Goal: Information Seeking & Learning: Learn about a topic

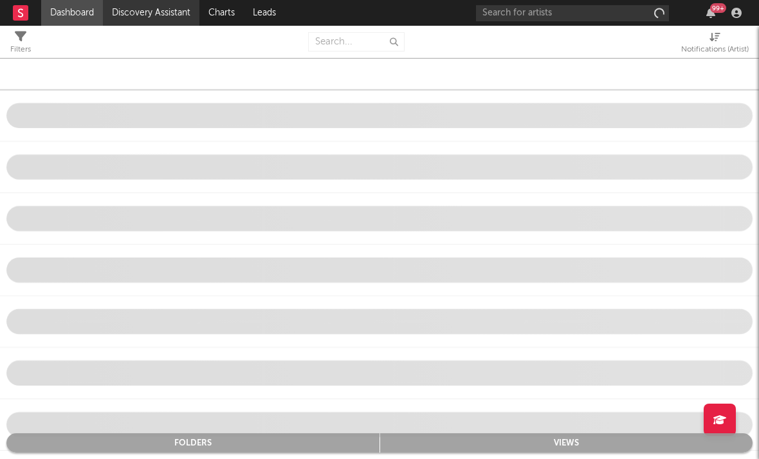
click at [145, 17] on link "Discovery Assistant" at bounding box center [151, 13] width 97 height 26
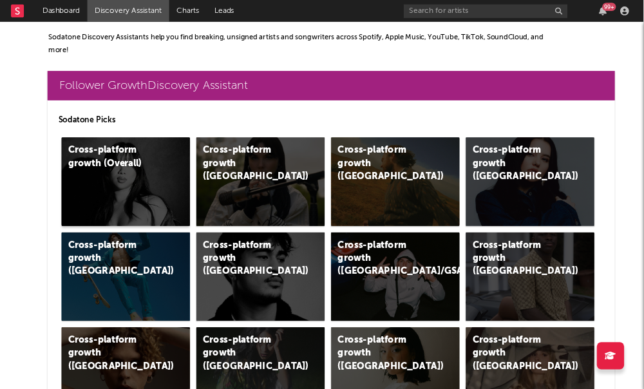
scroll to position [0, 8]
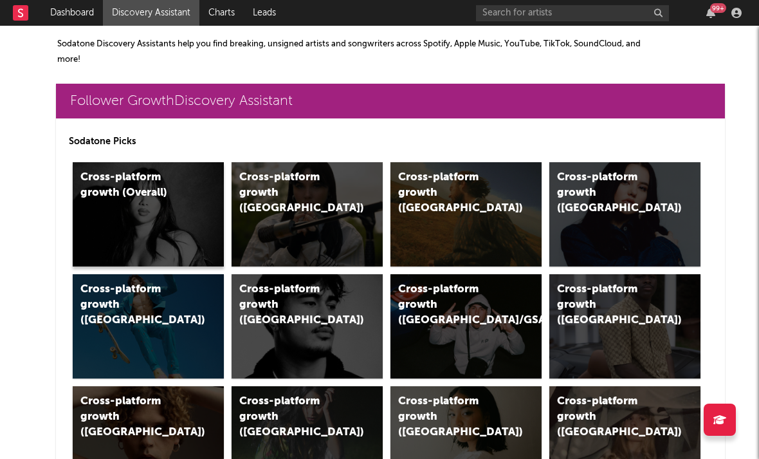
click at [144, 234] on div "Cross-platform growth (Overall)" at bounding box center [148, 214] width 151 height 104
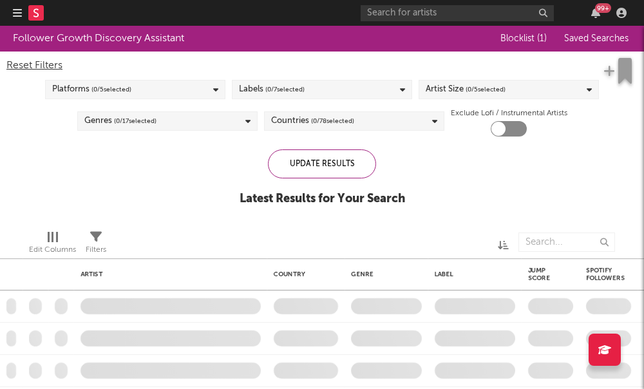
click at [171, 93] on div "Platforms ( 0 / 5 selected)" at bounding box center [135, 89] width 180 height 19
checkbox input "true"
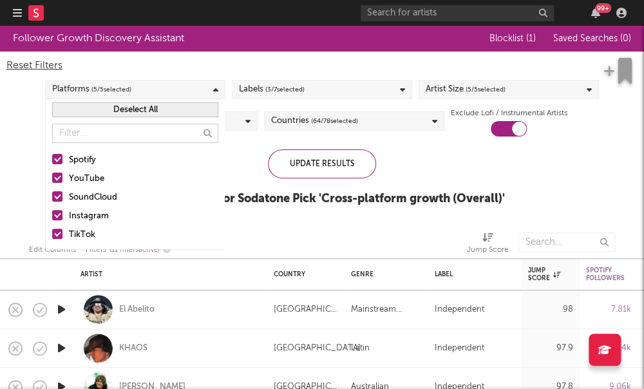
click at [59, 160] on div at bounding box center [57, 159] width 10 height 10
click at [52, 160] on input "Spotify" at bounding box center [52, 160] width 0 height 15
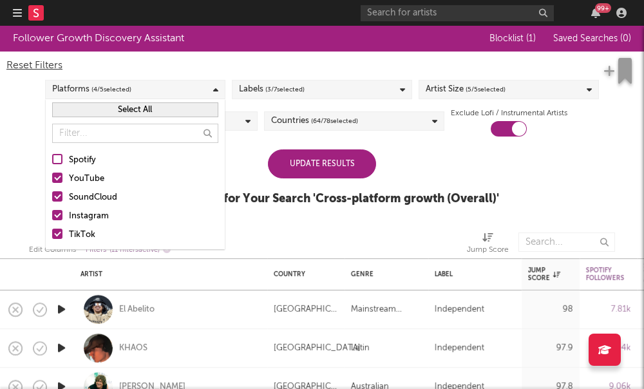
click at [57, 174] on div at bounding box center [57, 177] width 10 height 10
click at [52, 174] on input "YouTube" at bounding box center [52, 178] width 0 height 15
click at [60, 216] on div at bounding box center [57, 215] width 10 height 10
click at [52, 216] on input "Instagram" at bounding box center [52, 216] width 0 height 15
click at [61, 232] on div at bounding box center [57, 233] width 10 height 10
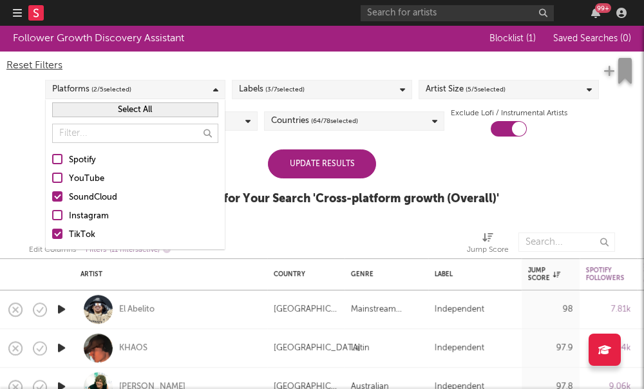
click at [52, 232] on input "TikTok" at bounding box center [52, 234] width 0 height 15
click at [313, 77] on div "Reset Filters Platforms ( 1 / 5 selected) Labels ( 3 / 7 selected) Artist Size …" at bounding box center [322, 93] width 644 height 85
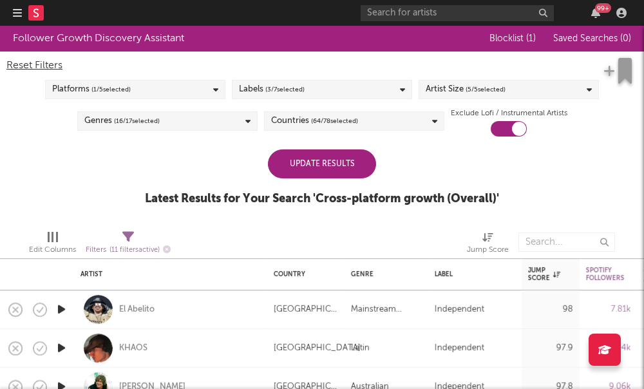
click at [313, 90] on div "Labels ( 3 / 7 selected)" at bounding box center [322, 89] width 180 height 19
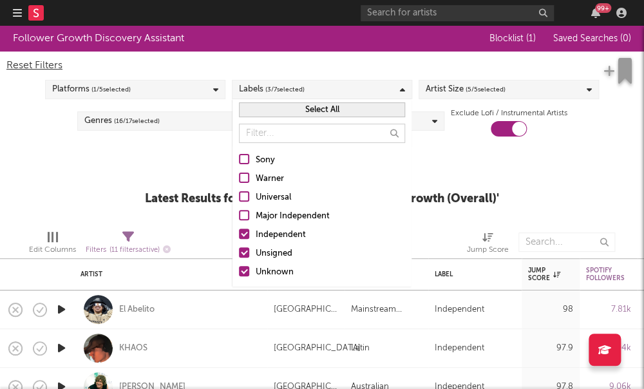
click at [494, 92] on span "( 5 / 5 selected)" at bounding box center [485, 89] width 40 height 15
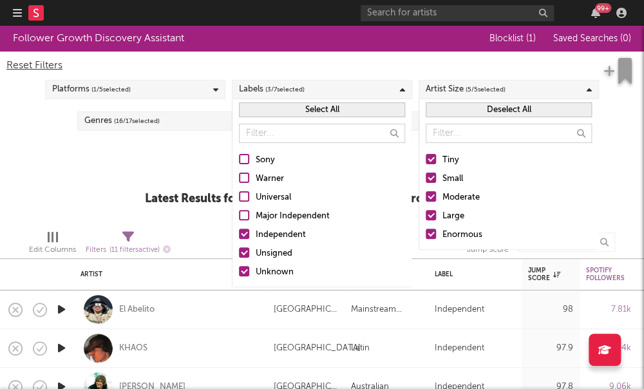
click at [395, 91] on div "Labels ( 3 / 7 selected)" at bounding box center [322, 89] width 180 height 19
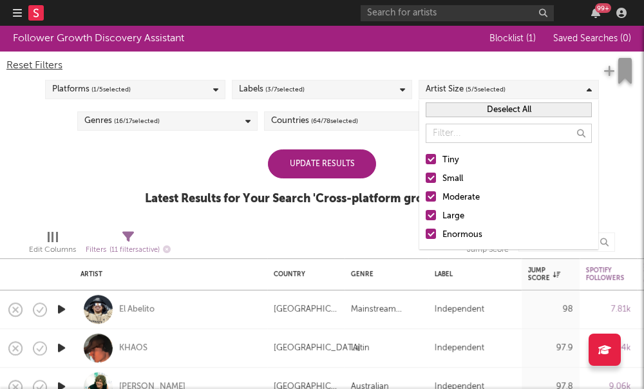
click at [429, 199] on div at bounding box center [430, 196] width 10 height 10
click at [425, 199] on input "Moderate" at bounding box center [425, 197] width 0 height 15
click at [428, 216] on div at bounding box center [430, 215] width 10 height 10
click at [425, 216] on input "Large" at bounding box center [425, 216] width 0 height 15
click at [429, 234] on div at bounding box center [430, 233] width 10 height 10
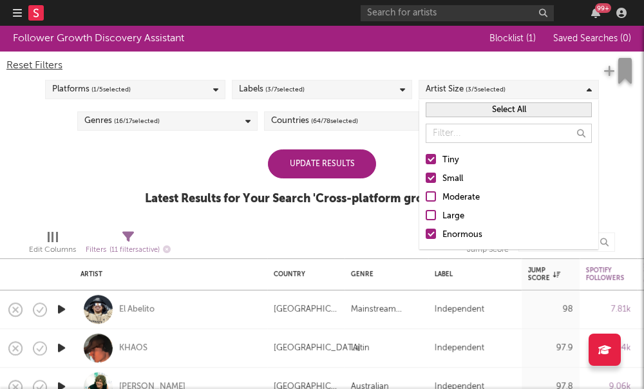
click at [425, 234] on input "Enormous" at bounding box center [425, 234] width 0 height 15
click at [378, 134] on div "Reset Filters Platforms ( 1 / 5 selected) Labels ( 3 / 7 selected) Artist Size …" at bounding box center [322, 93] width 644 height 85
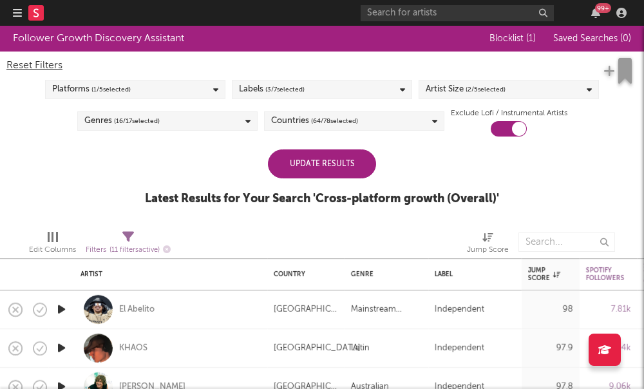
click at [246, 127] on div "Genres ( 16 / 17 selected)" at bounding box center [167, 120] width 180 height 19
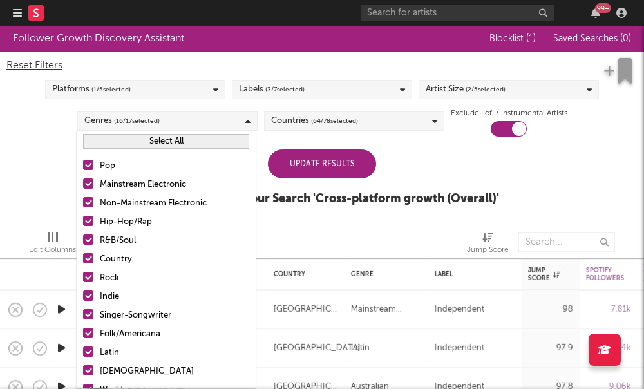
click at [329, 127] on span "( 64 / 78 selected)" at bounding box center [334, 120] width 47 height 15
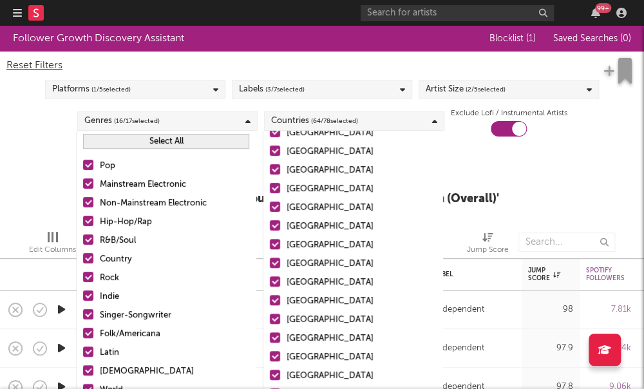
scroll to position [97, 0]
click at [274, 170] on div at bounding box center [275, 168] width 10 height 10
click at [270, 170] on input "Germany" at bounding box center [270, 169] width 0 height 15
click at [273, 190] on div at bounding box center [275, 187] width 10 height 10
click at [270, 190] on input "Belgium" at bounding box center [270, 188] width 0 height 15
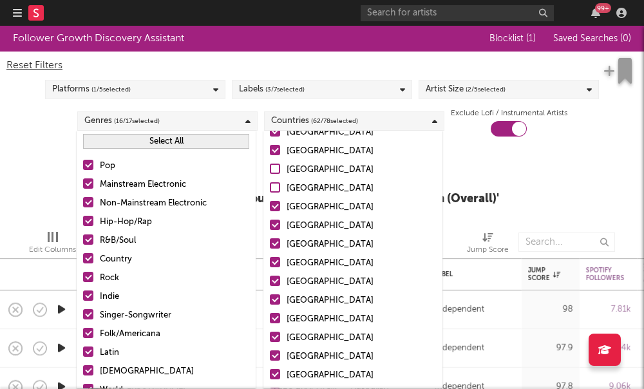
click at [277, 209] on div at bounding box center [275, 206] width 10 height 10
click at [270, 209] on input "France" at bounding box center [270, 206] width 0 height 15
click at [277, 209] on div at bounding box center [275, 206] width 10 height 10
click at [270, 209] on input "France" at bounding box center [270, 206] width 0 height 15
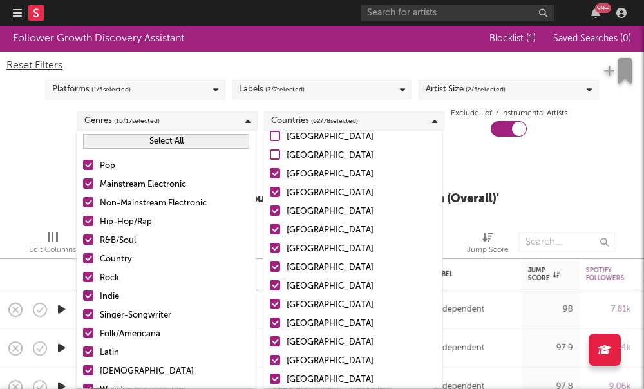
click at [276, 192] on div at bounding box center [275, 192] width 10 height 10
click at [270, 192] on input "Netherlands" at bounding box center [270, 192] width 0 height 15
click at [277, 215] on div at bounding box center [275, 210] width 10 height 10
click at [270, 215] on input "Austria" at bounding box center [270, 211] width 0 height 15
click at [277, 237] on label "Switzerland" at bounding box center [353, 230] width 166 height 15
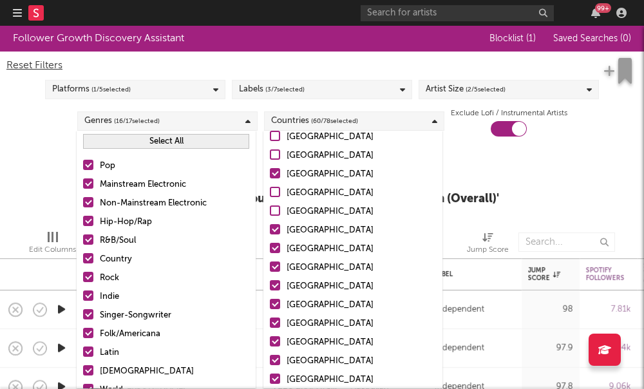
click at [270, 237] on input "Switzerland" at bounding box center [270, 230] width 0 height 15
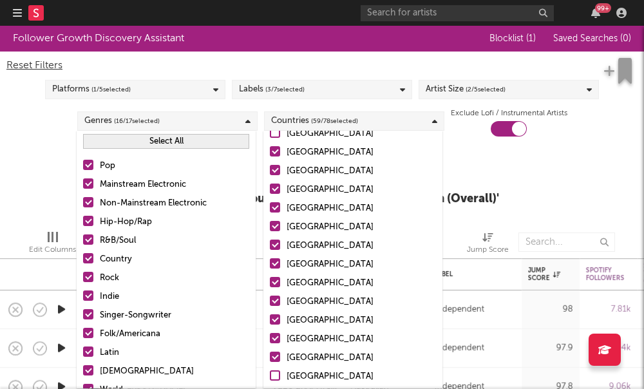
click at [277, 210] on div at bounding box center [275, 207] width 10 height 10
click at [270, 210] on input "Chile" at bounding box center [270, 208] width 0 height 15
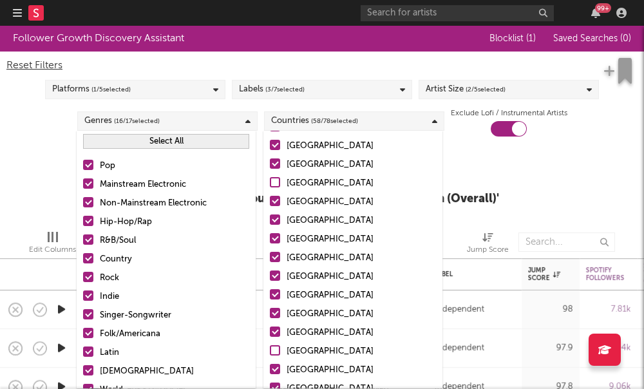
scroll to position [270, 0]
click at [274, 227] on label "Sweden" at bounding box center [353, 220] width 166 height 15
click at [270, 227] on input "Sweden" at bounding box center [270, 220] width 0 height 15
click at [272, 221] on div at bounding box center [275, 219] width 10 height 10
click at [270, 221] on input "Sweden" at bounding box center [270, 220] width 0 height 15
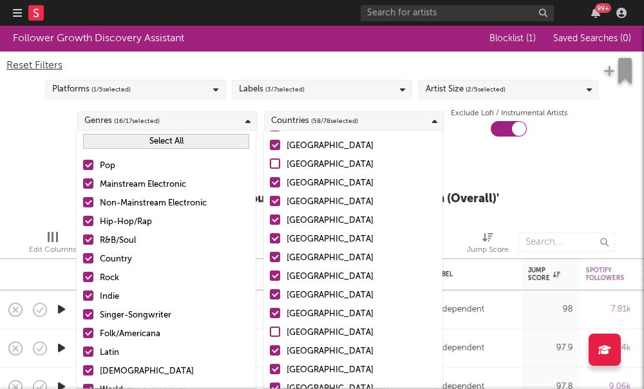
click at [275, 240] on div at bounding box center [275, 238] width 10 height 10
click at [270, 240] on input "Russia" at bounding box center [270, 239] width 0 height 15
click at [275, 261] on div at bounding box center [275, 257] width 10 height 10
click at [270, 261] on input "China" at bounding box center [270, 257] width 0 height 15
click at [275, 282] on label "Taiwan" at bounding box center [353, 276] width 166 height 15
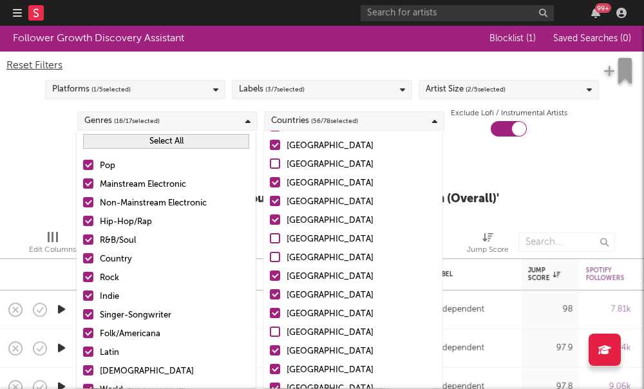
click at [270, 282] on input "Taiwan" at bounding box center [270, 276] width 0 height 15
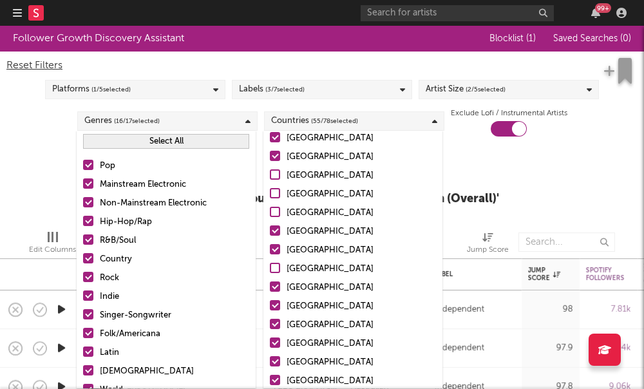
scroll to position [335, 0]
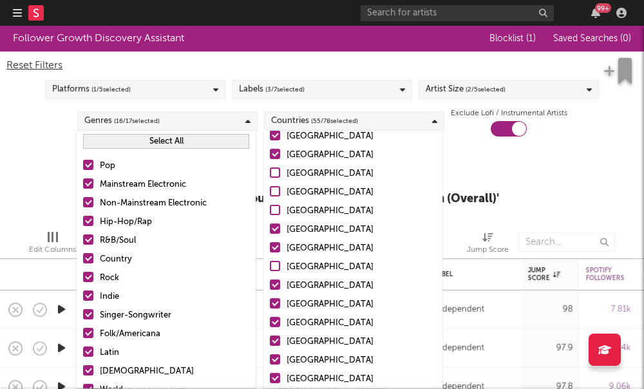
click at [273, 230] on div at bounding box center [275, 228] width 10 height 10
click at [270, 230] on input "Hong Kong" at bounding box center [270, 229] width 0 height 15
click at [273, 249] on div at bounding box center [275, 247] width 10 height 10
click at [270, 249] on input "South Korea" at bounding box center [270, 248] width 0 height 15
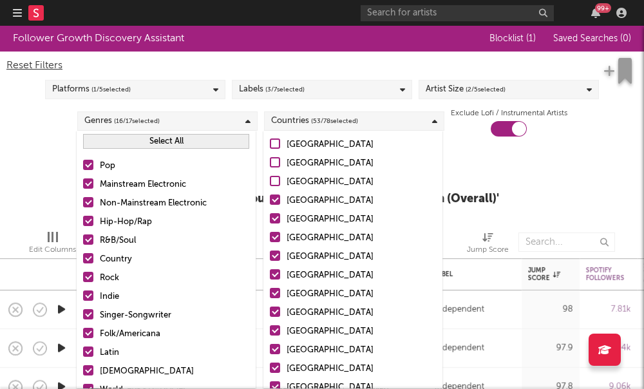
scroll to position [422, 0]
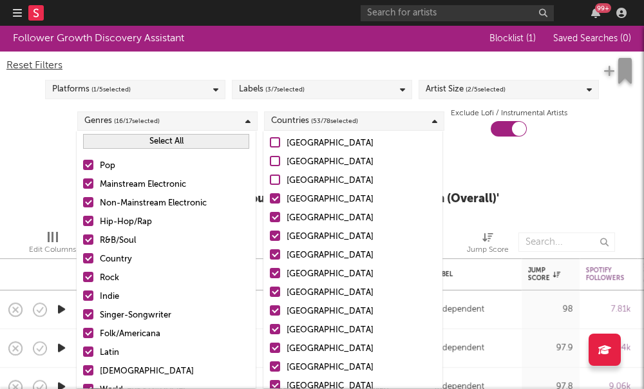
click at [281, 207] on label "Norway" at bounding box center [353, 199] width 166 height 15
click at [270, 207] on input "Norway" at bounding box center [270, 199] width 0 height 15
click at [281, 216] on label "Denmark" at bounding box center [353, 217] width 166 height 15
click at [270, 216] on input "Denmark" at bounding box center [270, 217] width 0 height 15
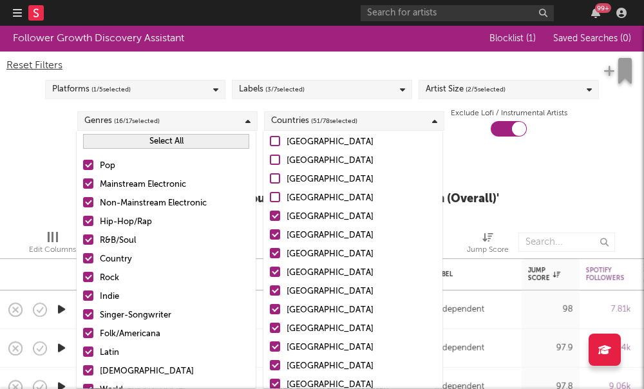
click at [277, 219] on div at bounding box center [275, 215] width 10 height 10
click at [270, 219] on input "Japan" at bounding box center [270, 216] width 0 height 15
click at [279, 180] on div at bounding box center [275, 178] width 10 height 10
click at [270, 180] on input "Norway" at bounding box center [270, 179] width 0 height 15
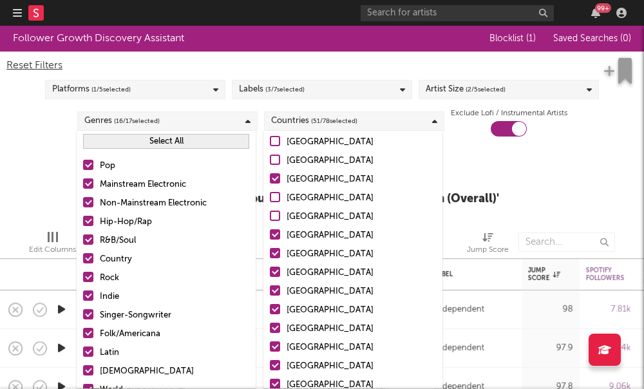
click at [274, 201] on div at bounding box center [275, 197] width 10 height 10
click at [270, 201] on input "Denmark" at bounding box center [270, 197] width 0 height 15
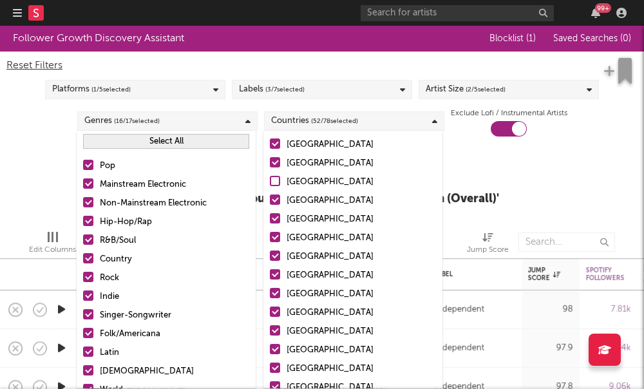
click at [280, 201] on div at bounding box center [275, 199] width 10 height 10
click at [270, 201] on input "India" at bounding box center [270, 200] width 0 height 15
click at [277, 218] on div at bounding box center [275, 218] width 10 height 10
click at [270, 218] on input "Turkey" at bounding box center [270, 219] width 0 height 15
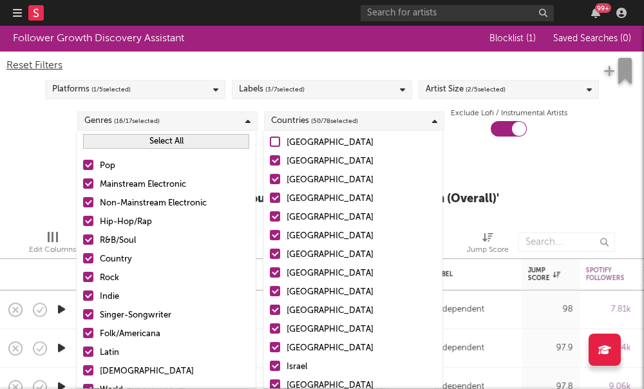
scroll to position [556, 0]
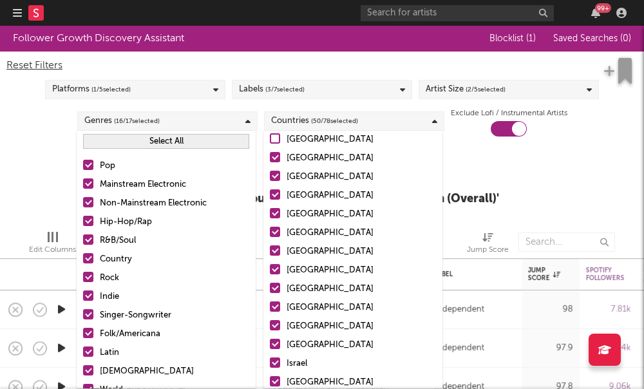
click at [277, 161] on div at bounding box center [275, 157] width 10 height 10
click at [270, 161] on input "Finland" at bounding box center [270, 158] width 0 height 15
click at [277, 181] on label "Poland" at bounding box center [353, 176] width 166 height 15
click at [270, 181] on input "Poland" at bounding box center [270, 176] width 0 height 15
click at [276, 204] on div "United States Australia Canada United Kingdom Germany Belgium France Netherland…" at bounding box center [352, 354] width 179 height 1465
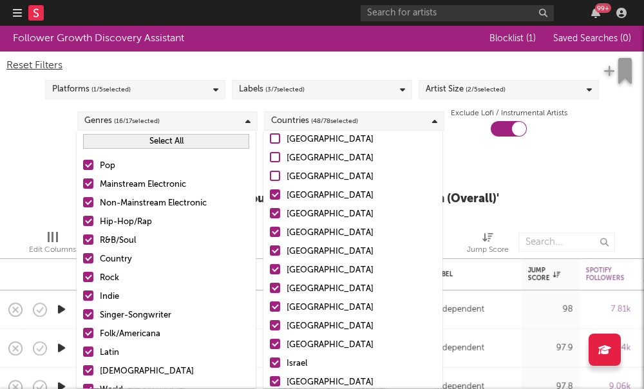
click at [275, 203] on label "Colombia" at bounding box center [353, 195] width 166 height 15
click at [270, 203] on input "Colombia" at bounding box center [270, 195] width 0 height 15
click at [276, 212] on div at bounding box center [275, 213] width 10 height 10
click at [270, 212] on input "Indonesia" at bounding box center [270, 214] width 0 height 15
click at [279, 232] on div at bounding box center [275, 232] width 10 height 10
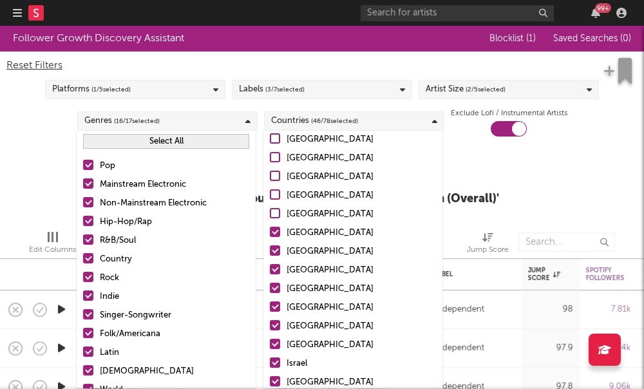
click at [270, 232] on input "South Africa" at bounding box center [270, 232] width 0 height 15
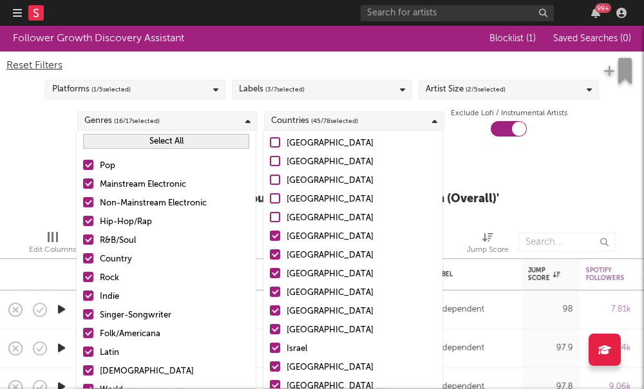
scroll to position [592, 0]
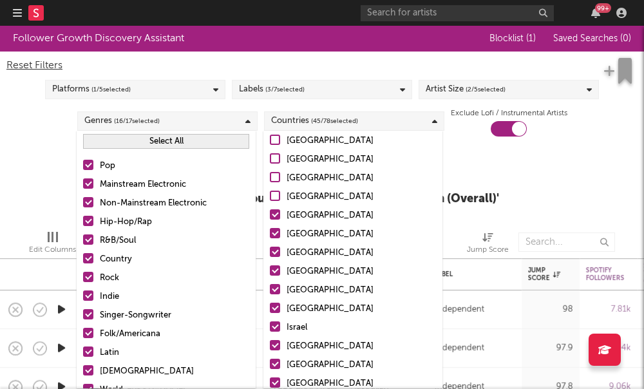
click at [270, 198] on input "South Africa" at bounding box center [270, 196] width 0 height 15
click at [275, 221] on label "Philippines" at bounding box center [353, 215] width 166 height 15
click at [270, 221] on input "Philippines" at bounding box center [270, 215] width 0 height 15
click at [276, 237] on div at bounding box center [275, 233] width 10 height 10
click at [270, 237] on input "Portugal" at bounding box center [270, 234] width 0 height 15
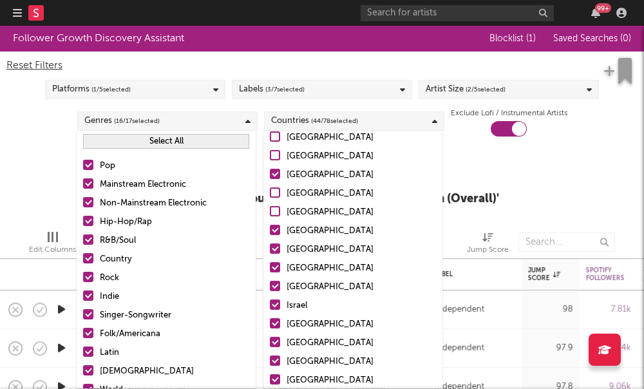
scroll to position [620, 0]
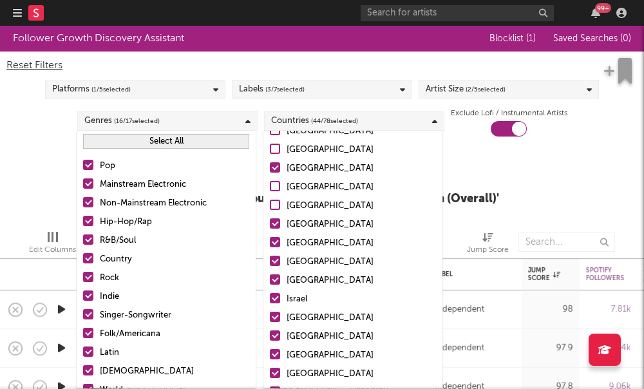
drag, startPoint x: 279, startPoint y: 223, endPoint x: 279, endPoint y: 232, distance: 9.7
click at [279, 223] on div at bounding box center [275, 223] width 10 height 10
click at [270, 223] on input "New Zealand" at bounding box center [270, 224] width 0 height 15
click at [281, 248] on label "Greece" at bounding box center [353, 243] width 166 height 15
click at [270, 248] on input "Greece" at bounding box center [270, 243] width 0 height 15
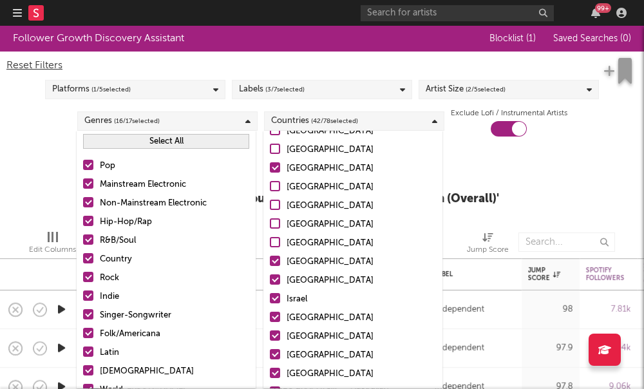
scroll to position [672, 0]
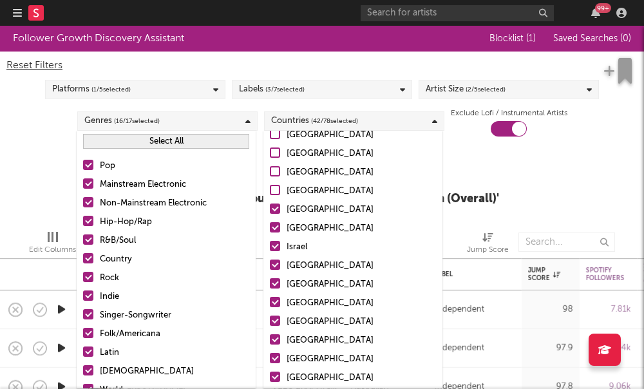
click at [281, 208] on label "Hungary" at bounding box center [353, 209] width 166 height 15
click at [270, 208] on input "Hungary" at bounding box center [270, 209] width 0 height 15
click at [275, 248] on div at bounding box center [275, 246] width 10 height 10
click at [270, 248] on input "Israel" at bounding box center [270, 246] width 0 height 15
click at [275, 237] on div "United States Australia Canada United Kingdom Germany Belgium France Netherland…" at bounding box center [352, 237] width 179 height 1465
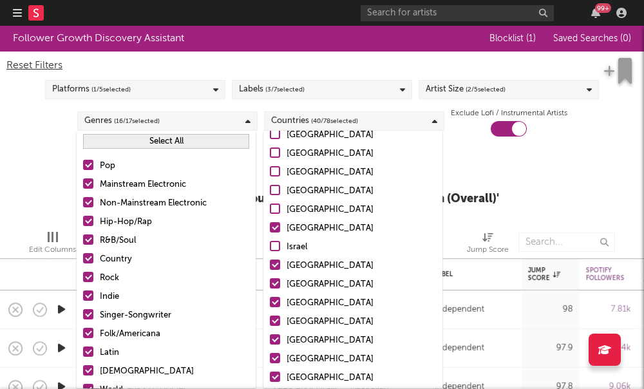
click at [275, 235] on label "Czech Republic" at bounding box center [353, 228] width 166 height 15
click at [270, 235] on input "Czech Republic" at bounding box center [270, 228] width 0 height 15
click at [275, 276] on div "United States Australia Canada United Kingdom Germany Belgium France Netherland…" at bounding box center [352, 237] width 179 height 1465
click at [275, 295] on div "United States Australia Canada United Kingdom Germany Belgium France Netherland…" at bounding box center [352, 237] width 179 height 1465
click at [275, 268] on div at bounding box center [275, 264] width 10 height 10
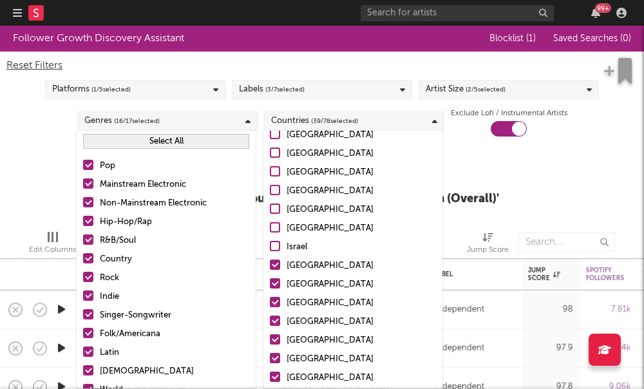
click at [270, 268] on input "Peru" at bounding box center [270, 265] width 0 height 15
click at [275, 283] on div at bounding box center [275, 283] width 10 height 10
click at [270, 283] on input "Thailand" at bounding box center [270, 284] width 0 height 15
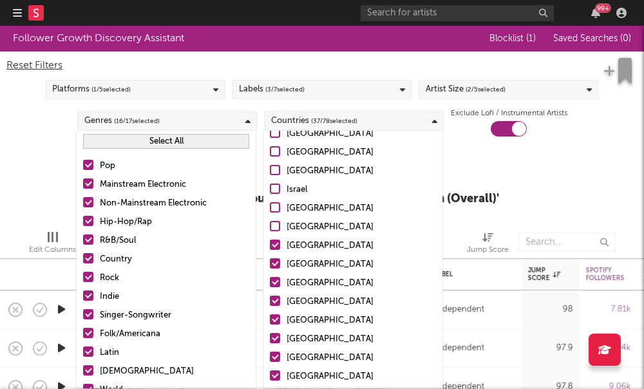
click at [275, 248] on div at bounding box center [275, 244] width 10 height 10
click at [270, 248] on input "Malaysia" at bounding box center [270, 245] width 0 height 15
click at [273, 278] on div at bounding box center [275, 282] width 10 height 10
click at [270, 278] on input "Iceland" at bounding box center [270, 282] width 0 height 15
click at [273, 263] on div at bounding box center [275, 263] width 10 height 10
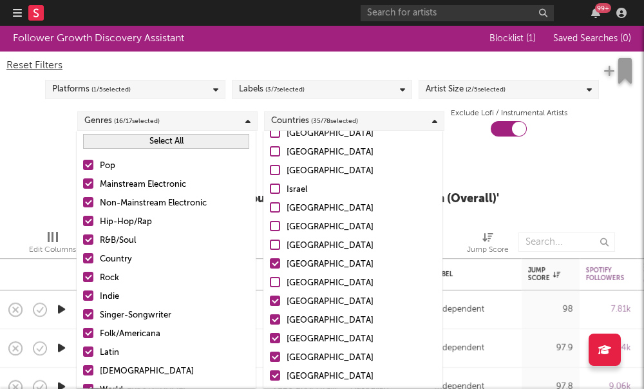
click at [270, 263] on input "Nigeria" at bounding box center [270, 264] width 0 height 15
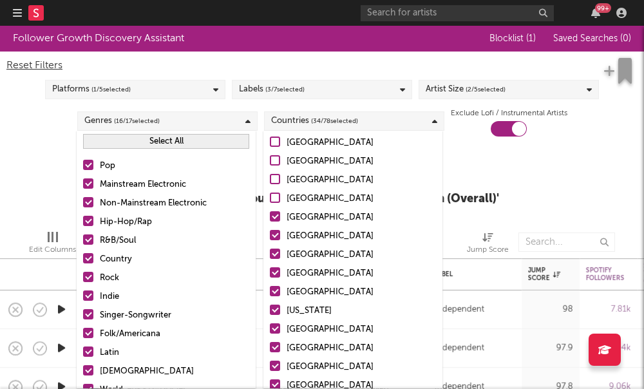
scroll to position [829, 0]
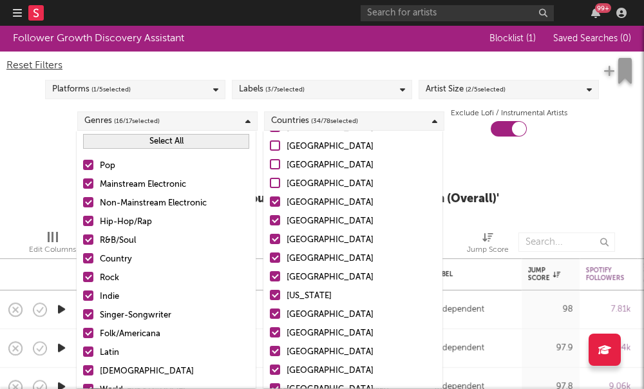
click at [270, 161] on input "Nigeria" at bounding box center [270, 165] width 0 height 15
click at [275, 254] on div at bounding box center [275, 257] width 10 height 10
click at [270, 254] on input "Ukraine" at bounding box center [270, 258] width 0 height 15
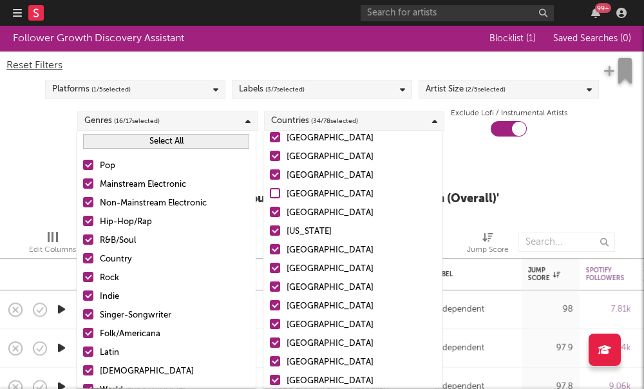
scroll to position [905, 0]
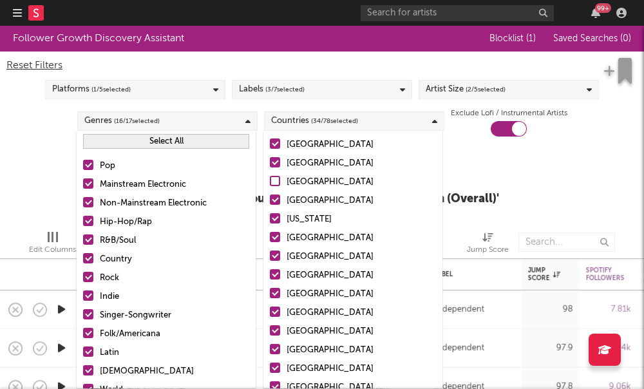
click at [279, 200] on div at bounding box center [275, 199] width 10 height 10
click at [270, 200] on input "Vietnam" at bounding box center [270, 200] width 0 height 15
click at [279, 217] on div at bounding box center [275, 218] width 10 height 10
click at [270, 217] on input "Puerto Rico" at bounding box center [270, 219] width 0 height 15
click at [279, 241] on div at bounding box center [275, 237] width 10 height 10
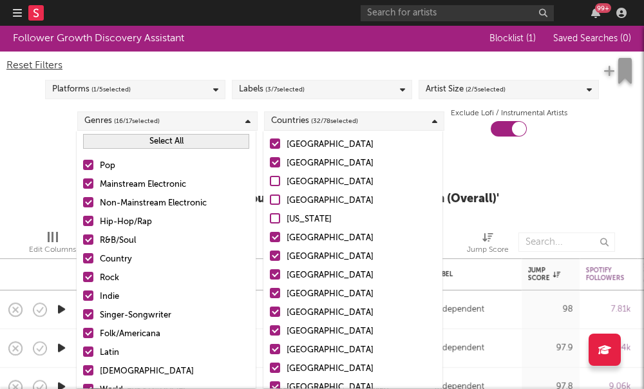
click at [270, 241] on input "Bulgaria" at bounding box center [270, 237] width 0 height 15
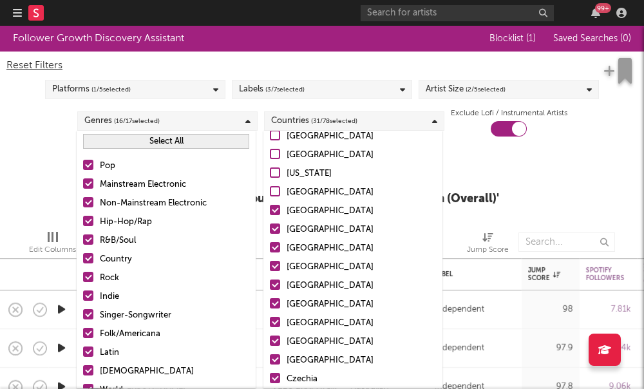
click at [277, 211] on div at bounding box center [275, 210] width 10 height 10
click at [270, 211] on input "Serbia" at bounding box center [270, 210] width 0 height 15
click at [277, 232] on div at bounding box center [275, 228] width 10 height 10
click at [270, 232] on input "Singapore" at bounding box center [270, 229] width 0 height 15
click at [278, 262] on div at bounding box center [275, 266] width 10 height 10
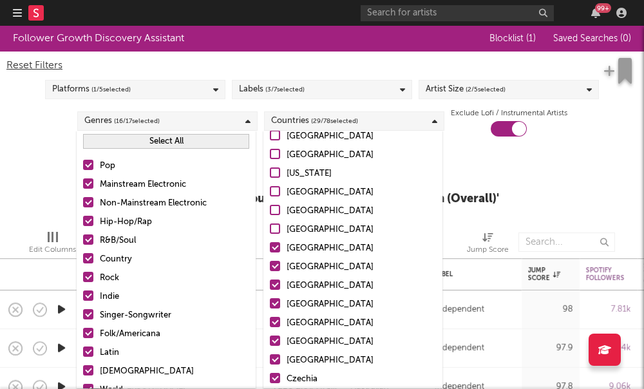
click at [270, 262] on input "Venezuela" at bounding box center [270, 266] width 0 height 15
click at [277, 252] on div at bounding box center [275, 247] width 10 height 10
click at [270, 252] on input "Ecuador" at bounding box center [270, 248] width 0 height 15
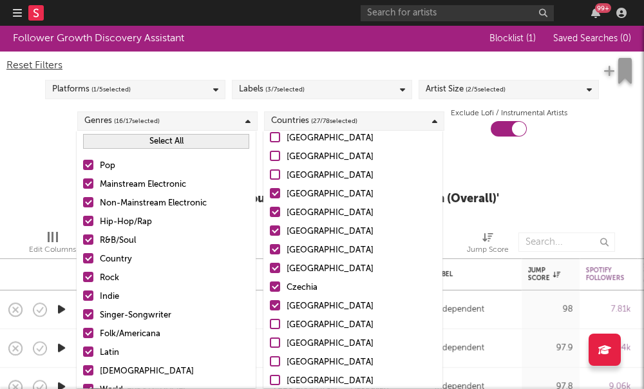
scroll to position [1043, 0]
click at [273, 191] on div at bounding box center [275, 192] width 10 height 10
click at [270, 191] on input "Croatia" at bounding box center [270, 193] width 0 height 15
click at [274, 210] on div at bounding box center [275, 211] width 10 height 10
click at [270, 210] on input "Slovakia" at bounding box center [270, 212] width 0 height 15
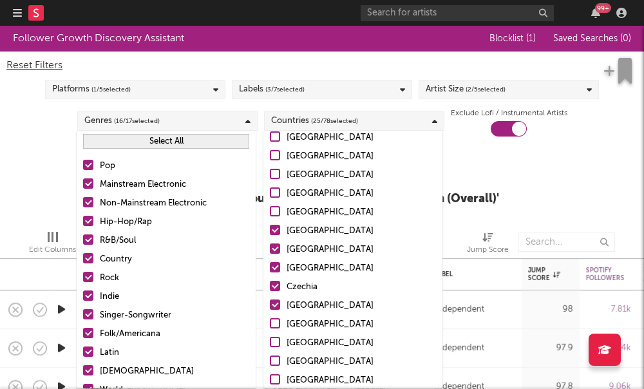
click at [277, 231] on div at bounding box center [275, 230] width 10 height 10
click at [270, 231] on input "Latvia" at bounding box center [270, 230] width 0 height 15
click at [277, 245] on div at bounding box center [275, 248] width 10 height 10
click at [270, 245] on input "Lithuania" at bounding box center [270, 249] width 0 height 15
click at [279, 261] on label "Ghana" at bounding box center [353, 268] width 166 height 15
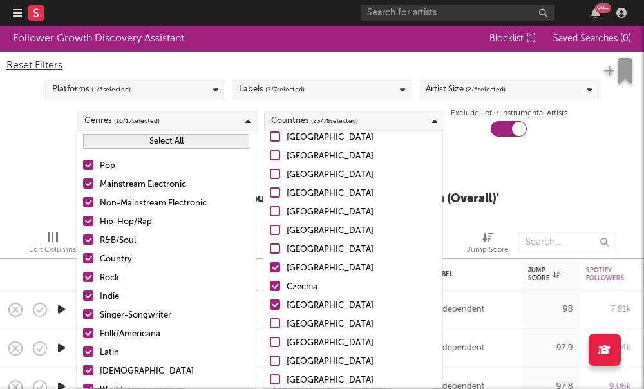
click at [270, 261] on input "Ghana" at bounding box center [270, 268] width 0 height 15
click at [278, 293] on label "Czechia" at bounding box center [353, 286] width 166 height 15
click at [270, 293] on input "Czechia" at bounding box center [270, 286] width 0 height 15
click at [273, 307] on div at bounding box center [275, 304] width 10 height 10
click at [270, 307] on input "Luxembourg" at bounding box center [270, 305] width 0 height 15
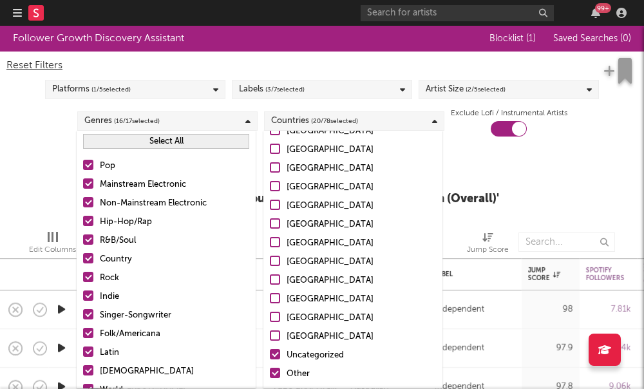
scroll to position [1255, 0]
click at [398, 120] on div "Countries ( 20 / 78 selected)" at bounding box center [354, 120] width 180 height 19
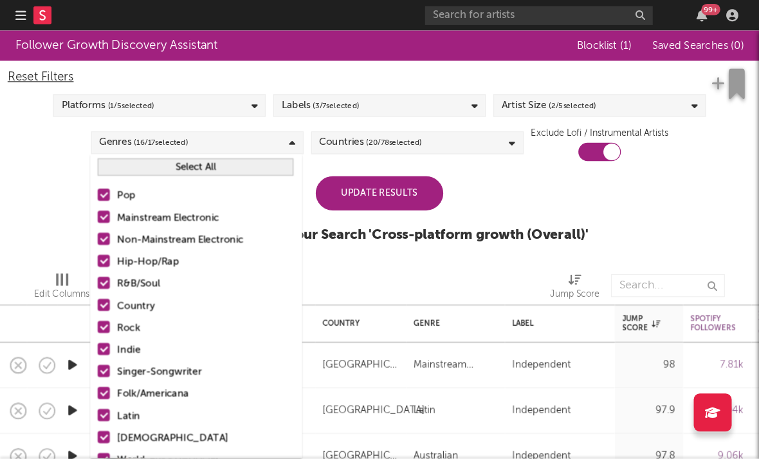
scroll to position [24, 0]
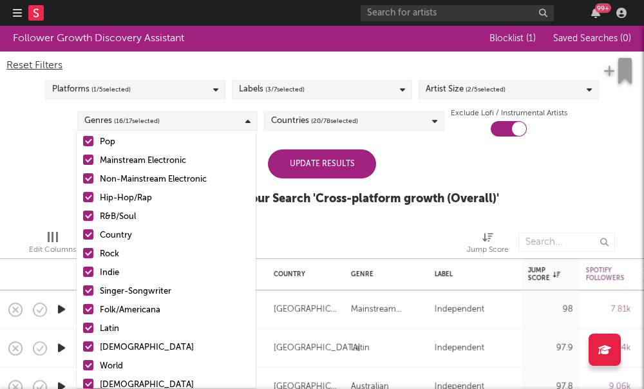
click at [355, 171] on div "Update Results" at bounding box center [322, 163] width 108 height 29
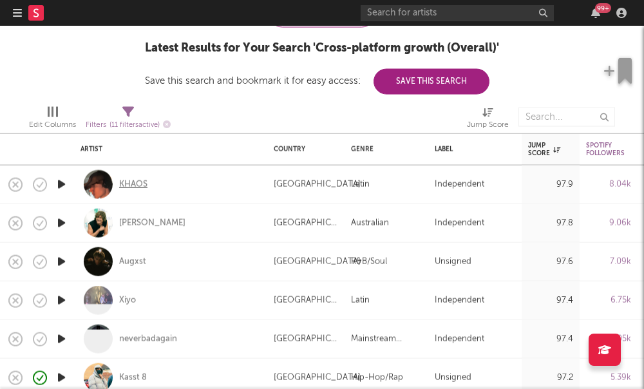
click at [134, 184] on div "KHAOS" at bounding box center [133, 184] width 28 height 12
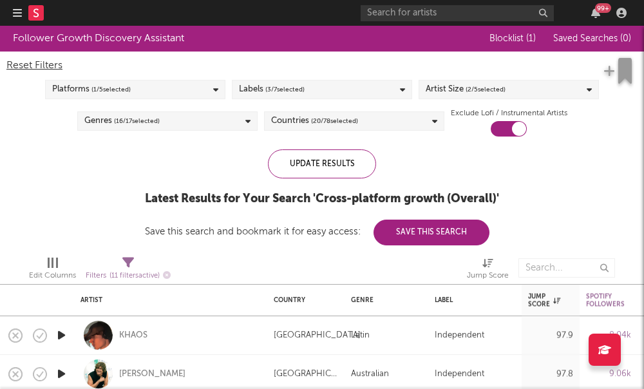
click at [194, 93] on div "Platforms ( 1 / 5 selected)" at bounding box center [135, 89] width 180 height 19
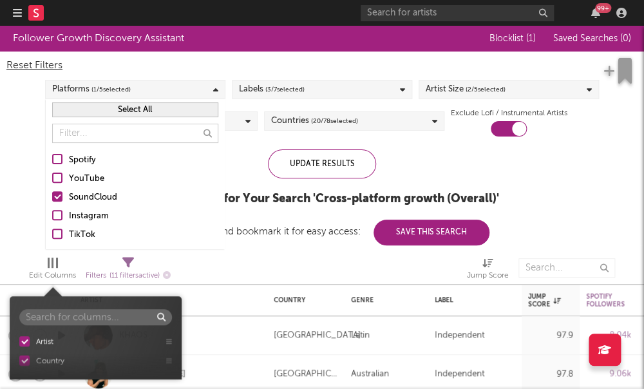
drag, startPoint x: 59, startPoint y: 275, endPoint x: 70, endPoint y: 277, distance: 11.7
click at [59, 275] on div "Edit Columns" at bounding box center [52, 275] width 47 height 15
click at [226, 260] on div at bounding box center [244, 268] width 129 height 32
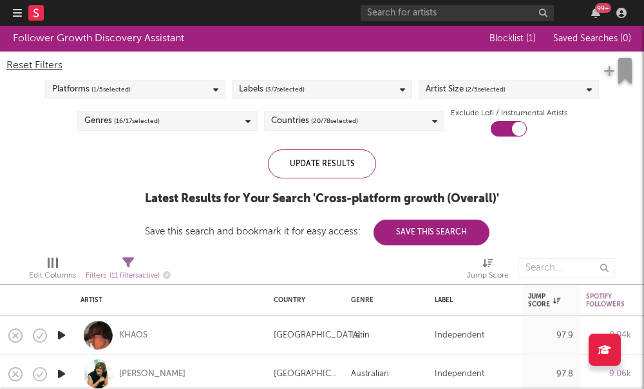
click at [115, 329] on div "KHAOS" at bounding box center [170, 335] width 180 height 38
select select "1w"
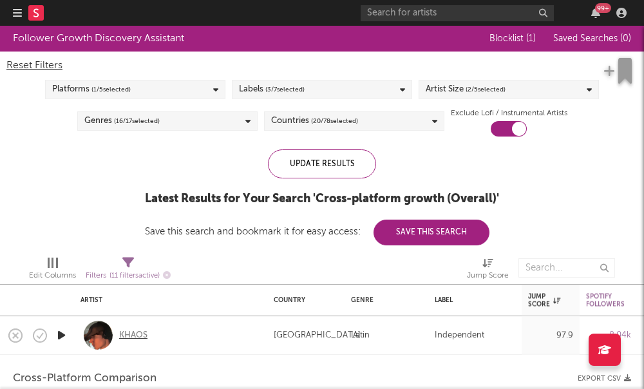
click at [126, 333] on div "KHAOS" at bounding box center [133, 335] width 28 height 12
select select "1m"
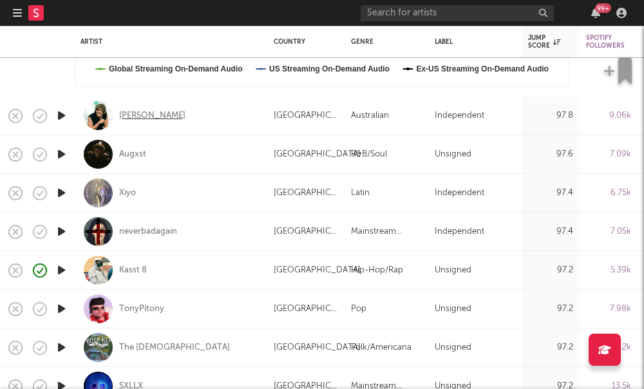
click at [140, 116] on div "Mason Watts" at bounding box center [152, 115] width 66 height 12
click at [123, 193] on div "Xiyo" at bounding box center [127, 193] width 17 height 12
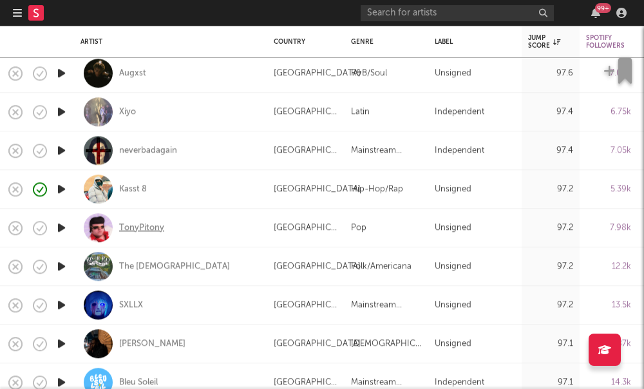
click at [138, 230] on div "TonyPitony" at bounding box center [141, 228] width 45 height 12
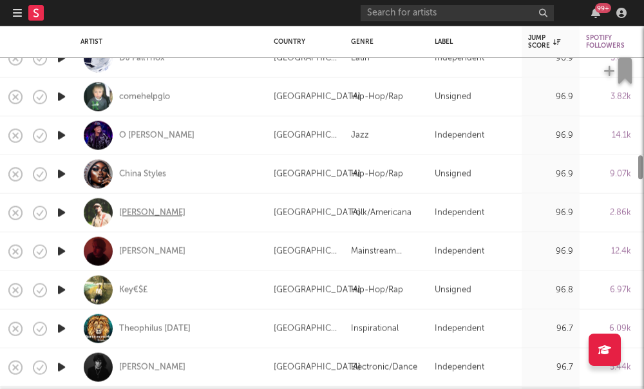
click at [147, 213] on div "William Toll" at bounding box center [152, 213] width 66 height 12
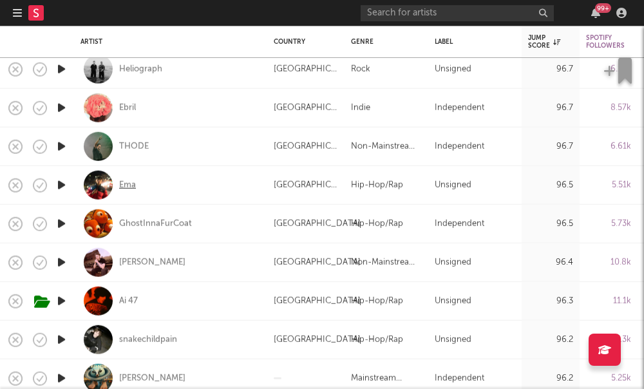
click at [124, 185] on div "Ema" at bounding box center [127, 185] width 17 height 12
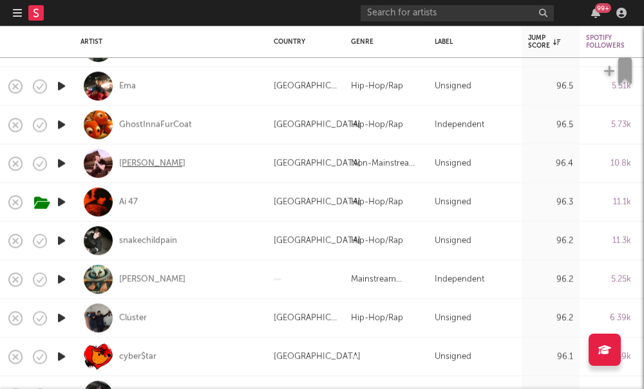
click at [120, 167] on div "AVELLO" at bounding box center [152, 164] width 66 height 12
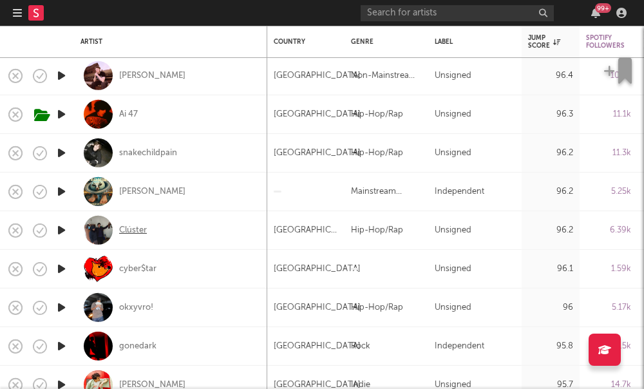
click at [134, 232] on div "Clúster" at bounding box center [133, 230] width 28 height 12
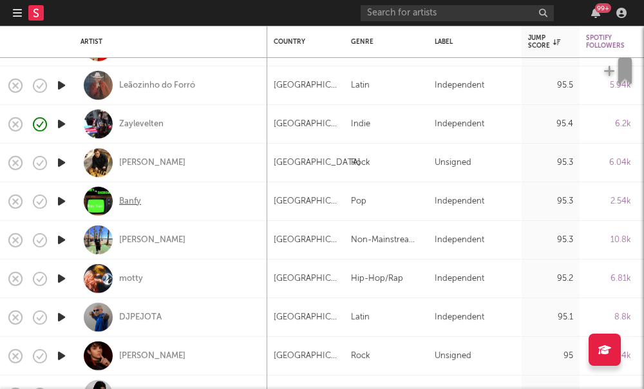
click at [126, 203] on div "Banfy" at bounding box center [130, 201] width 22 height 12
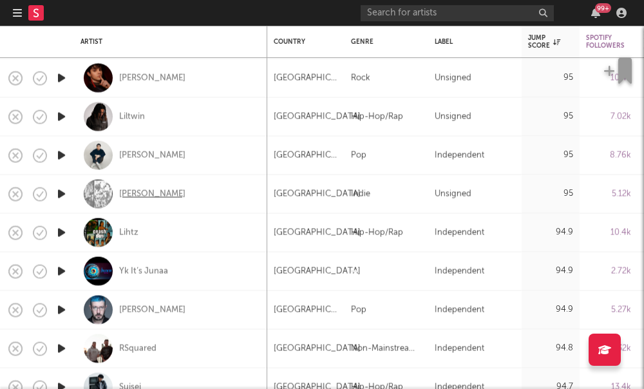
click at [129, 192] on div "Anajay" at bounding box center [152, 194] width 66 height 12
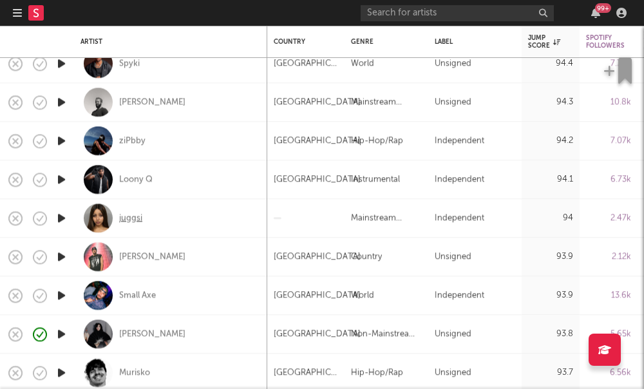
click at [131, 218] on div "juggsi" at bounding box center [130, 218] width 23 height 12
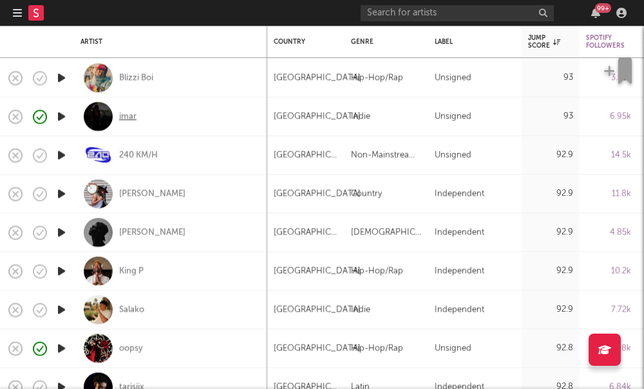
click at [130, 115] on div "imar" at bounding box center [127, 117] width 17 height 12
click at [127, 116] on div "imar" at bounding box center [127, 117] width 17 height 12
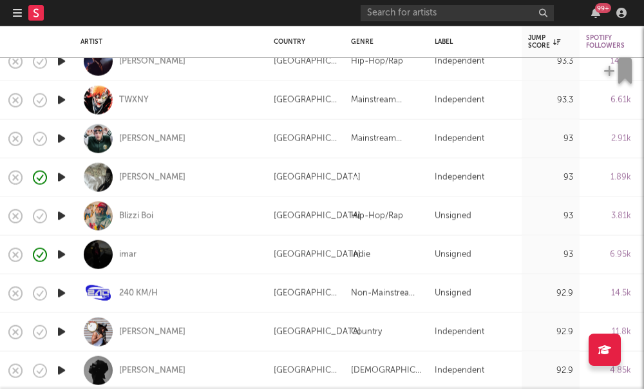
click at [43, 15] on rect at bounding box center [35, 12] width 15 height 15
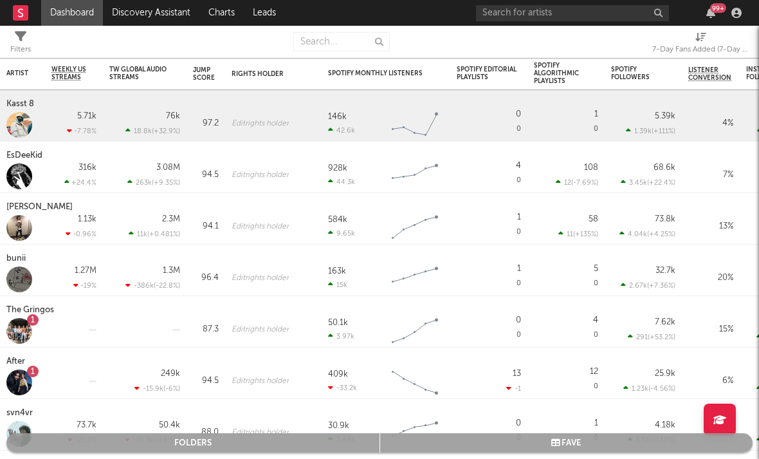
click at [693, 47] on div "7-Day Fans Added (7-Day Fans Added)" at bounding box center [701, 49] width 97 height 15
select select "-1"
click at [691, 51] on div "7-Day Fans Added (7-Day Fans Added)" at bounding box center [701, 49] width 97 height 15
select select "-1"
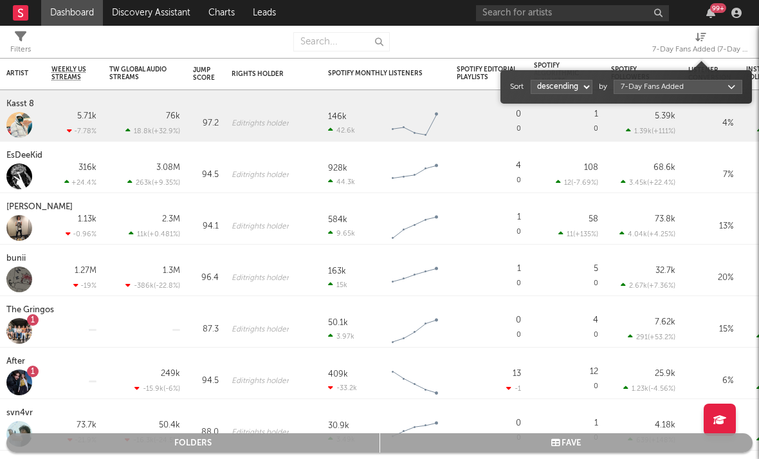
click at [663, 89] on body "Dashboard Discovery Assistant Charts Leads 99 + Notifications Settings Mark all…" at bounding box center [379, 229] width 759 height 459
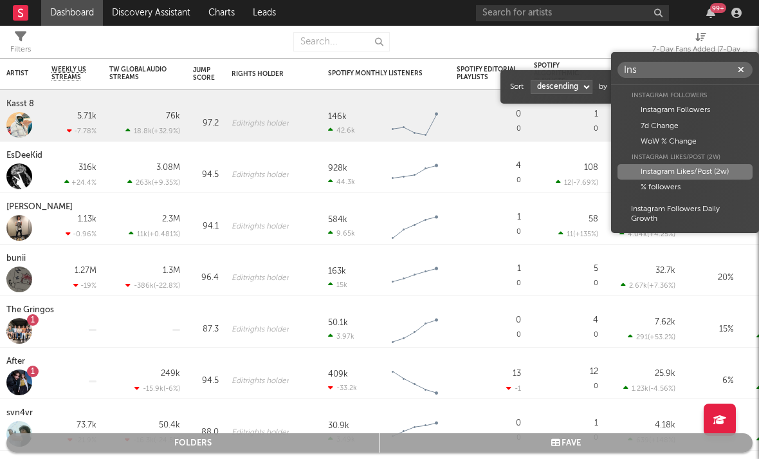
type input "Ins"
click at [670, 170] on div "Instagram Likes/Post (2w)" at bounding box center [685, 171] width 135 height 15
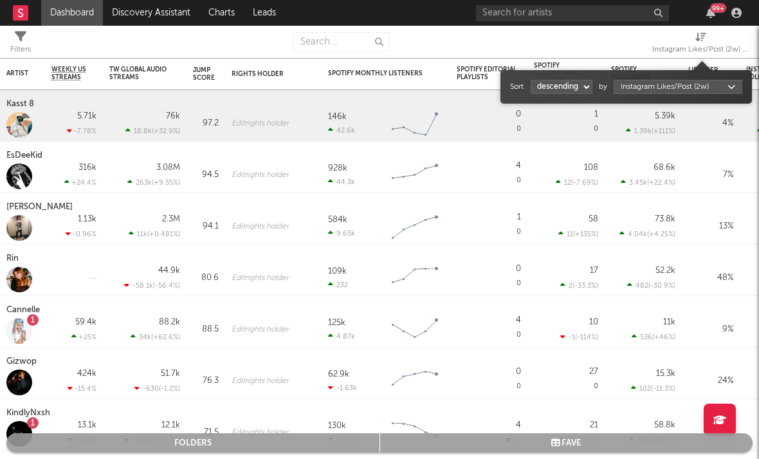
select select "1"
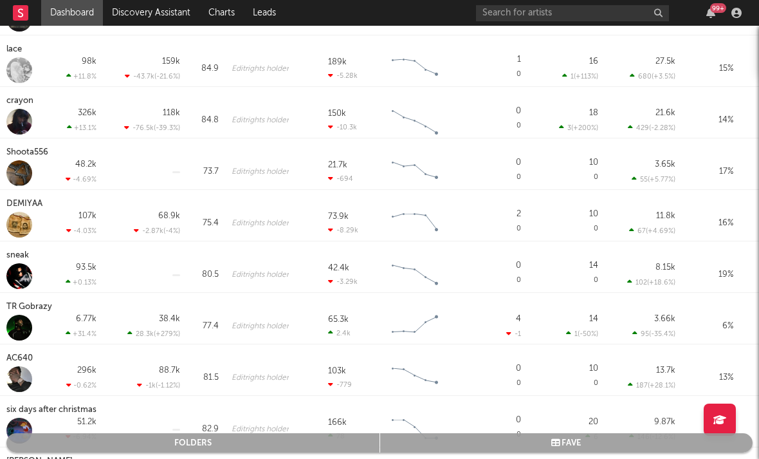
click at [25, 158] on div "Shoota556" at bounding box center [28, 152] width 45 height 15
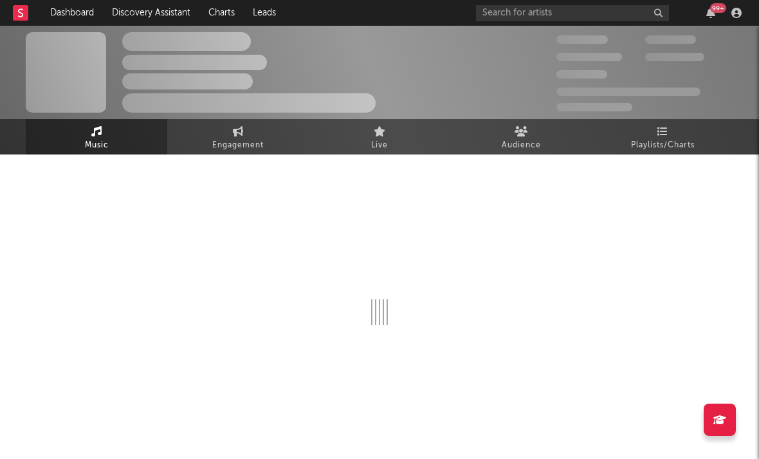
select select "6m"
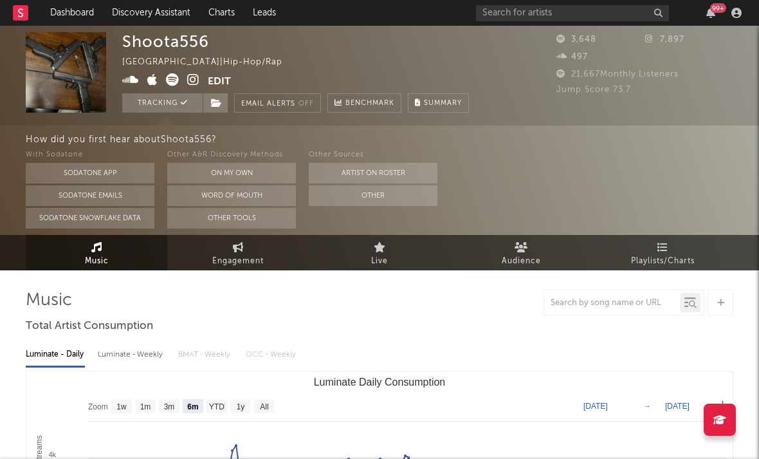
click at [198, 77] on icon at bounding box center [193, 79] width 12 height 13
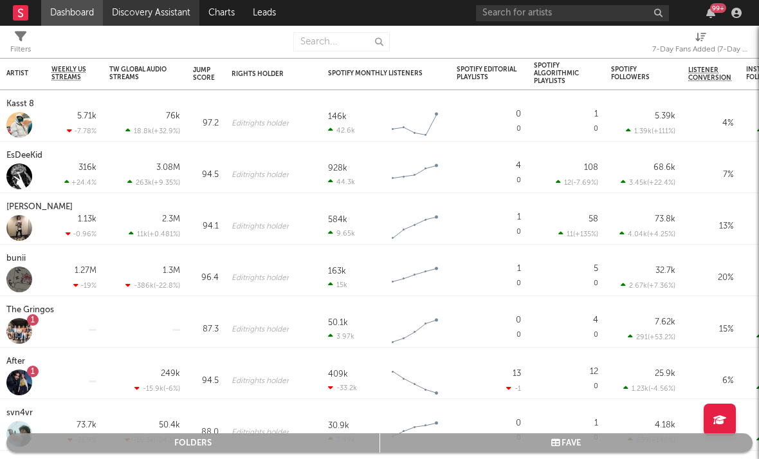
click at [122, 12] on link "Discovery Assistant" at bounding box center [151, 13] width 97 height 26
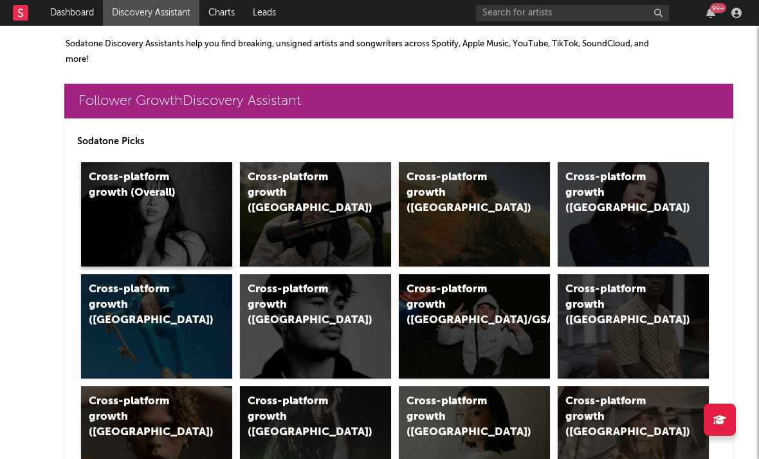
click at [164, 216] on div "Cross-platform growth (Overall)" at bounding box center [156, 214] width 151 height 104
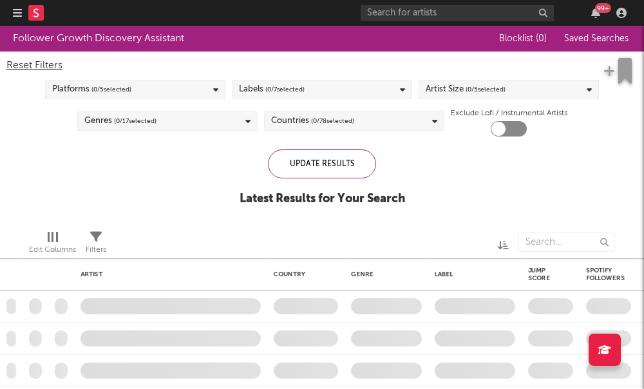
checkbox input "true"
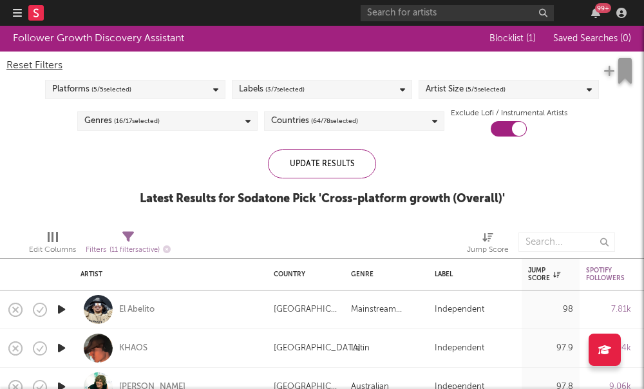
click at [447, 89] on div "Artist Size ( 5 / 5 selected)" at bounding box center [465, 89] width 80 height 15
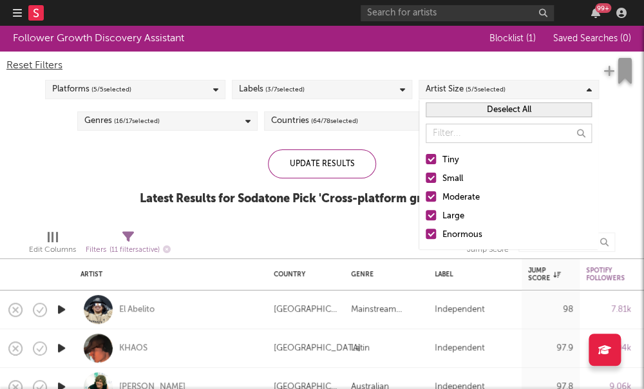
click at [430, 192] on div at bounding box center [430, 196] width 10 height 10
click at [425, 192] on input "Moderate" at bounding box center [425, 197] width 0 height 15
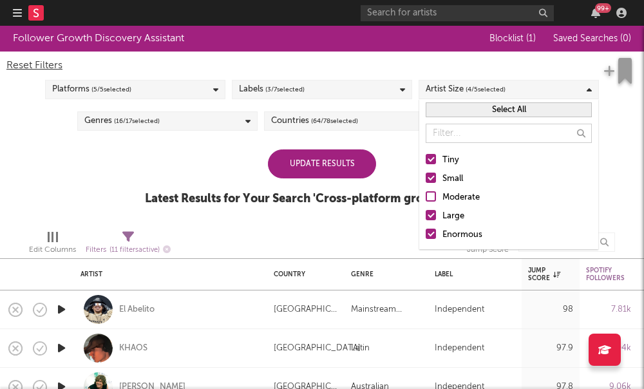
click at [430, 214] on div at bounding box center [430, 215] width 10 height 10
click at [425, 214] on input "Large" at bounding box center [425, 216] width 0 height 15
click at [431, 234] on div at bounding box center [430, 233] width 10 height 10
click at [425, 234] on input "Enormous" at bounding box center [425, 234] width 0 height 15
click at [230, 142] on div "Follower Growth Discovery Assistant Blocklist ( 1 ) Saved Searches ( 0 ) Reset …" at bounding box center [322, 123] width 644 height 194
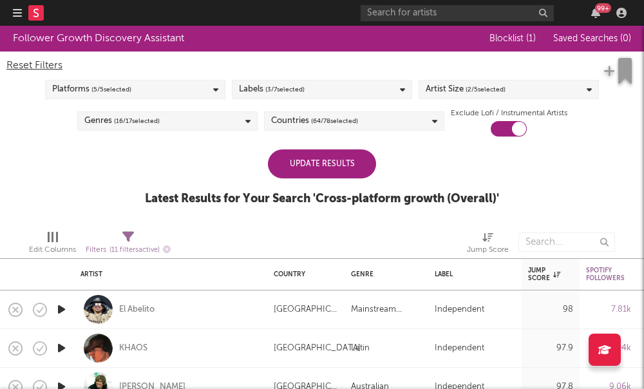
click at [198, 91] on div "Platforms ( 5 / 5 selected)" at bounding box center [135, 89] width 180 height 19
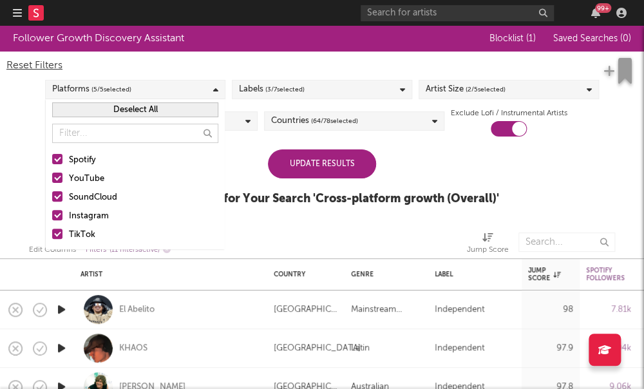
click at [299, 120] on div "Countries ( 64 / 78 selected)" at bounding box center [314, 120] width 87 height 15
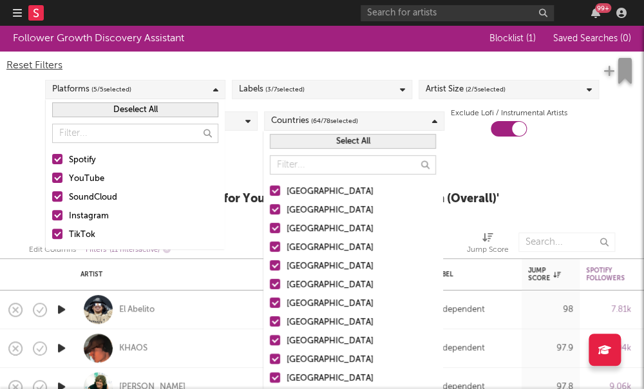
click at [306, 140] on button "Select All" at bounding box center [353, 141] width 166 height 15
click at [306, 140] on button "Deselect All" at bounding box center [353, 141] width 166 height 15
click at [273, 195] on div at bounding box center [275, 190] width 10 height 10
click at [270, 195] on input "[GEOGRAPHIC_DATA]" at bounding box center [270, 191] width 0 height 15
click at [54, 158] on div at bounding box center [57, 159] width 10 height 10
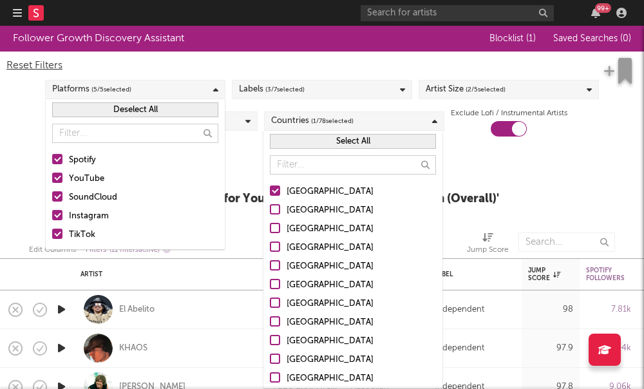
click at [52, 158] on input "Spotify" at bounding box center [52, 160] width 0 height 15
click at [55, 160] on div at bounding box center [57, 159] width 10 height 10
click at [52, 160] on input "Spotify" at bounding box center [52, 160] width 0 height 15
click at [55, 160] on div at bounding box center [57, 159] width 10 height 10
click at [52, 160] on input "Spotify" at bounding box center [52, 160] width 0 height 15
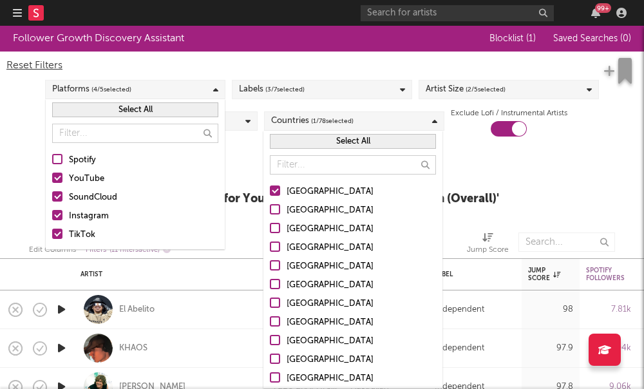
click at [56, 198] on div at bounding box center [57, 196] width 10 height 10
click at [52, 198] on input "SoundCloud" at bounding box center [52, 197] width 0 height 15
click at [60, 216] on div at bounding box center [57, 215] width 10 height 10
click at [52, 216] on input "Instagram" at bounding box center [52, 216] width 0 height 15
click at [60, 228] on div at bounding box center [57, 233] width 10 height 10
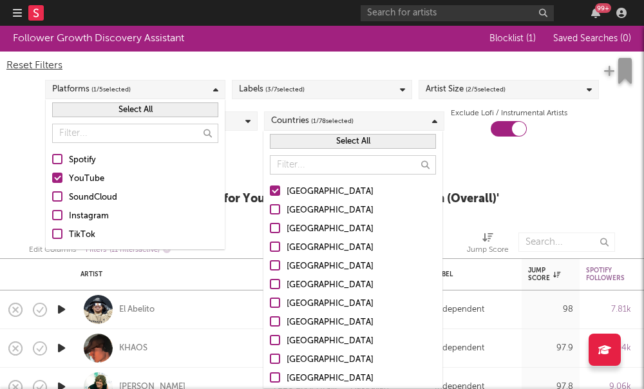
click at [488, 163] on div "Update Results Latest Results for Your Search ' Cross-platform growth (Overall)…" at bounding box center [322, 184] width 354 height 70
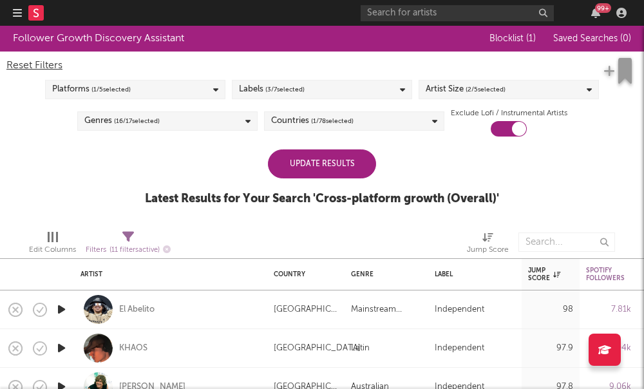
click at [296, 163] on div "Update Results" at bounding box center [322, 163] width 108 height 29
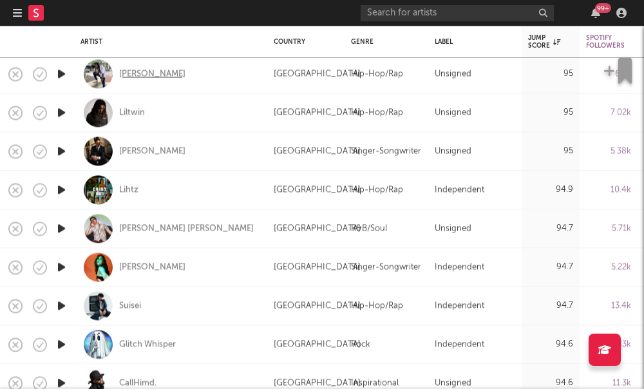
click at [120, 73] on div "Rashaad Lee" at bounding box center [152, 74] width 66 height 12
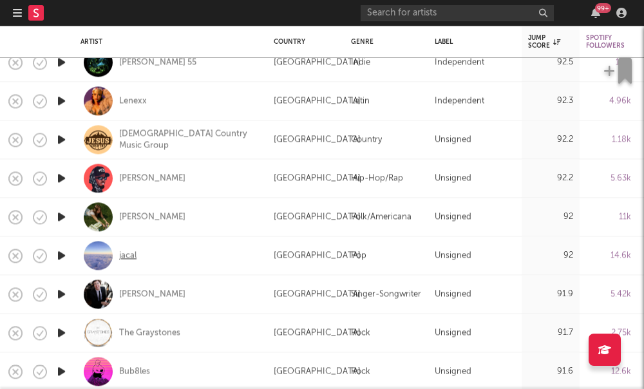
click at [124, 260] on div "jacal" at bounding box center [127, 256] width 17 height 12
click at [135, 100] on div "Lenexx" at bounding box center [133, 101] width 28 height 12
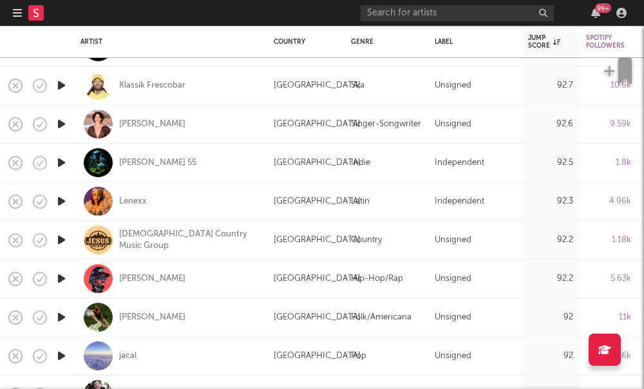
click at [126, 169] on div "Helen 55" at bounding box center [170, 163] width 180 height 38
select select "1w"
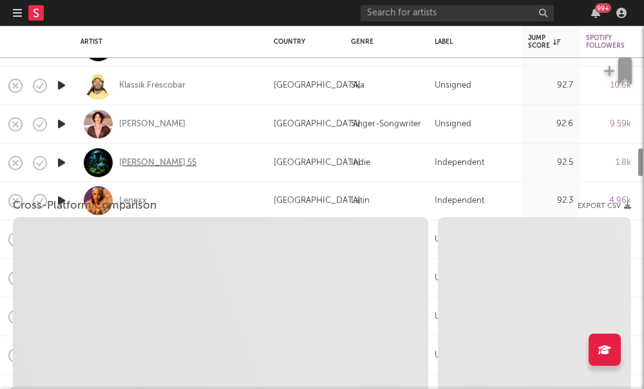
select select "1w"
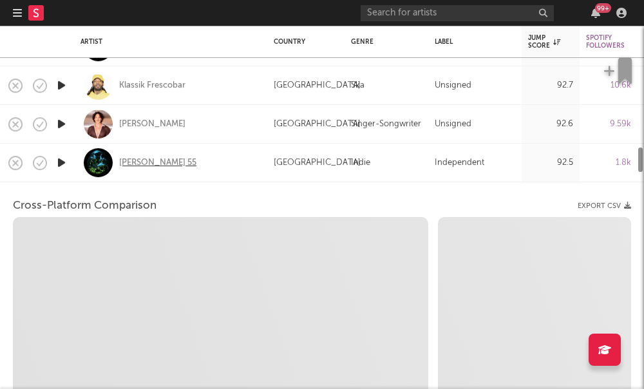
click at [126, 163] on div "Helen 55" at bounding box center [157, 163] width 77 height 12
select select "1m"
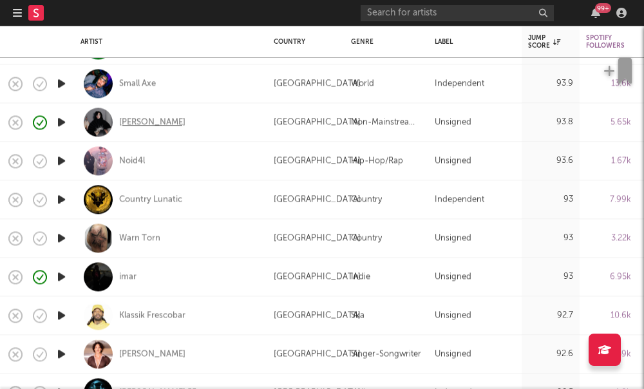
click at [144, 125] on div "Joon Gloom" at bounding box center [152, 122] width 66 height 12
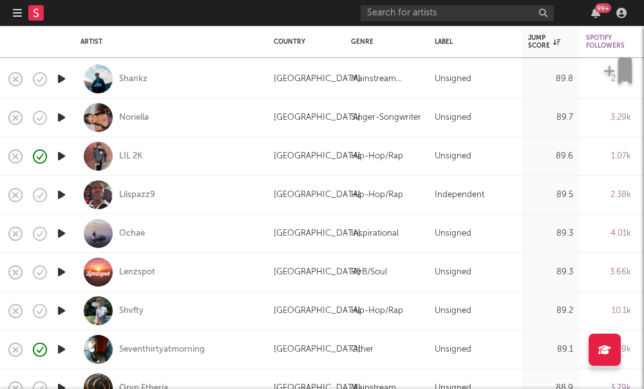
click at [129, 240] on div "Ochaè" at bounding box center [170, 233] width 180 height 38
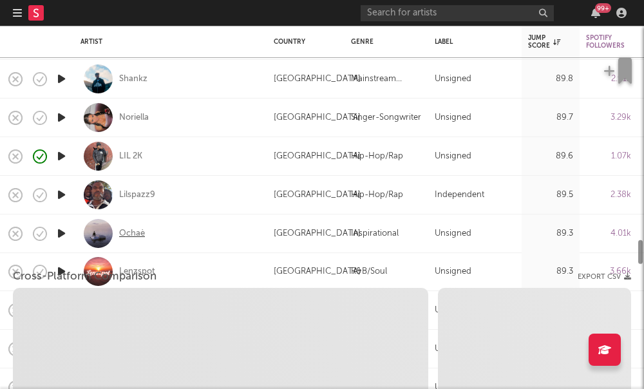
select select "1w"
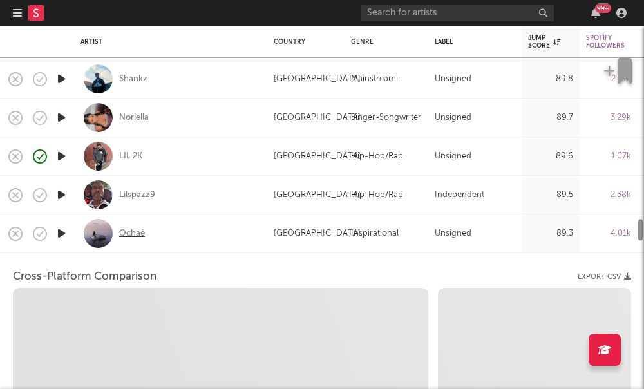
select select "1w"
click at [129, 236] on div "Ochaè" at bounding box center [132, 233] width 26 height 12
select select "1m"
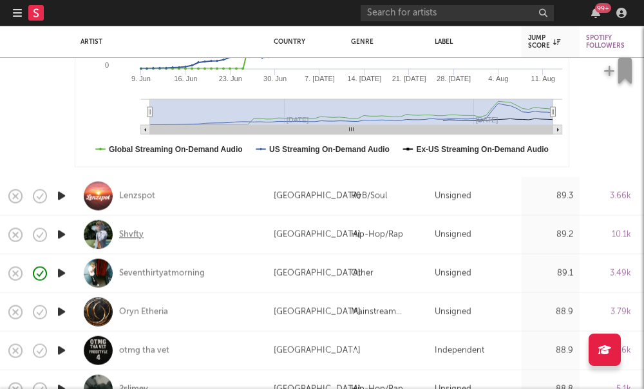
click at [124, 233] on div "Shvfty" at bounding box center [131, 234] width 24 height 12
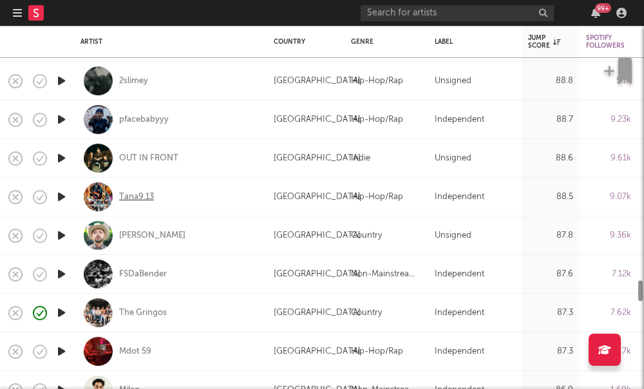
click at [136, 194] on div "Tana9.13" at bounding box center [136, 197] width 35 height 12
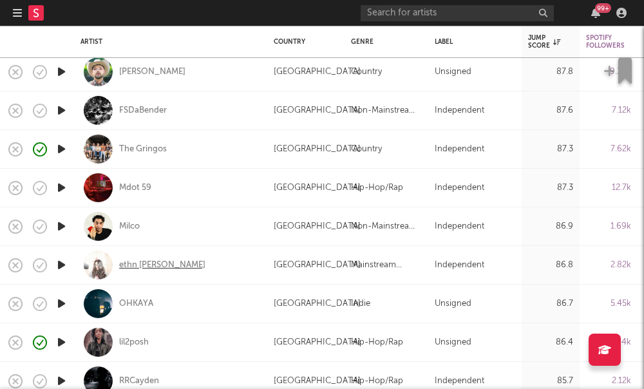
click at [137, 262] on div "ethn reis" at bounding box center [162, 265] width 86 height 12
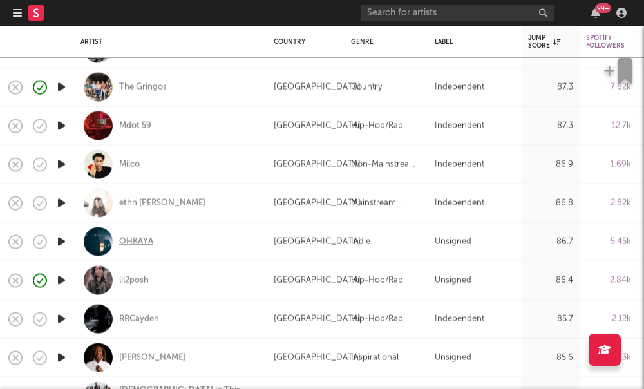
click at [127, 245] on div "OHKAYA" at bounding box center [136, 242] width 34 height 12
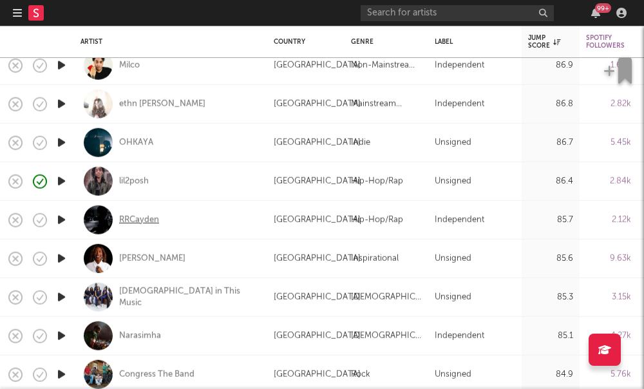
click at [135, 220] on div "RRCayden" at bounding box center [139, 220] width 40 height 12
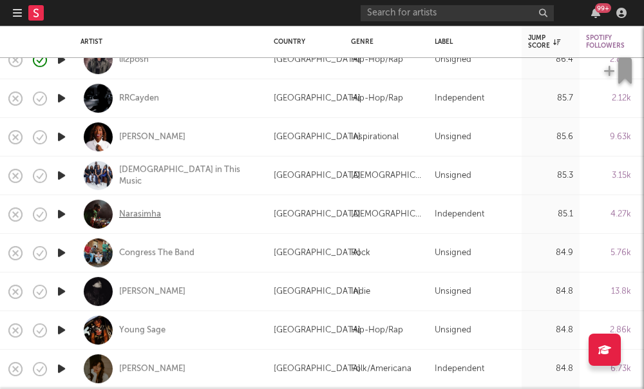
click at [142, 216] on div "Narasimha" at bounding box center [140, 215] width 42 height 12
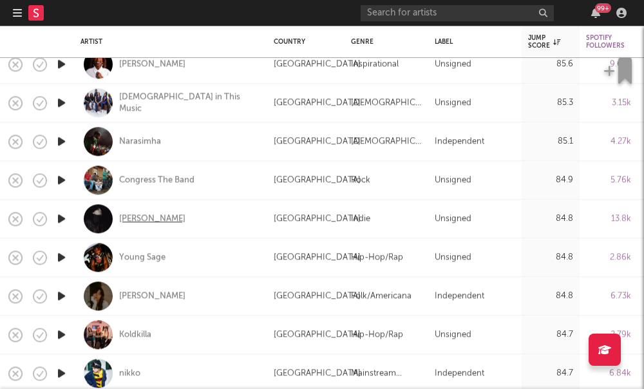
click at [149, 214] on div "Miguel Owls" at bounding box center [152, 219] width 66 height 12
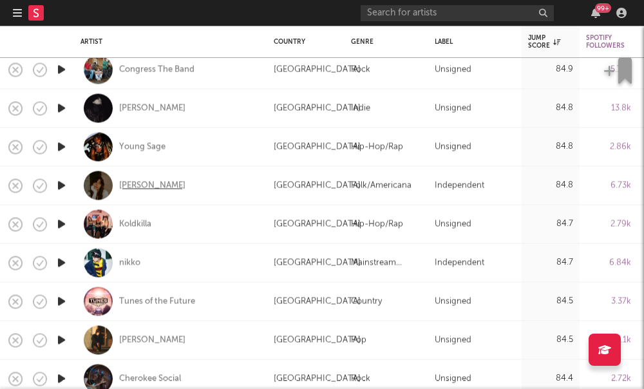
click at [141, 188] on div "Sierra Carson" at bounding box center [152, 186] width 66 height 12
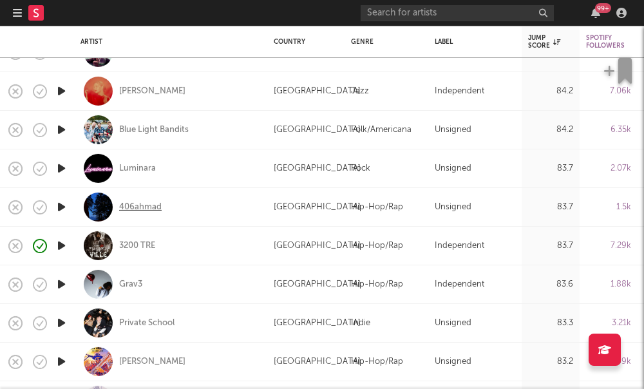
click at [150, 210] on div "406ahmad" at bounding box center [140, 207] width 42 height 12
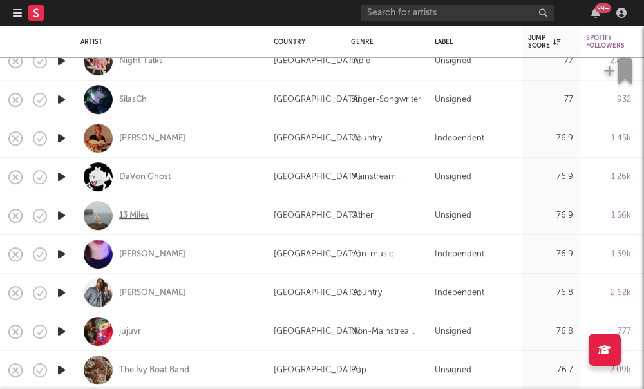
click at [125, 215] on div "13 Miles" at bounding box center [134, 216] width 30 height 12
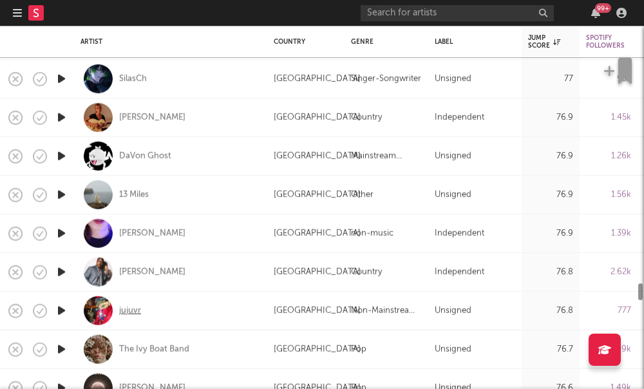
click at [125, 311] on div "jujuvr" at bounding box center [130, 310] width 22 height 12
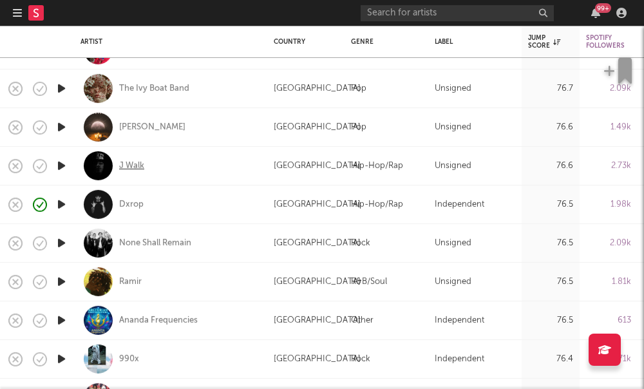
click at [130, 169] on div "J Walk" at bounding box center [131, 166] width 25 height 12
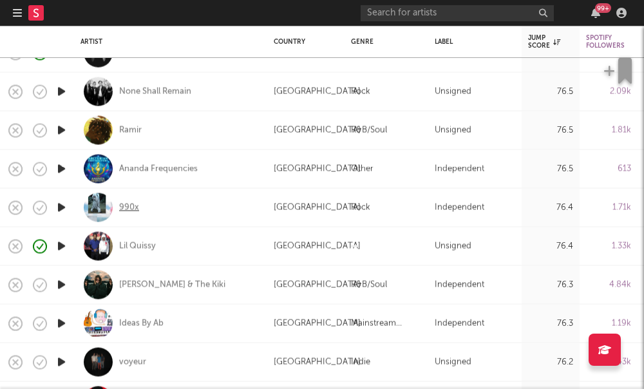
click at [128, 203] on div "990x" at bounding box center [129, 207] width 20 height 12
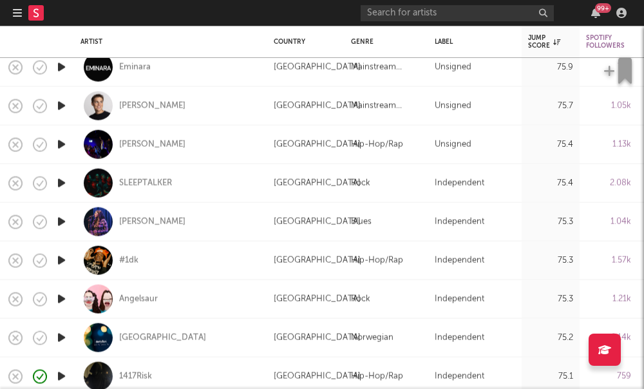
click at [131, 268] on div "#1dk" at bounding box center [170, 260] width 180 height 38
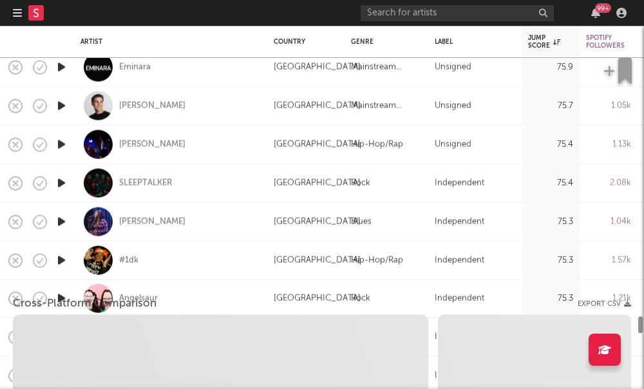
select select "1w"
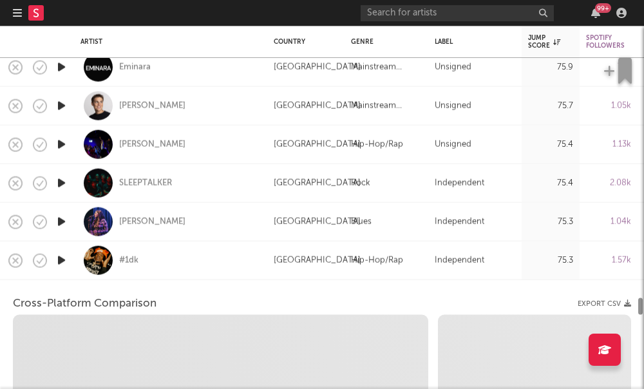
select select "6m"
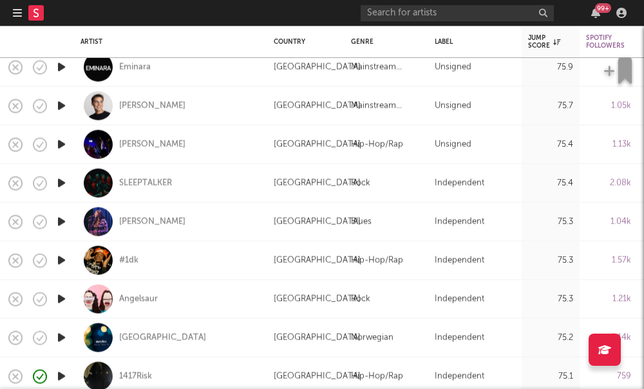
click at [0, 0] on html "Dashboard Discovery Assistant Charts Leads 99 + Notifications Settings Mark all…" at bounding box center [322, 194] width 644 height 389
click at [106, 259] on div at bounding box center [98, 260] width 29 height 29
select select "1m"
select select "6m"
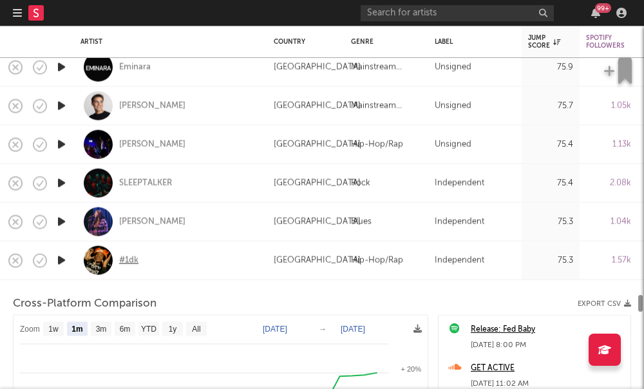
click at [124, 259] on div "#1dk" at bounding box center [128, 260] width 19 height 12
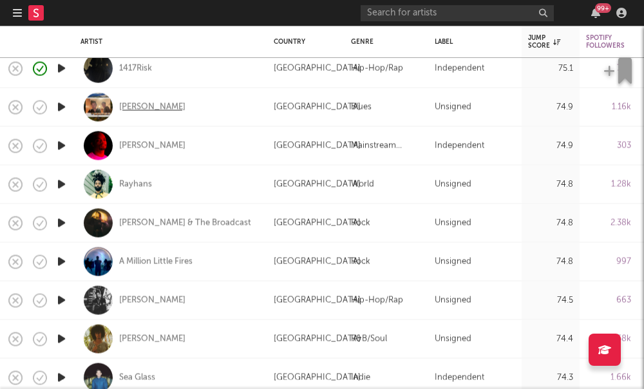
click at [119, 108] on div "Miley" at bounding box center [152, 107] width 66 height 12
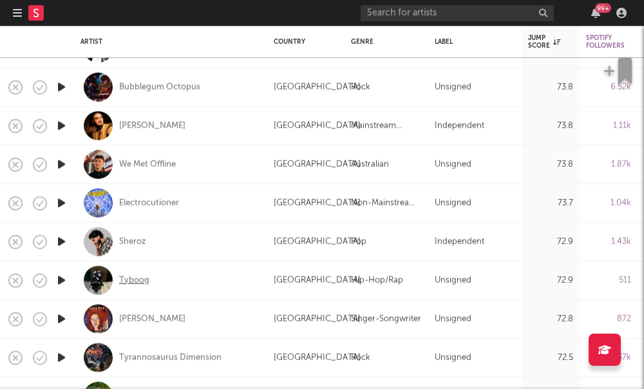
click at [133, 285] on div "Tyboog" at bounding box center [134, 280] width 30 height 12
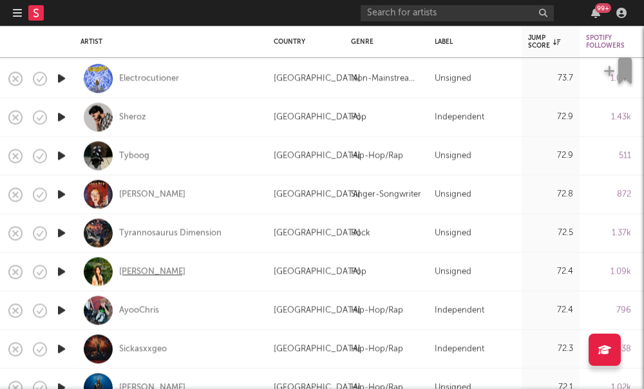
click at [144, 273] on div "Bella Masone" at bounding box center [152, 272] width 66 height 12
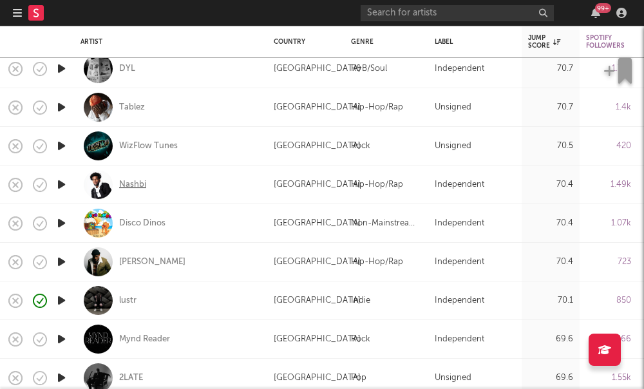
click at [127, 184] on div "Nashbi" at bounding box center [132, 185] width 27 height 12
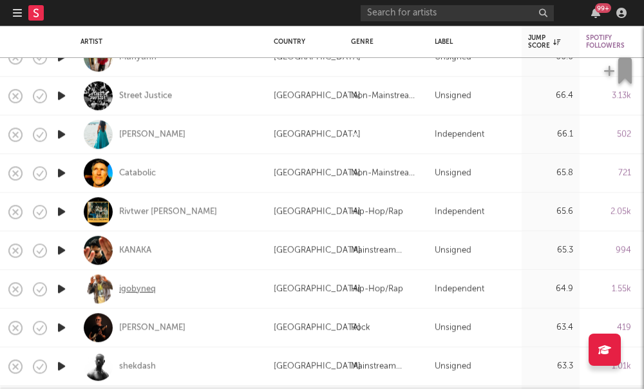
click at [135, 287] on div "igobyneq" at bounding box center [137, 289] width 37 height 12
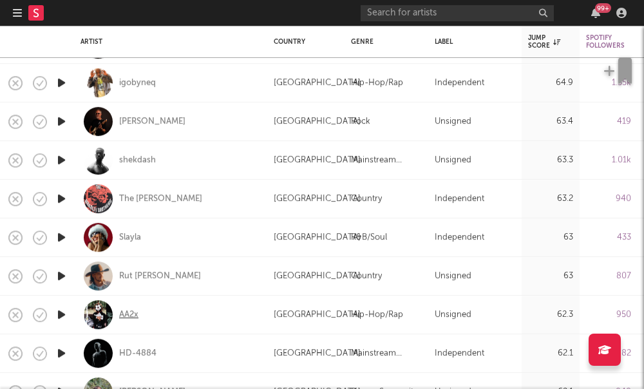
click at [124, 313] on div "AA2x" at bounding box center [128, 315] width 19 height 12
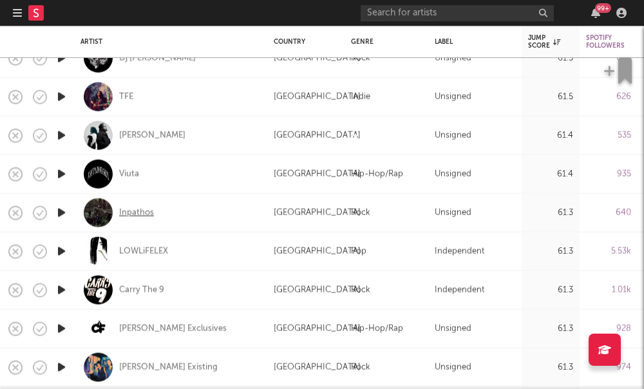
click at [134, 216] on div "Inpathos" at bounding box center [136, 213] width 35 height 12
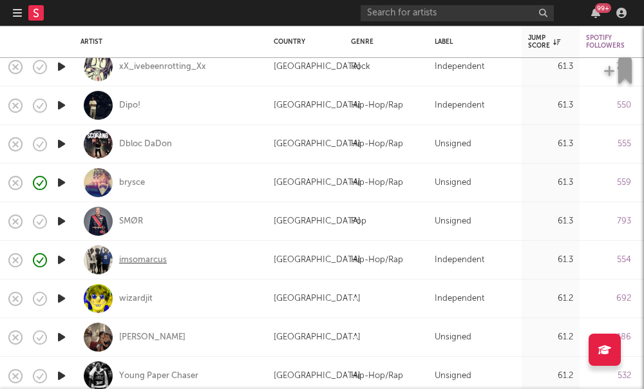
click at [137, 258] on div "imsomarcus" at bounding box center [143, 260] width 48 height 12
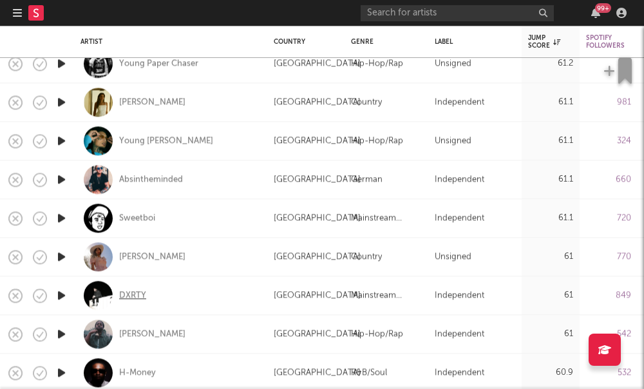
click at [130, 292] on div "DXRTY" at bounding box center [132, 296] width 27 height 12
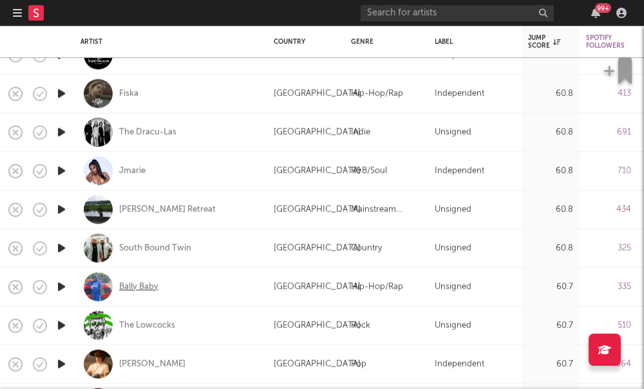
click at [130, 286] on div "Bally Baby" at bounding box center [138, 287] width 39 height 12
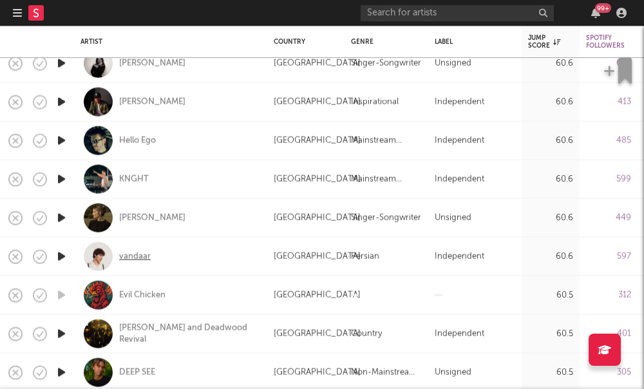
click at [122, 257] on div "vandaar" at bounding box center [135, 256] width 32 height 12
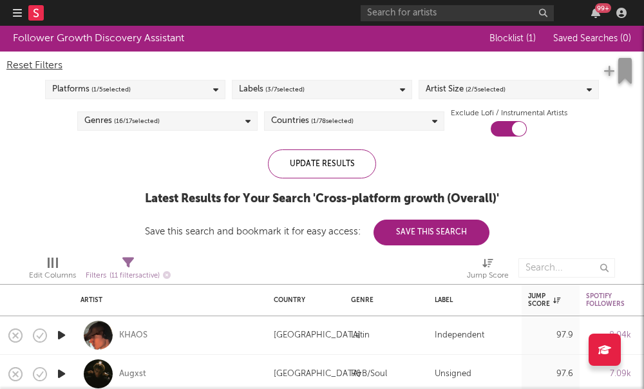
click at [129, 97] on span "( 1 / 5 selected)" at bounding box center [110, 89] width 39 height 15
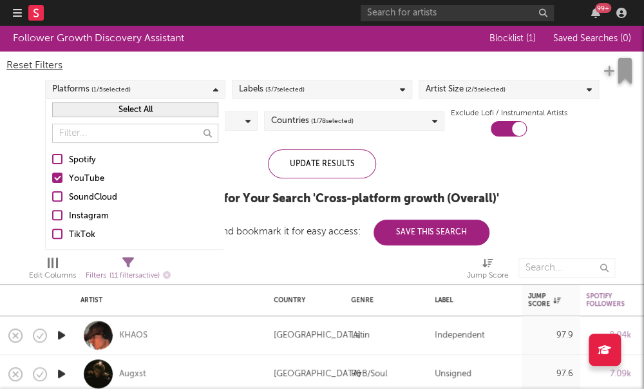
click at [59, 181] on div at bounding box center [57, 177] width 10 height 10
click at [52, 181] on input "YouTube" at bounding box center [52, 178] width 0 height 15
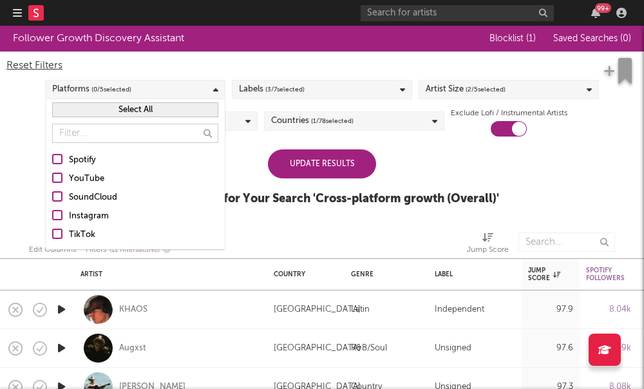
click at [59, 220] on label "Instagram" at bounding box center [135, 216] width 166 height 15
click at [52, 220] on input "Instagram" at bounding box center [52, 216] width 0 height 15
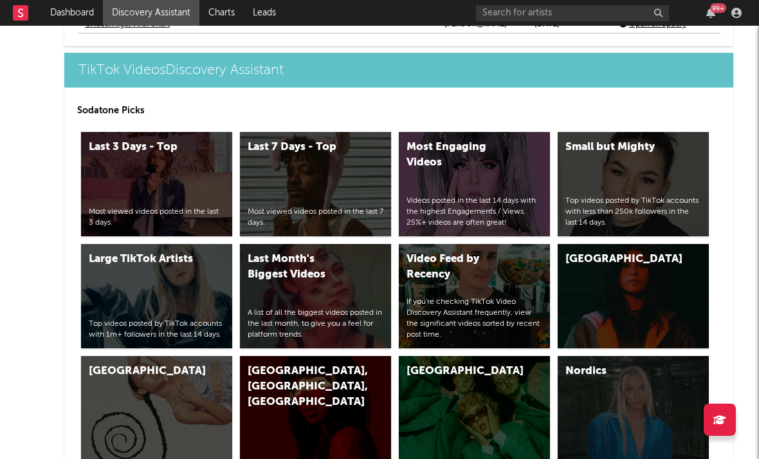
scroll to position [3046, 0]
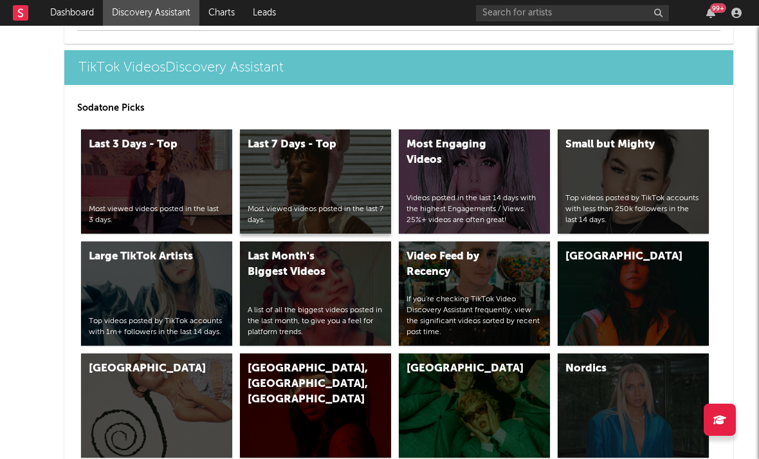
click at [301, 210] on div "Most viewed videos posted in the last 7 days." at bounding box center [316, 215] width 136 height 22
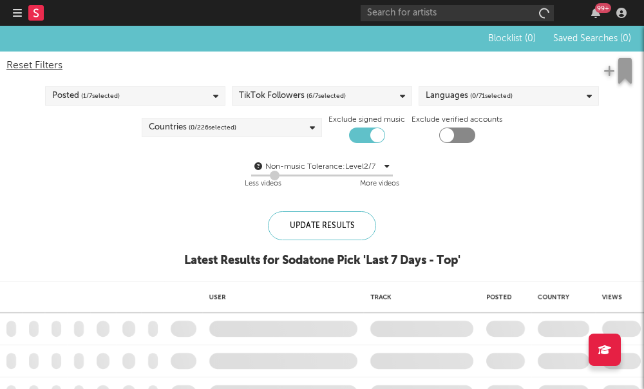
checkbox input "true"
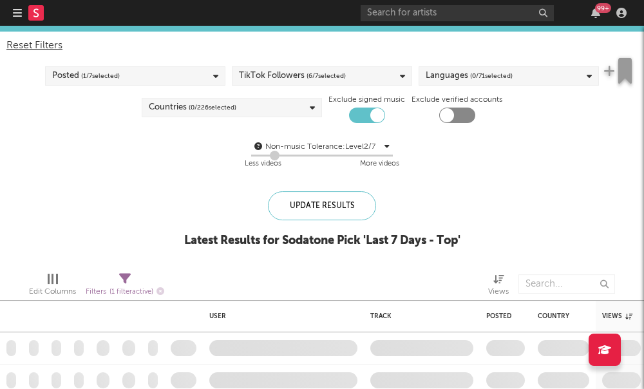
click at [301, 108] on div "Countries ( 0 / 226 selected)" at bounding box center [232, 107] width 180 height 19
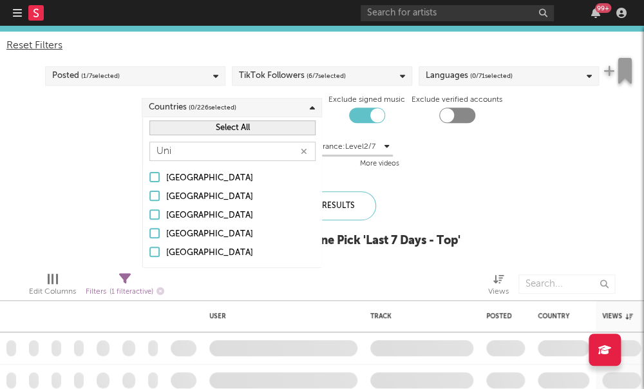
type input "Uni"
click at [163, 252] on label "[GEOGRAPHIC_DATA]" at bounding box center [232, 252] width 166 height 15
click at [149, 252] on input "[GEOGRAPHIC_DATA]" at bounding box center [149, 252] width 0 height 15
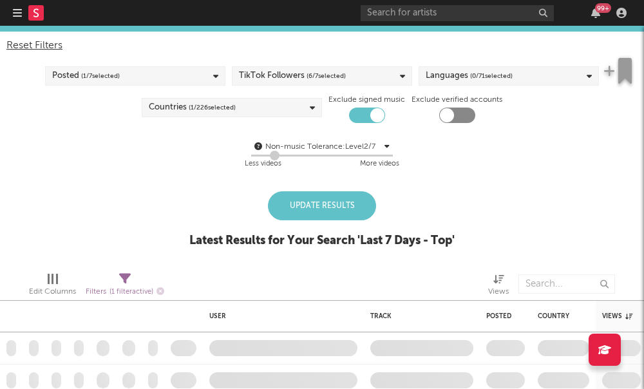
click at [100, 218] on div "Blocklist ( 1 ) Saved Searches ( 0 ) Reset Filters Posted ( 1 / 7 selected) Tik…" at bounding box center [322, 133] width 644 height 255
click at [274, 79] on div "TikTok Followers ( 6 / 7 selected)" at bounding box center [292, 75] width 107 height 15
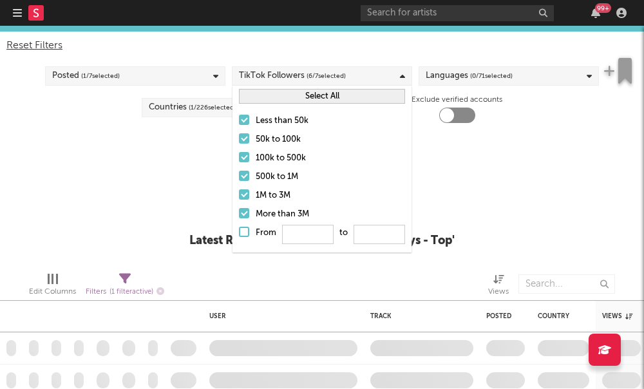
click at [243, 162] on div at bounding box center [244, 157] width 10 height 10
click at [239, 162] on input "100k to 500k" at bounding box center [239, 158] width 0 height 15
click at [243, 177] on div at bounding box center [244, 176] width 10 height 10
click at [239, 177] on input "500k to 1M" at bounding box center [239, 176] width 0 height 15
click at [241, 198] on div at bounding box center [244, 194] width 10 height 10
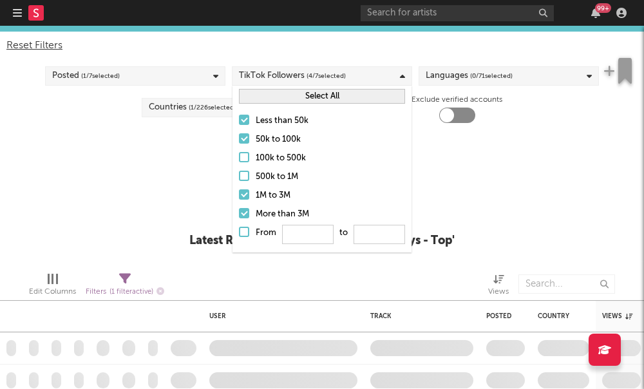
click at [239, 198] on input "1M to 3M" at bounding box center [239, 195] width 0 height 15
click at [243, 207] on label "More than 3M" at bounding box center [322, 214] width 166 height 15
click at [239, 207] on input "More than 3M" at bounding box center [239, 214] width 0 height 15
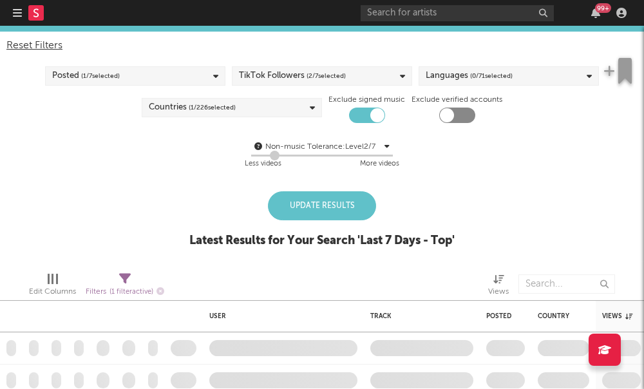
click at [205, 198] on div "Update Results Latest Results for Your Search ' Last 7 Days - Top '" at bounding box center [321, 226] width 265 height 70
click at [321, 203] on div "Update Results" at bounding box center [322, 205] width 108 height 29
click at [304, 206] on div "Update Results" at bounding box center [322, 205] width 108 height 29
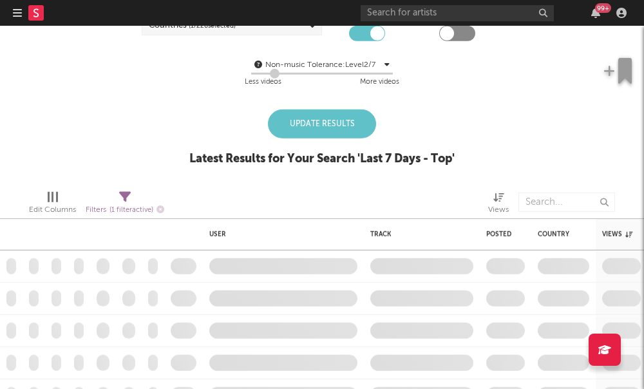
click at [311, 128] on div "Update Results" at bounding box center [322, 123] width 108 height 29
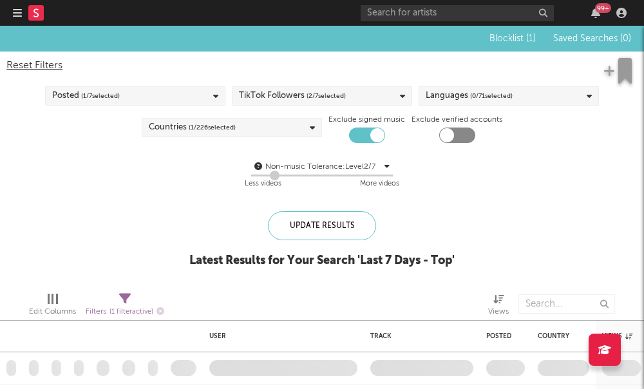
click at [192, 103] on div "Posted ( 1 / 7 selected)" at bounding box center [135, 95] width 180 height 19
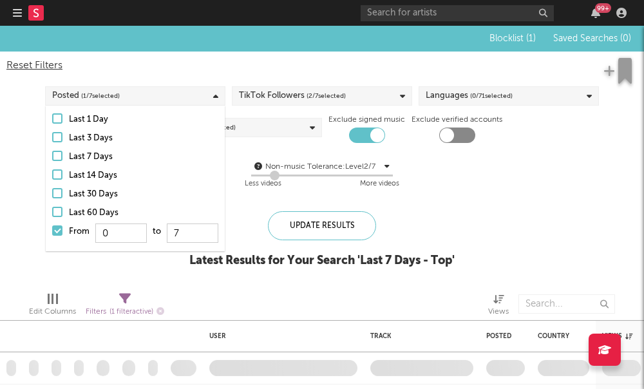
click at [91, 254] on div "Blocklist ( 1 ) Saved Searches ( 0 ) Reset Filters Posted ( 1 / 7 selected) Tik…" at bounding box center [322, 153] width 644 height 255
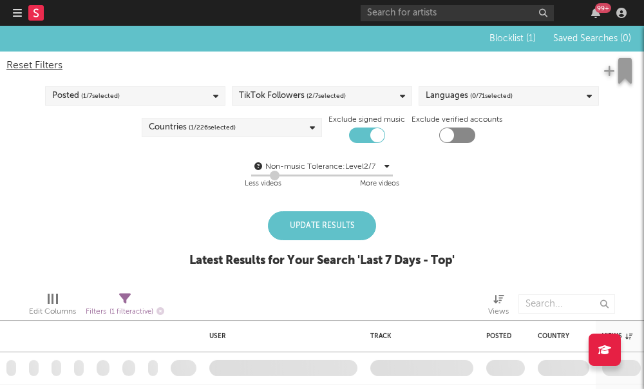
click at [320, 234] on div "Update Results" at bounding box center [322, 225] width 108 height 29
click at [298, 227] on div "Update Results" at bounding box center [322, 225] width 108 height 29
click at [355, 217] on div "Update Results" at bounding box center [322, 225] width 108 height 29
click at [362, 219] on div "Update Results" at bounding box center [322, 225] width 108 height 29
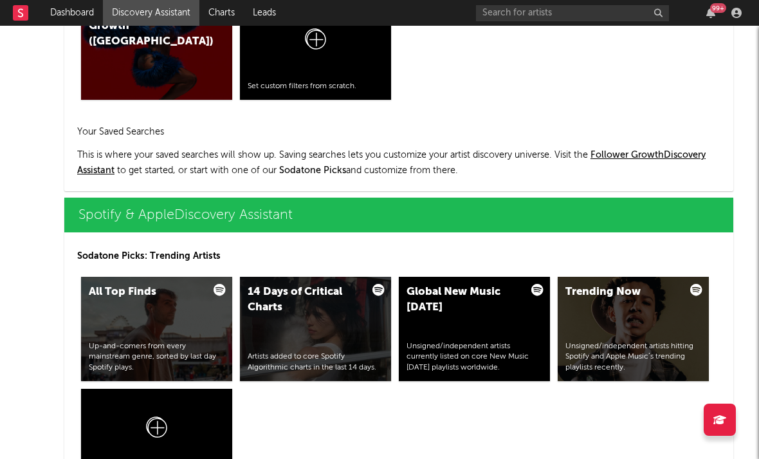
scroll to position [1264, 0]
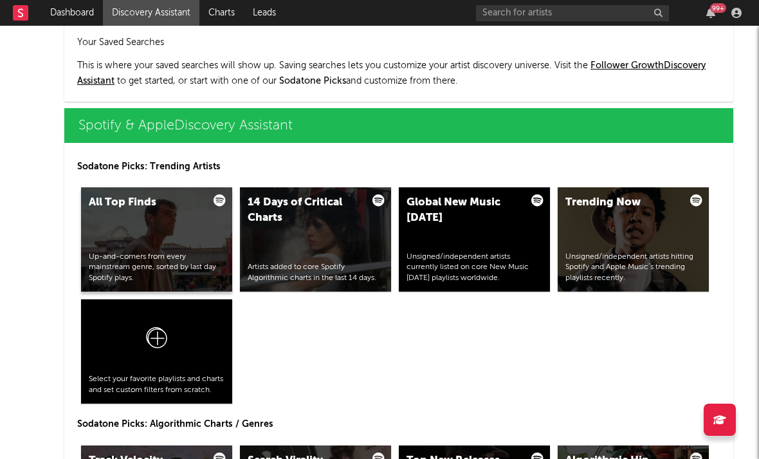
click at [190, 247] on div "All Top Finds Up-and-comers from every mainstream genre, sorted by last day Spo…" at bounding box center [156, 239] width 151 height 104
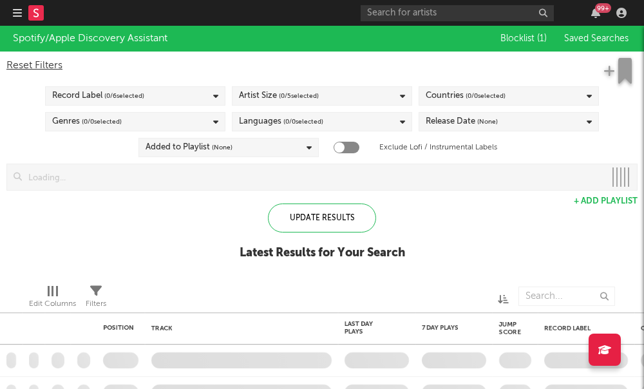
checkbox input "true"
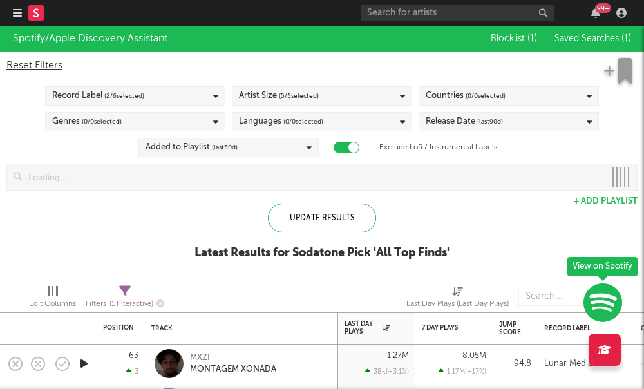
click at [548, 131] on div "Reset Filters Record Label ( 2 / 6 selected) Artist Size ( 5 / 5 selected) Coun…" at bounding box center [322, 120] width 644 height 139
click at [550, 122] on div "Release Date (last 90 d)" at bounding box center [508, 121] width 180 height 19
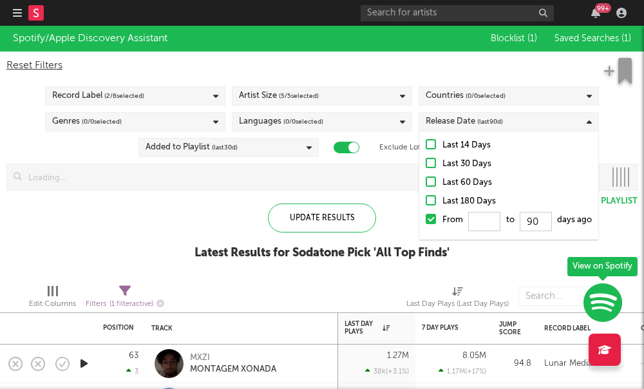
click at [431, 146] on div at bounding box center [430, 144] width 10 height 10
click at [425, 146] on input "Last 14 Days" at bounding box center [425, 145] width 0 height 15
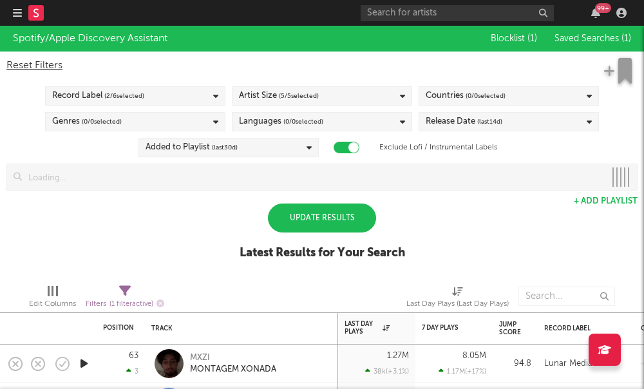
click at [321, 225] on div "Update Results" at bounding box center [322, 217] width 108 height 29
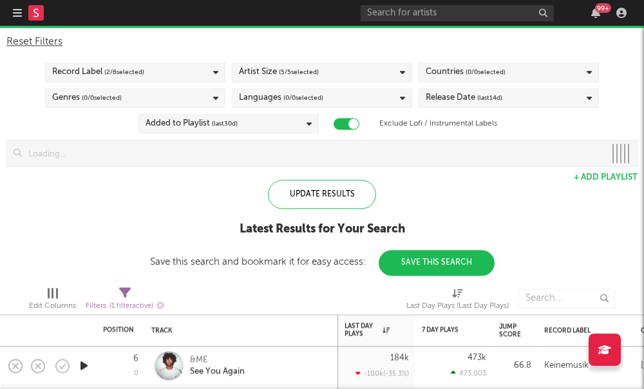
click at [463, 71] on div "Countries ( 0 / 0 selected)" at bounding box center [465, 71] width 80 height 15
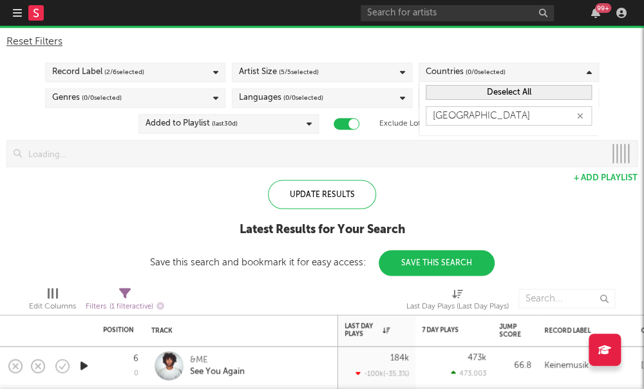
type input "[GEOGRAPHIC_DATA]"
click at [579, 116] on icon "button" at bounding box center [580, 116] width 6 height 8
type input "Un"
click at [59, 201] on div "Spotify/Apple Discovery Assistant Blocklist ( 1 ) Saved Searches ( 1 ) Reset Fi…" at bounding box center [322, 138] width 644 height 273
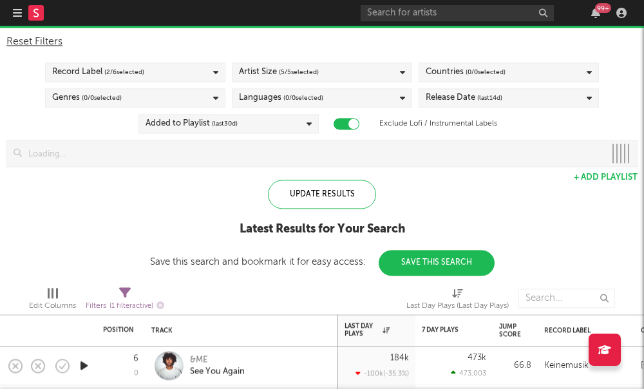
click at [368, 95] on div "Languages ( 0 / 0 selected)" at bounding box center [322, 97] width 180 height 19
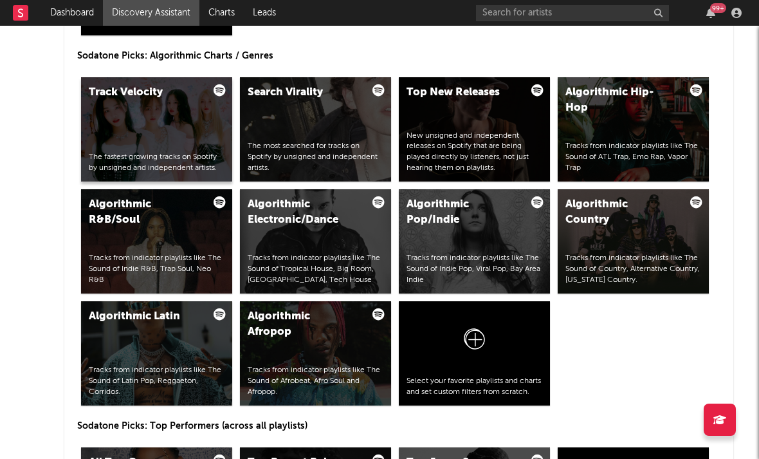
scroll to position [1633, 0]
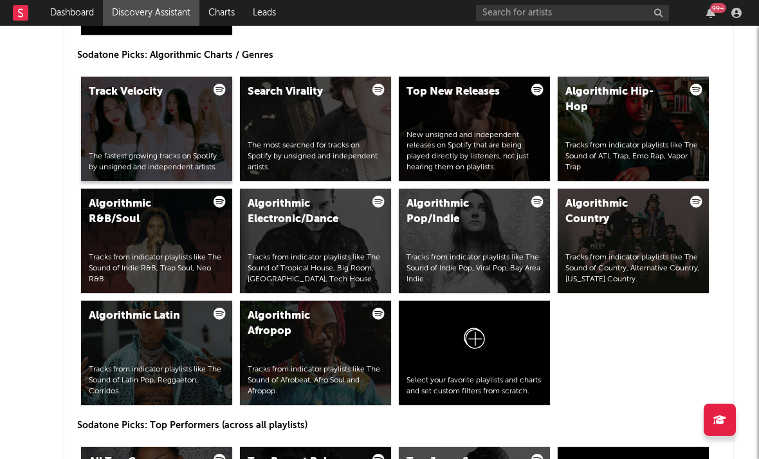
click at [196, 140] on div "Track Velocity The fastest growing tracks on Spotify by unsigned and independen…" at bounding box center [156, 129] width 151 height 104
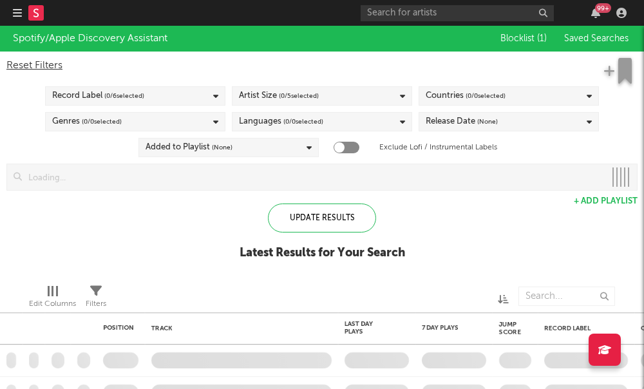
checkbox input "true"
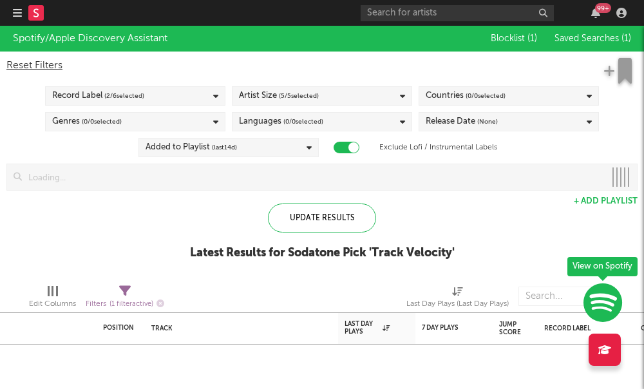
click at [502, 97] on span "( 0 / 0 selected)" at bounding box center [485, 95] width 40 height 15
type input "Uni"
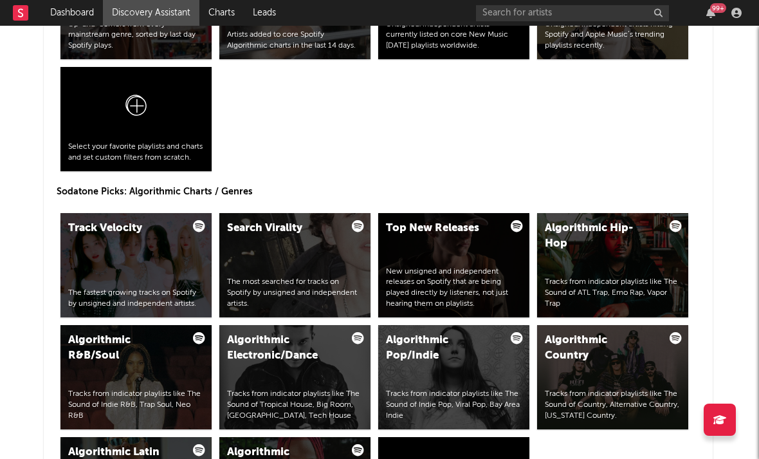
scroll to position [1483, 22]
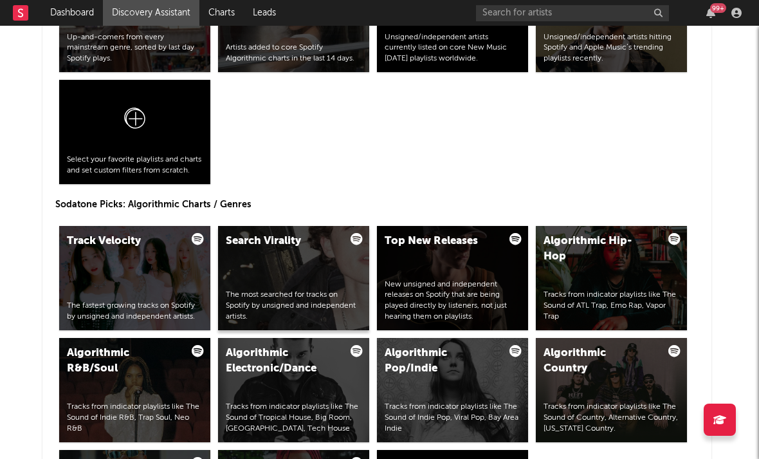
click at [281, 286] on div "Search Virality The most searched for tracks on Spotify by unsigned and indepen…" at bounding box center [293, 278] width 151 height 104
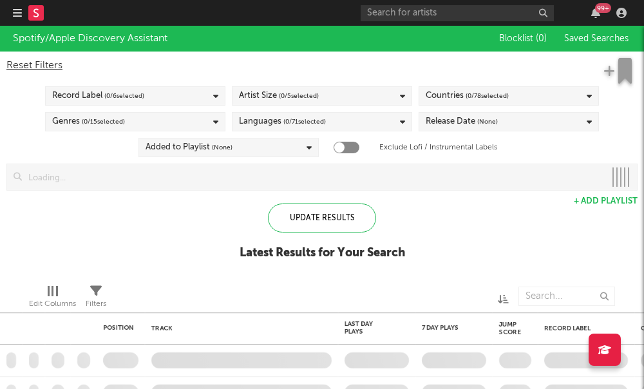
checkbox input "true"
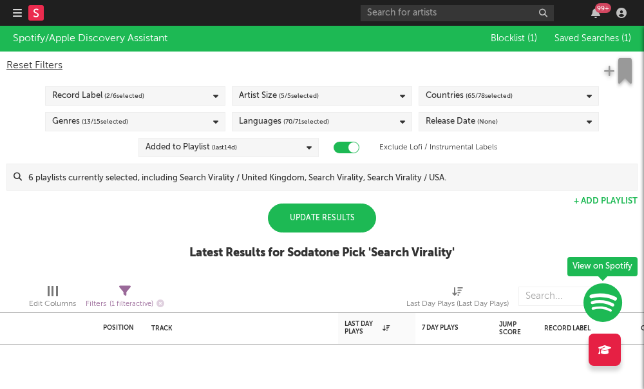
click at [341, 221] on div "Update Results" at bounding box center [322, 217] width 108 height 29
click at [333, 222] on div "Update Results" at bounding box center [322, 217] width 108 height 29
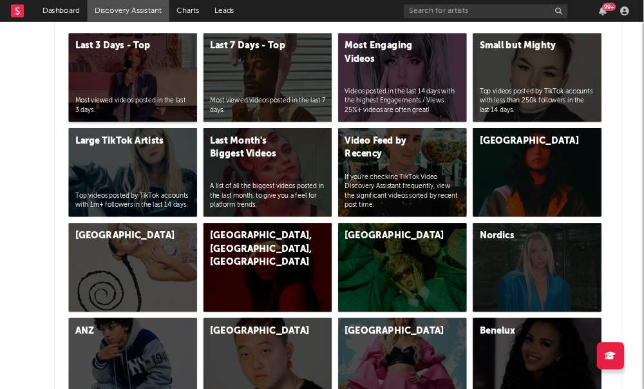
scroll to position [3133, 0]
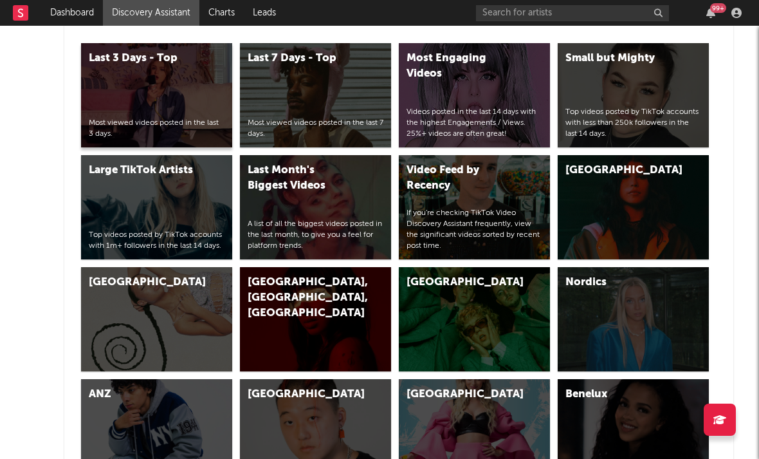
click at [167, 129] on div "Most viewed videos posted in the last 3 days." at bounding box center [157, 129] width 136 height 22
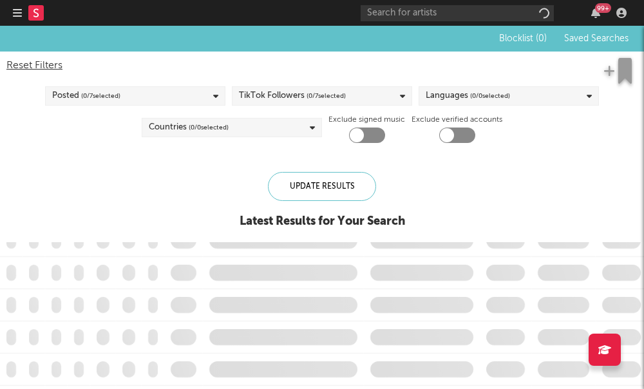
checkbox input "true"
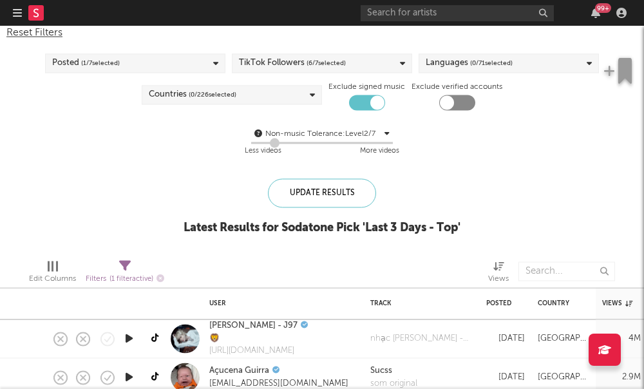
click at [512, 65] on span "( 0 / 71 selected)" at bounding box center [491, 62] width 42 height 15
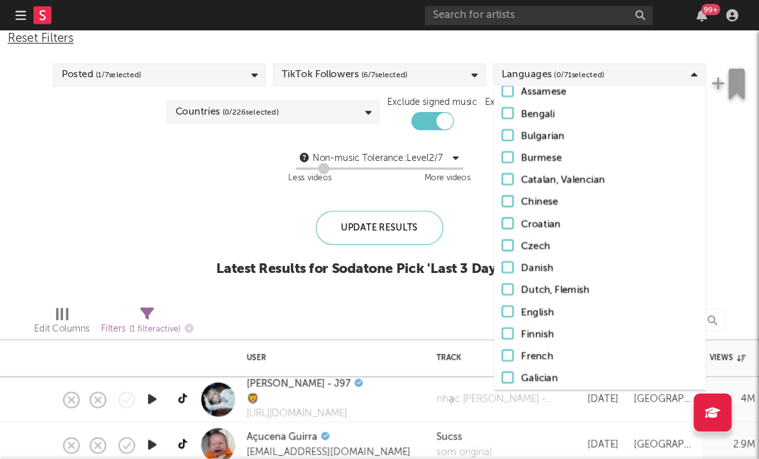
scroll to position [107, 0]
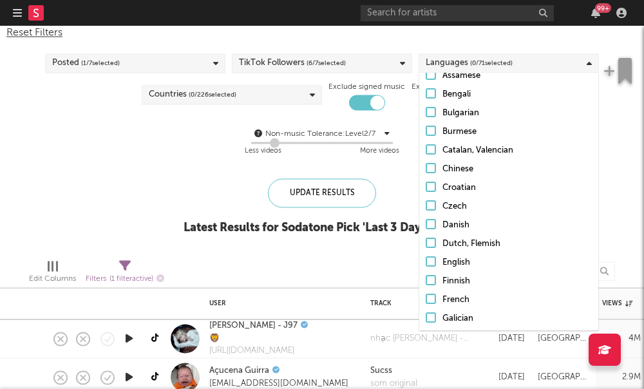
click at [432, 255] on label "English" at bounding box center [508, 262] width 166 height 15
click at [425, 255] on input "English" at bounding box center [425, 262] width 0 height 15
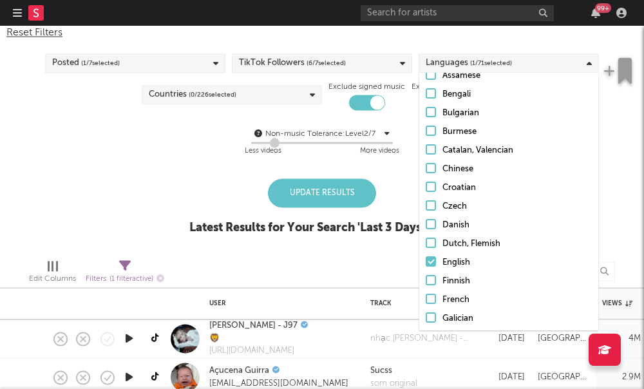
click at [190, 157] on div "Non-music Tolerance: Level 2 / 7 2 Less videos More videos" at bounding box center [321, 142] width 631 height 33
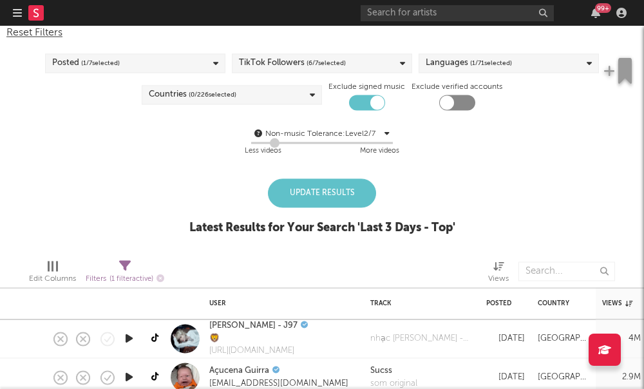
click at [212, 86] on div "Countries ( 0 / 226 selected)" at bounding box center [232, 94] width 180 height 19
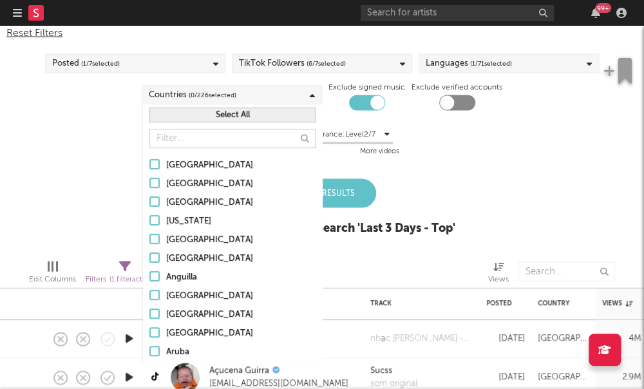
click at [209, 136] on input "text" at bounding box center [232, 138] width 166 height 19
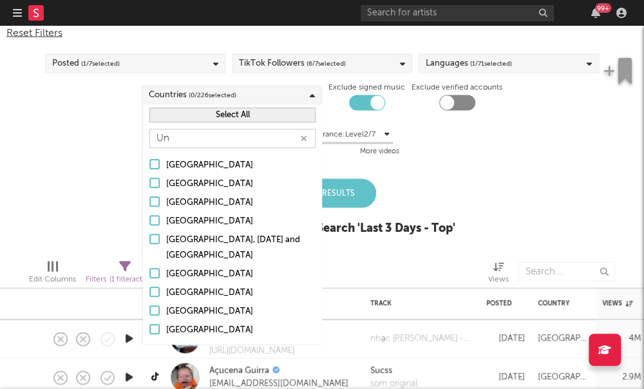
type input "Un"
click at [162, 331] on label "[GEOGRAPHIC_DATA]" at bounding box center [232, 329] width 166 height 15
click at [149, 331] on input "[GEOGRAPHIC_DATA]" at bounding box center [149, 329] width 0 height 15
click at [117, 248] on div "Blocklist ( 1 ) Saved Searches ( 0 ) Reset Filters Posted ( 1 / 7 selected) Tik…" at bounding box center [322, 120] width 644 height 255
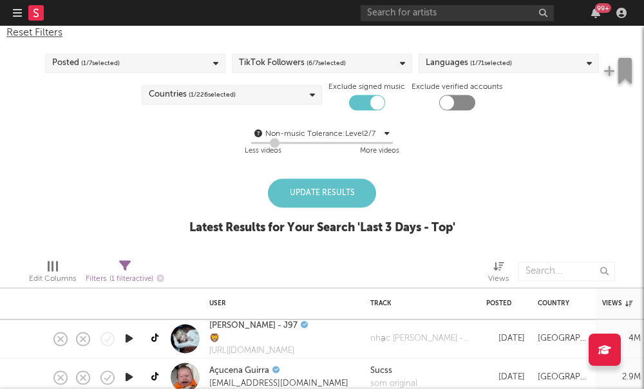
click at [317, 189] on div "Update Results" at bounding box center [322, 192] width 108 height 29
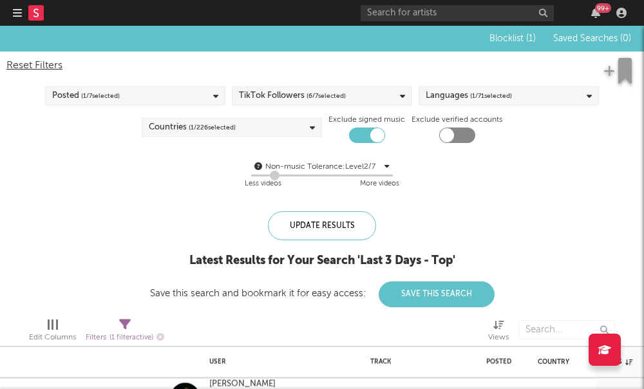
click at [464, 128] on div at bounding box center [457, 134] width 36 height 15
checkbox input "true"
click at [338, 101] on span "( 6 / 7 selected)" at bounding box center [325, 95] width 39 height 15
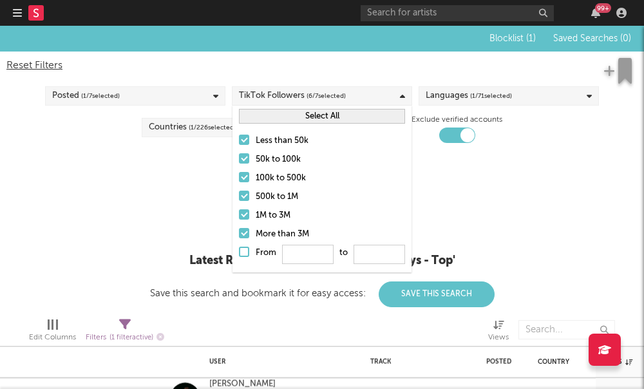
click at [237, 194] on div "Less than 50k 50k to 100k 100k to 500k 500k to 1M 1M to 3M More than 3M From to" at bounding box center [321, 199] width 179 height 145
click at [244, 196] on div at bounding box center [244, 195] width 10 height 10
click at [239, 196] on input "500k to 1M" at bounding box center [239, 196] width 0 height 15
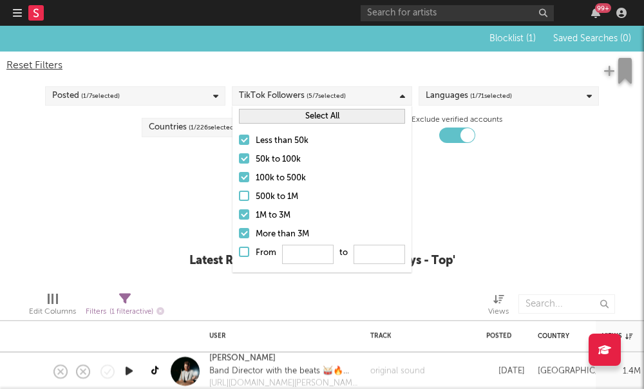
click at [250, 176] on label "100k to 500k" at bounding box center [322, 178] width 166 height 15
click at [239, 176] on input "100k to 500k" at bounding box center [239, 178] width 0 height 15
click at [242, 227] on label "More than 3M" at bounding box center [322, 234] width 166 height 15
click at [239, 227] on input "More than 3M" at bounding box center [239, 234] width 0 height 15
click at [243, 220] on label "1M to 3M" at bounding box center [322, 215] width 166 height 15
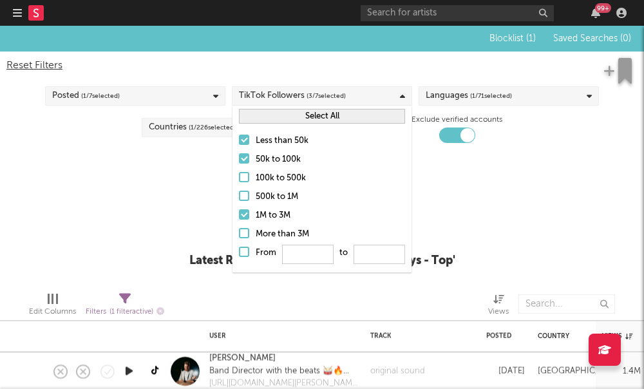
click at [239, 220] on input "1M to 3M" at bounding box center [239, 215] width 0 height 15
click at [183, 182] on div "Non-music Tolerance: Level 2 / 7 2 Less videos More videos" at bounding box center [321, 175] width 631 height 33
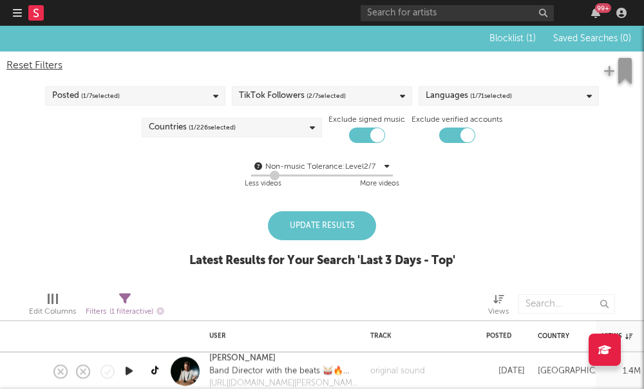
click at [285, 223] on div "Update Results" at bounding box center [322, 225] width 108 height 29
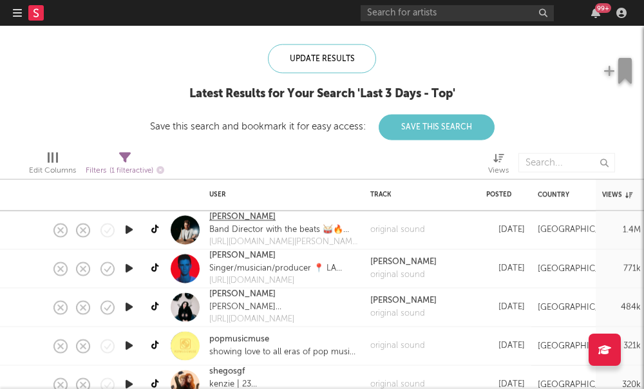
click at [234, 219] on link "Greg Hersey" at bounding box center [242, 217] width 66 height 13
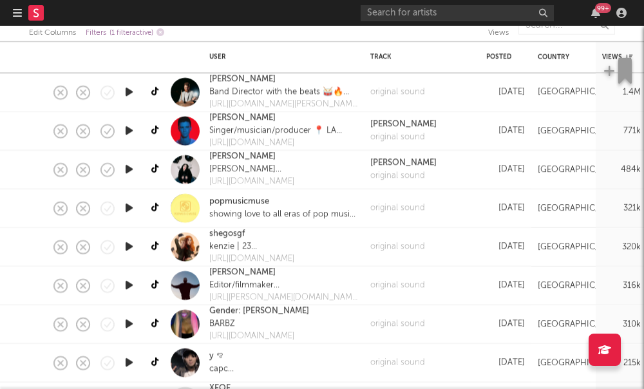
click at [235, 150] on div "Mike Archangelo Singer/musician/producer 📍 LA FOLLOW ME ON SPOTIFY & IG ⬇️ http…" at bounding box center [283, 131] width 161 height 39
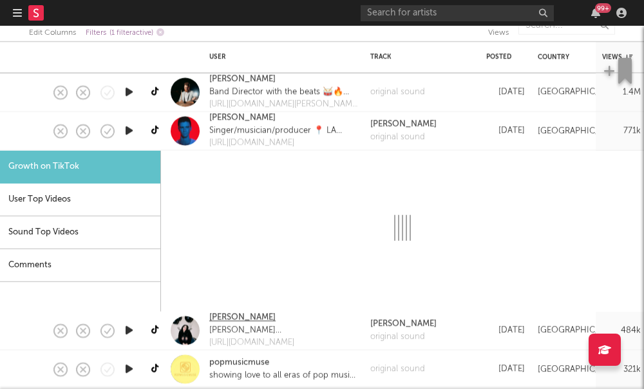
click at [217, 320] on link "Luna Aura" at bounding box center [242, 317] width 66 height 13
select select "1m"
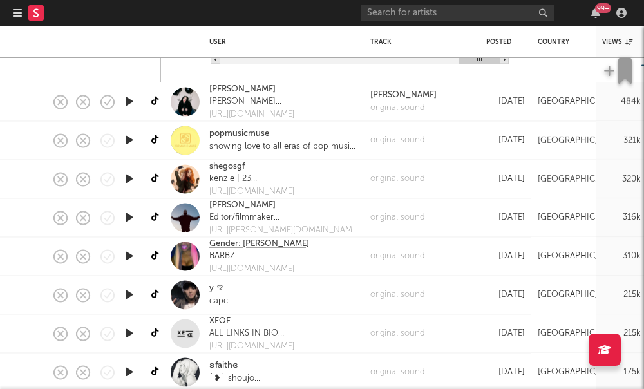
click at [232, 241] on link "Gender: Barb" at bounding box center [259, 243] width 100 height 13
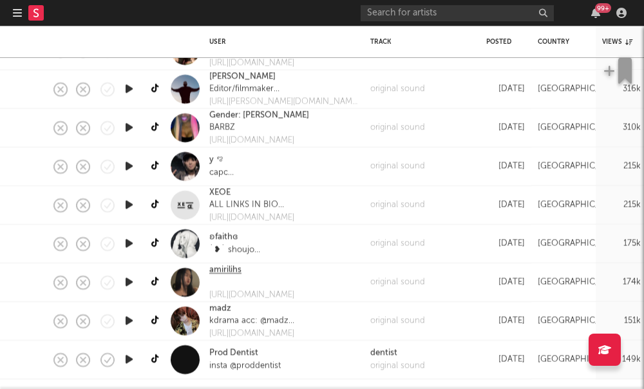
click at [216, 270] on link "amirilihs" at bounding box center [225, 270] width 32 height 13
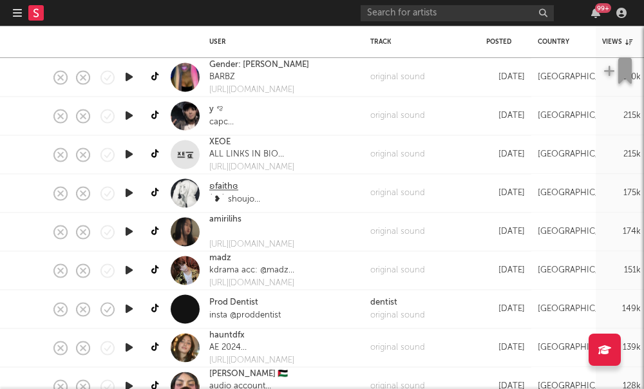
click at [210, 189] on link "ʚfaithɞ" at bounding box center [223, 187] width 29 height 13
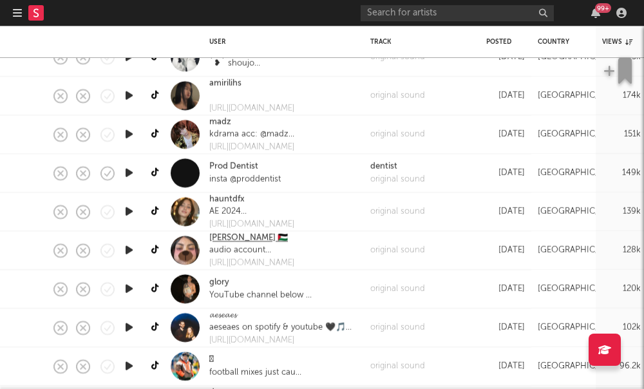
click at [225, 241] on link "riley 🇵🇸" at bounding box center [248, 238] width 79 height 13
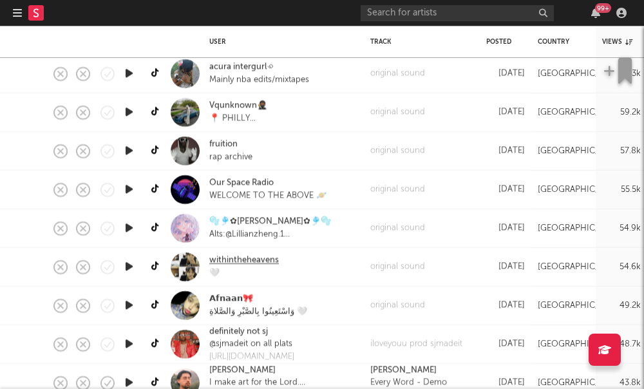
click at [236, 264] on link "withintheheavens" at bounding box center [244, 260] width 70 height 13
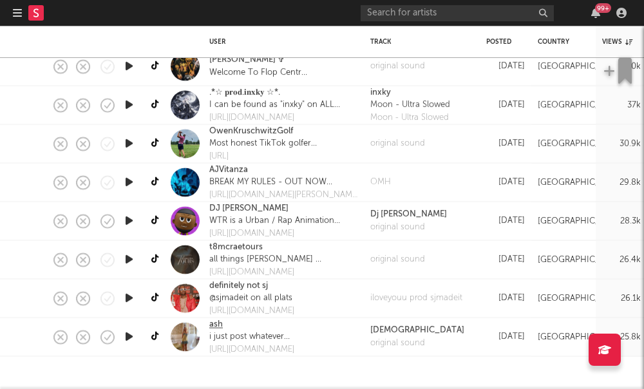
click at [216, 329] on link "ash" at bounding box center [216, 324] width 14 height 13
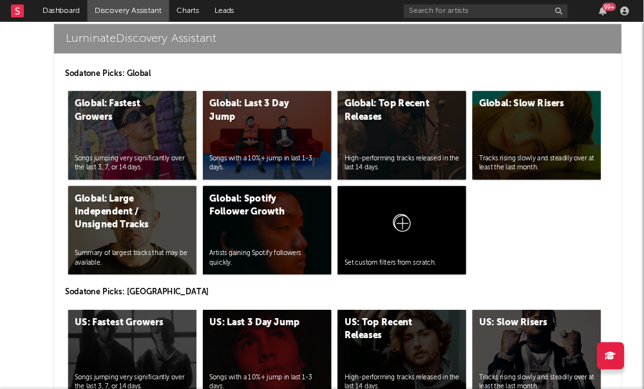
scroll to position [5568, 1]
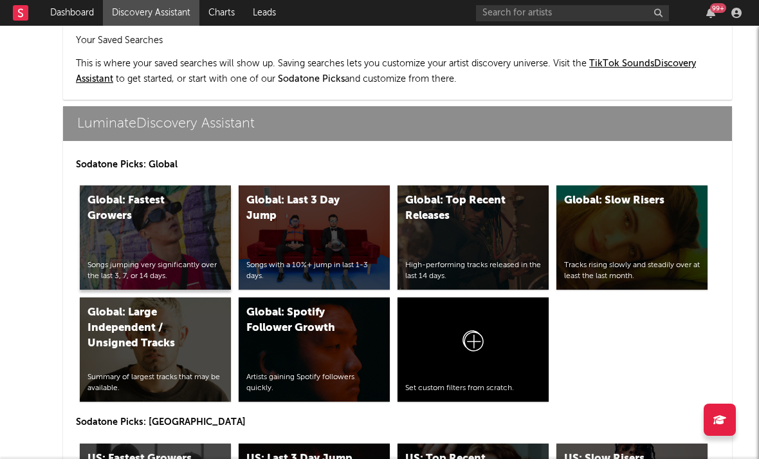
click at [124, 257] on div "Global: Fastest Growers Songs jumping very significantly over the last 3, 7, or…" at bounding box center [155, 237] width 151 height 104
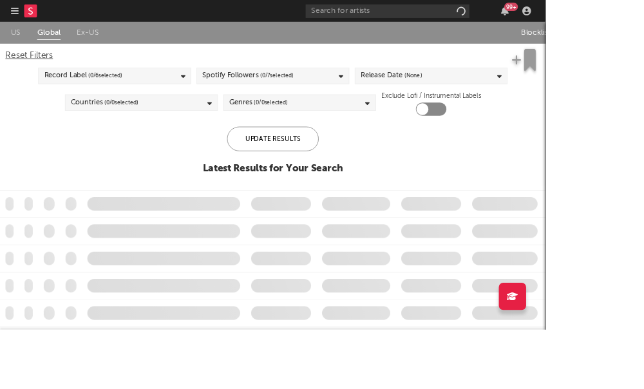
checkbox input "true"
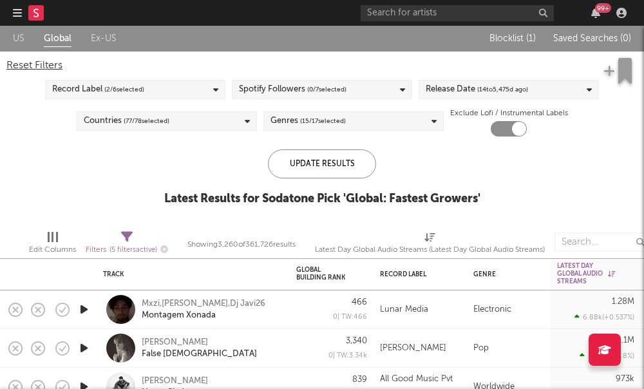
click at [476, 98] on div "Release Date ( 14 to 5,475 d ago)" at bounding box center [508, 89] width 180 height 19
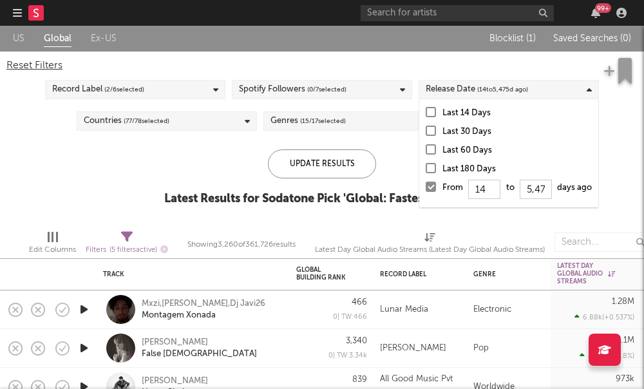
click at [428, 116] on div at bounding box center [430, 112] width 10 height 10
click at [425, 116] on input "Last 14 Days" at bounding box center [425, 113] width 0 height 15
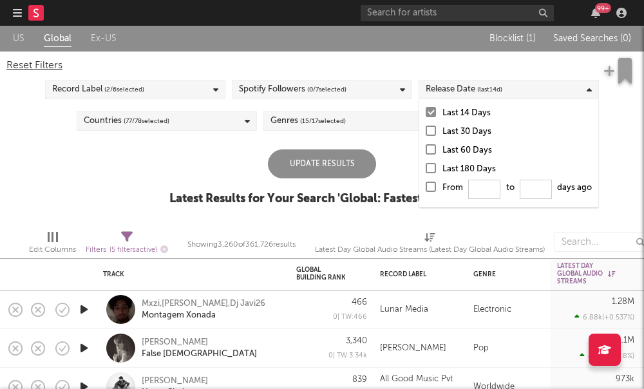
click at [192, 173] on div "Update Results Latest Results for Your Search ' Global: Fastest Growers '" at bounding box center [321, 184] width 305 height 70
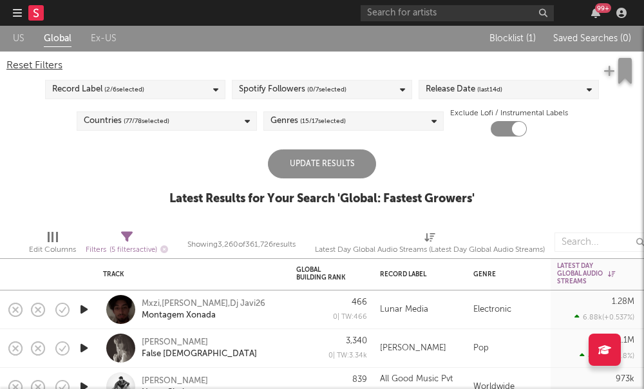
click at [208, 124] on div "Countries ( 77 / 78 selected)" at bounding box center [167, 120] width 180 height 19
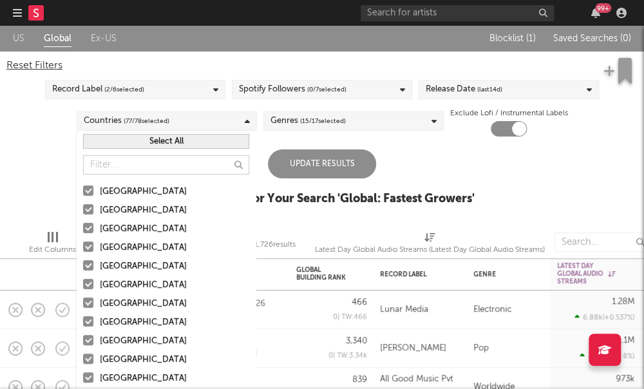
click at [171, 140] on button "Select All" at bounding box center [166, 141] width 166 height 15
click at [171, 140] on button "Deselect All" at bounding box center [166, 141] width 166 height 15
click at [83, 192] on div at bounding box center [88, 190] width 10 height 10
click at [83, 192] on input "[GEOGRAPHIC_DATA]" at bounding box center [83, 191] width 0 height 15
click at [49, 191] on div "US Global Ex-US Blocklist ( 1 ) Saved Searches ( 0 ) Reset Filters Record Label…" at bounding box center [322, 123] width 644 height 194
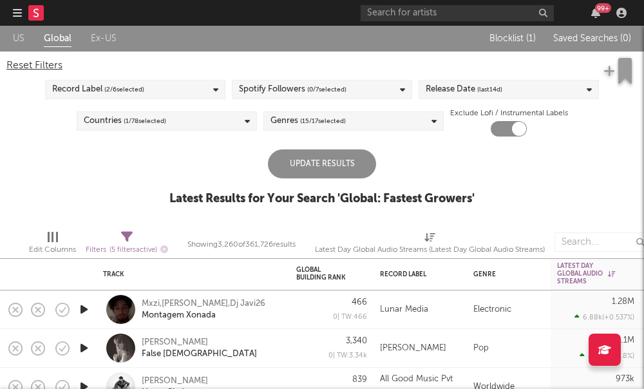
click at [315, 171] on div "Update Results" at bounding box center [322, 163] width 108 height 29
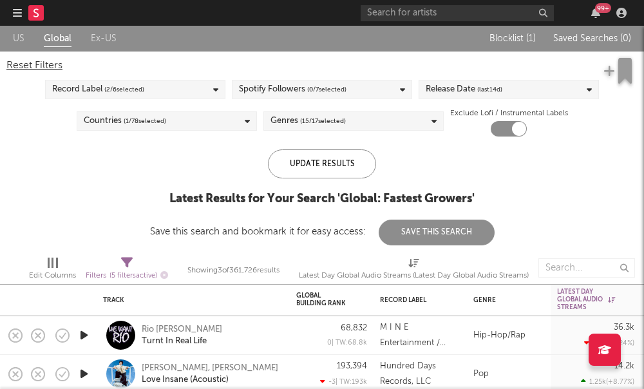
click at [293, 98] on div "Spotify Followers ( 0 / 7 selected)" at bounding box center [322, 89] width 180 height 19
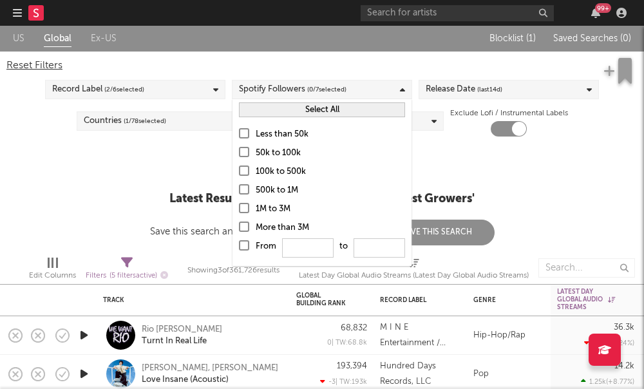
click at [238, 136] on div "Less than 50k 50k to 100k 100k to 500k 500k to 1M 1M to 3M More than 3M From to" at bounding box center [321, 192] width 179 height 145
click at [247, 140] on label "Less than 50k" at bounding box center [322, 134] width 166 height 15
click at [239, 140] on input "Less than 50k" at bounding box center [239, 134] width 0 height 15
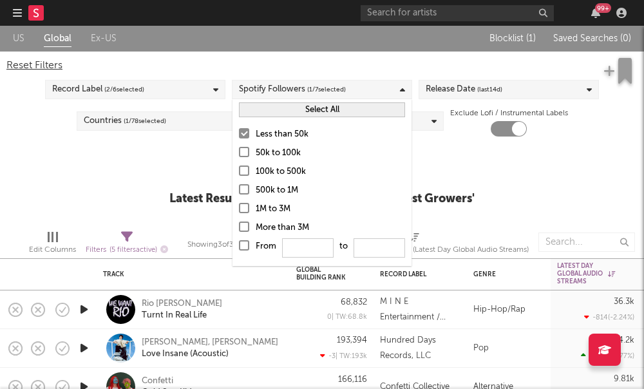
click at [212, 161] on div "Update Results Latest Results for Your Search ' Global: Fastest Growers '" at bounding box center [321, 184] width 305 height 70
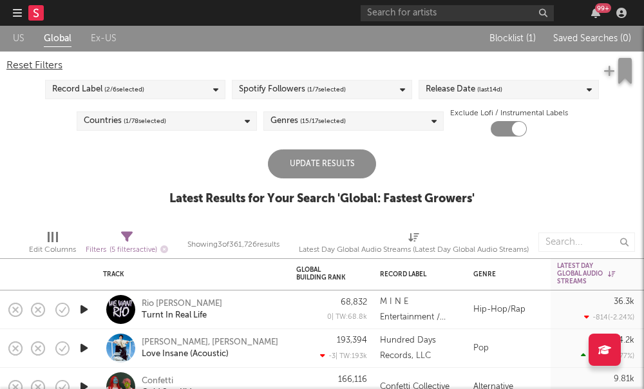
click at [299, 156] on div "Update Results" at bounding box center [322, 163] width 108 height 29
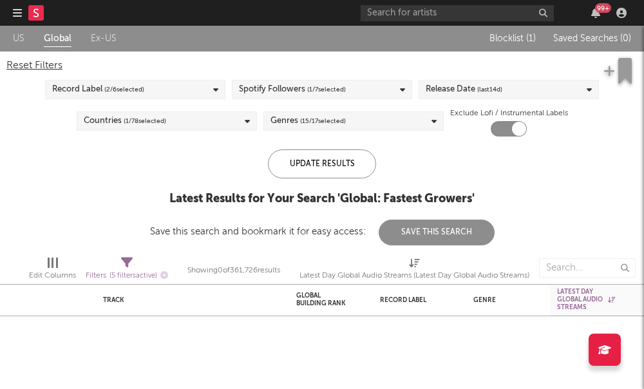
click at [187, 123] on div "Countries ( 1 / 78 selected)" at bounding box center [167, 120] width 180 height 19
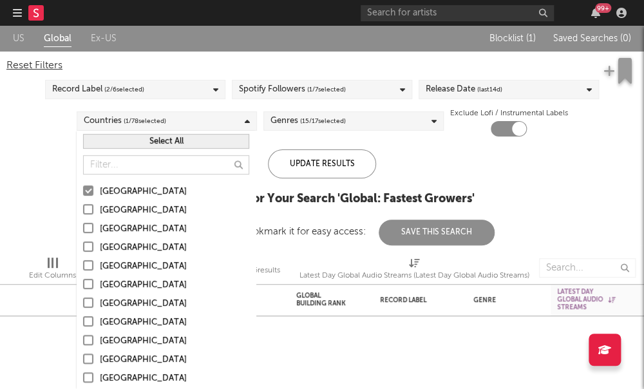
click at [91, 248] on div at bounding box center [88, 246] width 10 height 10
click at [83, 248] on input "United Kingdom" at bounding box center [83, 247] width 0 height 15
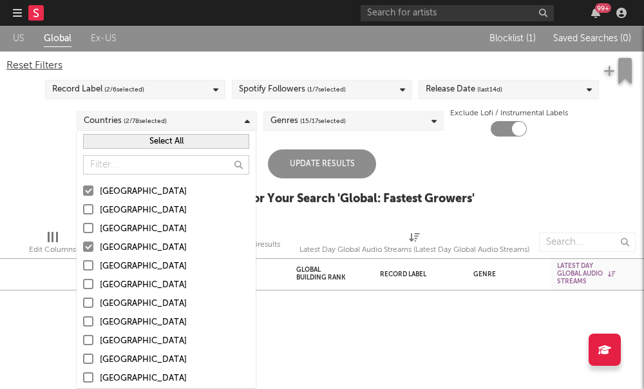
click at [308, 172] on div "Update Results" at bounding box center [322, 163] width 108 height 29
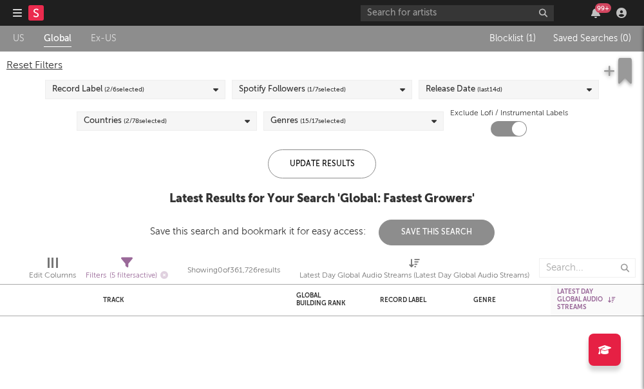
click at [201, 122] on div "Countries ( 2 / 78 selected)" at bounding box center [167, 120] width 180 height 19
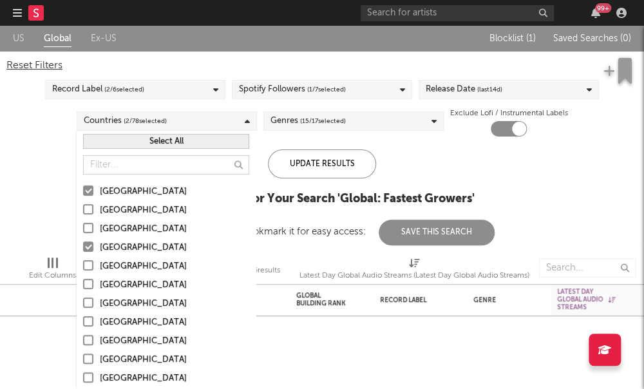
click at [88, 232] on div at bounding box center [88, 228] width 10 height 10
click at [83, 232] on input "Canada" at bounding box center [83, 228] width 0 height 15
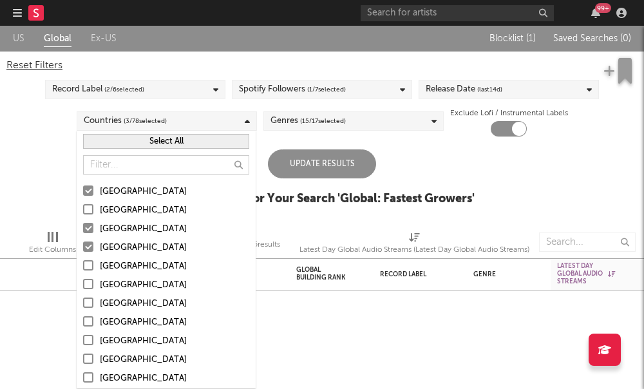
click at [306, 165] on div "Update Results" at bounding box center [322, 163] width 108 height 29
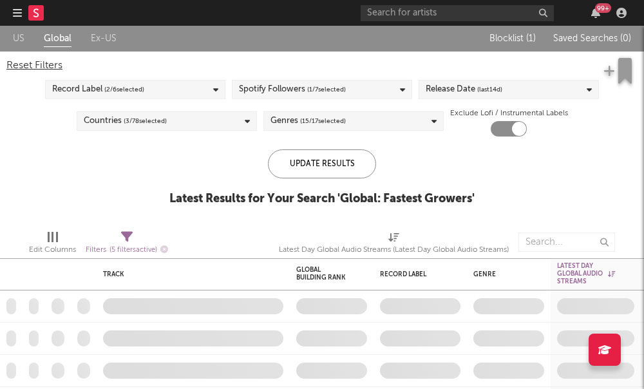
click at [172, 121] on div "Countries ( 3 / 78 selected)" at bounding box center [167, 120] width 180 height 19
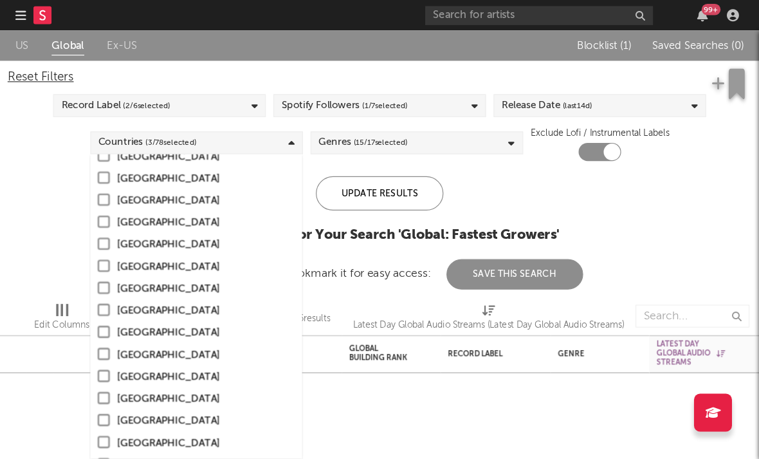
scroll to position [228, 0]
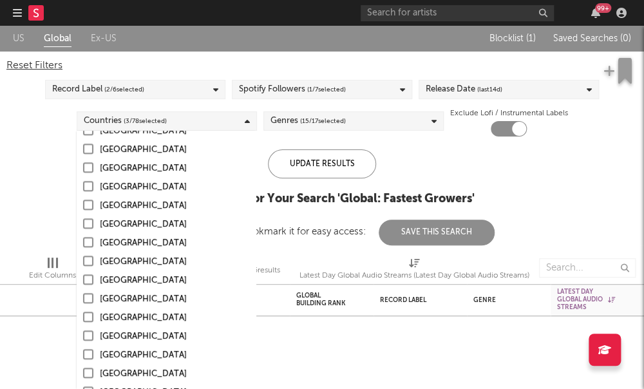
click at [64, 205] on div "US Global Ex-US Blocklist ( 1 ) Saved Searches ( 0 ) Reset Filters Record Label…" at bounding box center [322, 135] width 644 height 219
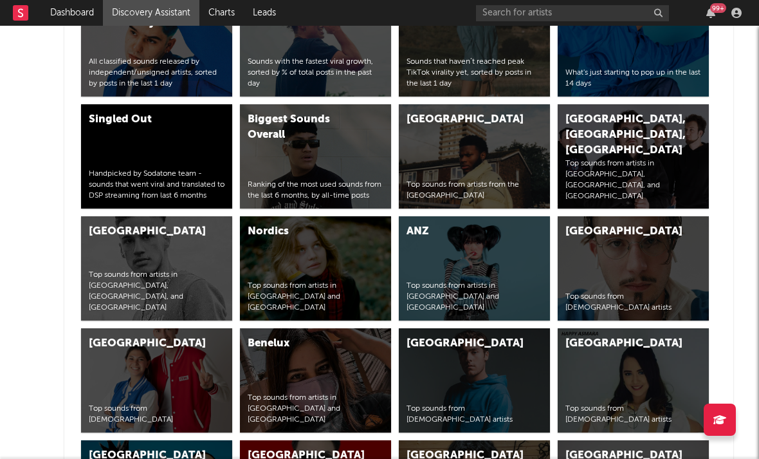
scroll to position [4375, 3]
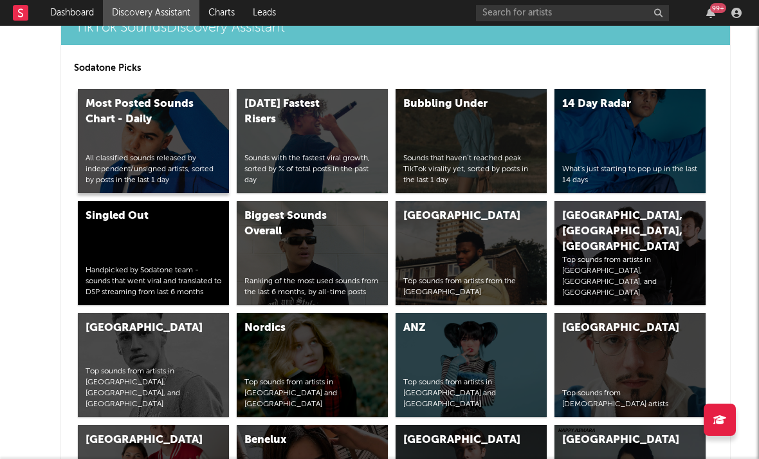
click at [137, 158] on div "All classified sounds released by independent/unsigned artists, sorted by posts…" at bounding box center [154, 169] width 136 height 32
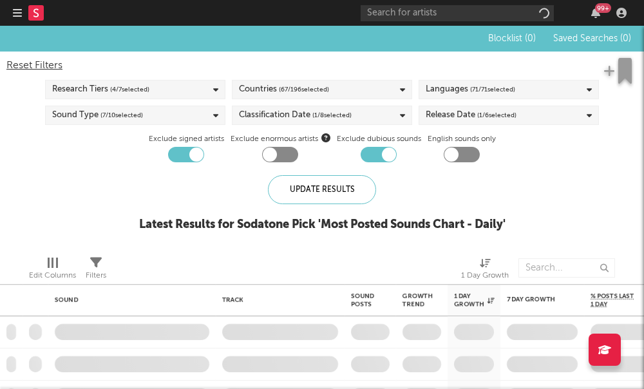
checkbox input "true"
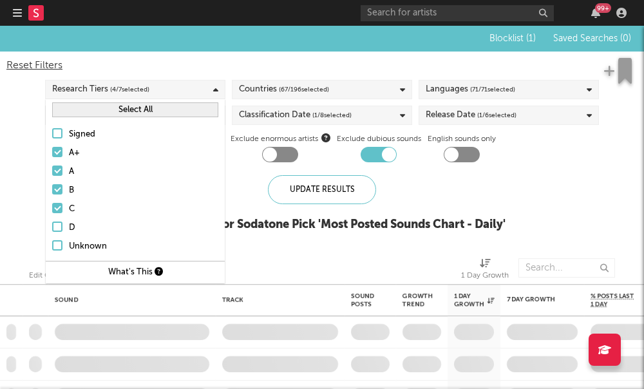
click at [113, 93] on span "( 4 / 7 selected)" at bounding box center [129, 89] width 39 height 15
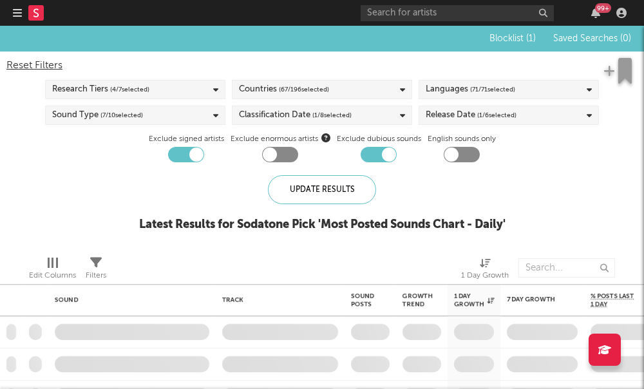
click at [128, 116] on span "( 7 / 10 selected)" at bounding box center [121, 114] width 42 height 15
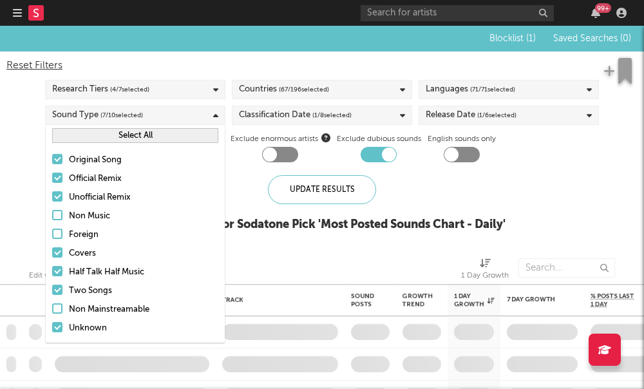
click at [167, 115] on div "Sound Type ( 7 / 10 selected)" at bounding box center [135, 115] width 180 height 19
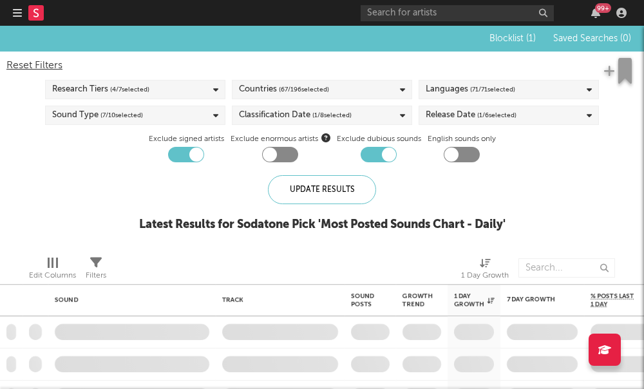
click at [272, 162] on div at bounding box center [280, 154] width 36 height 15
checkbox input "true"
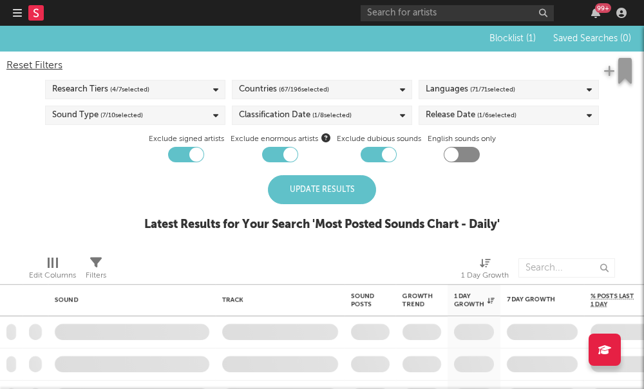
click at [316, 181] on div "Update Results" at bounding box center [322, 189] width 108 height 29
click at [317, 197] on div "Update Results" at bounding box center [322, 189] width 108 height 29
click at [307, 192] on div "Update Results" at bounding box center [322, 189] width 108 height 29
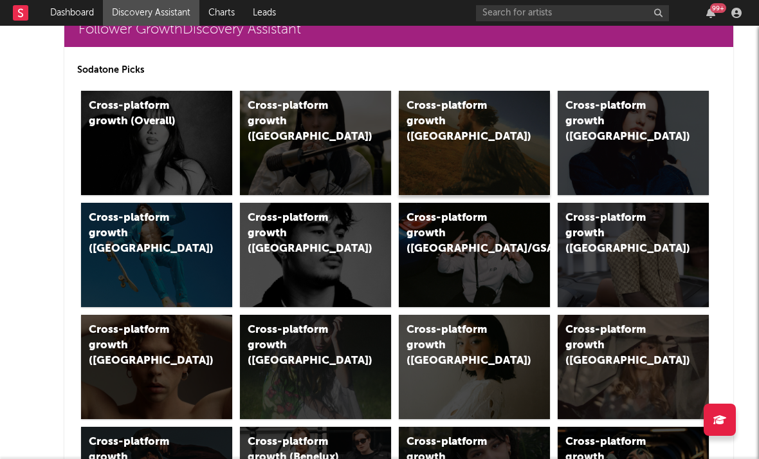
scroll to position [71, 0]
click at [435, 107] on div "Cross-platform growth (US)" at bounding box center [461, 121] width 109 height 46
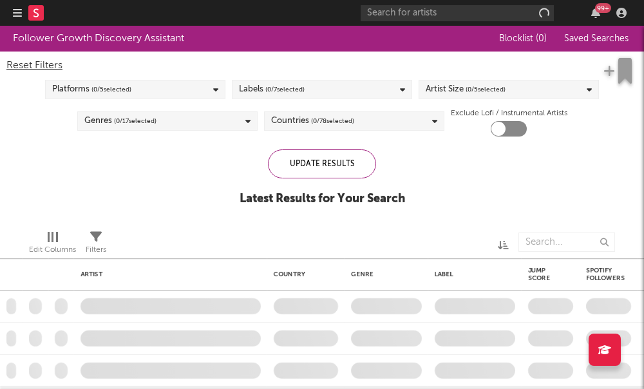
checkbox input "true"
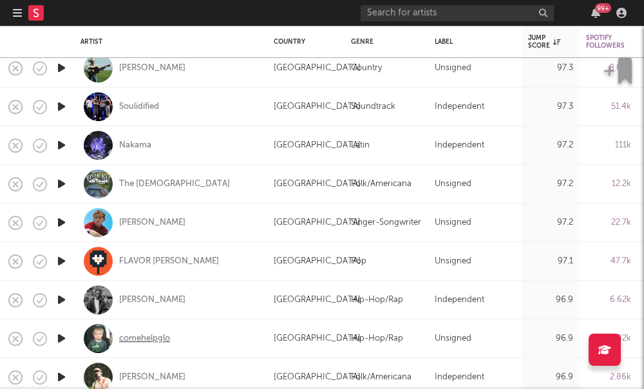
click at [138, 342] on div "comehelpglo" at bounding box center [144, 339] width 51 height 12
click at [119, 301] on div "Cameron Goode" at bounding box center [152, 300] width 66 height 12
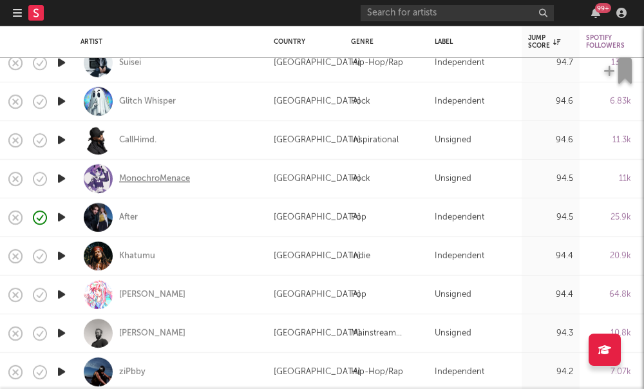
click at [128, 181] on div "MonochroMenace" at bounding box center [154, 178] width 71 height 12
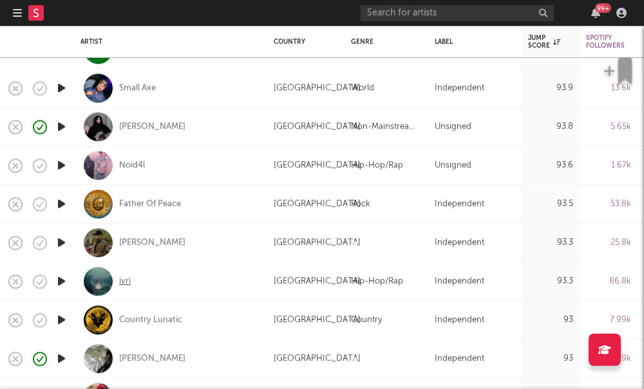
click at [120, 285] on div "ivri" at bounding box center [125, 281] width 12 height 12
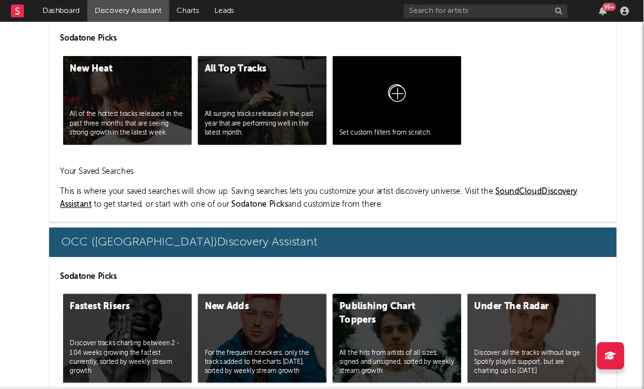
scroll to position [7691, 7]
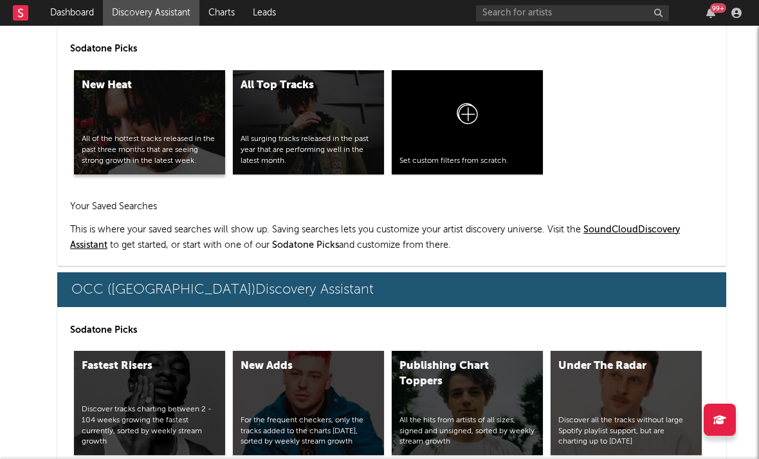
click at [173, 155] on div "All of the hottest tracks released in the past three months that are seeing str…" at bounding box center [150, 150] width 136 height 32
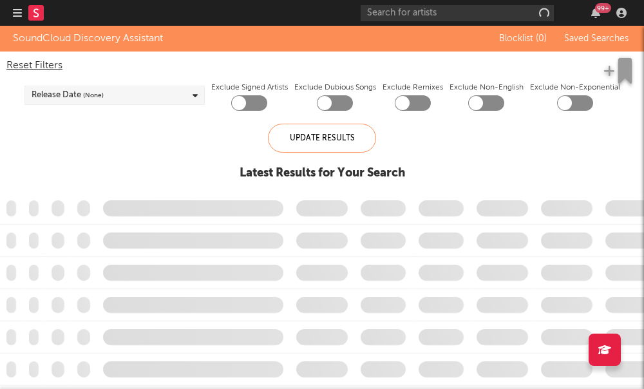
checkbox input "true"
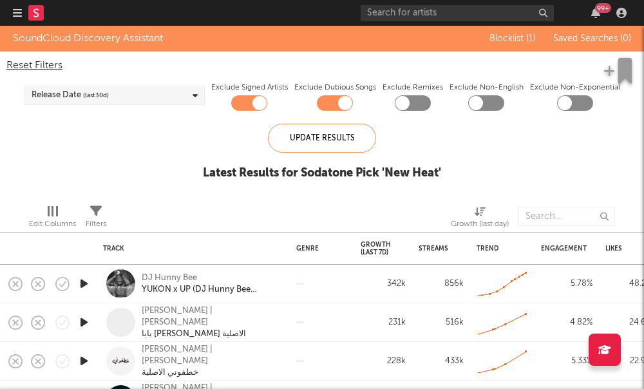
click at [474, 102] on div at bounding box center [475, 103] width 14 height 14
checkbox input "true"
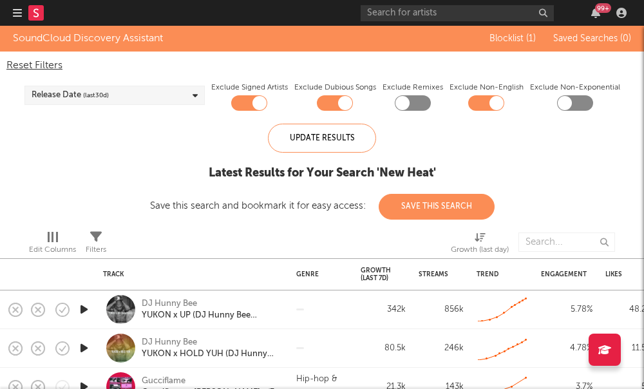
click at [181, 98] on div "Release Date (last 30 d)" at bounding box center [114, 95] width 180 height 19
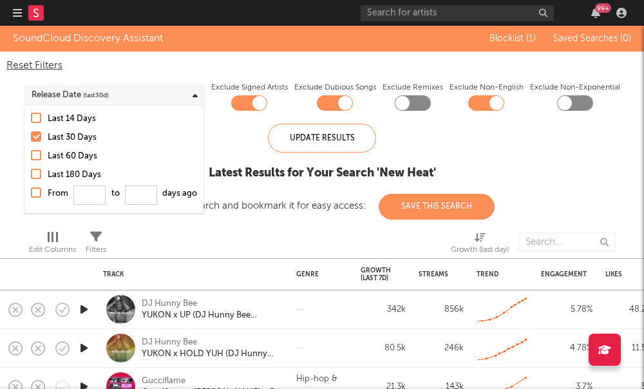
click at [34, 135] on div at bounding box center [36, 136] width 10 height 10
click at [31, 135] on input "Last 30 Days" at bounding box center [31, 137] width 0 height 15
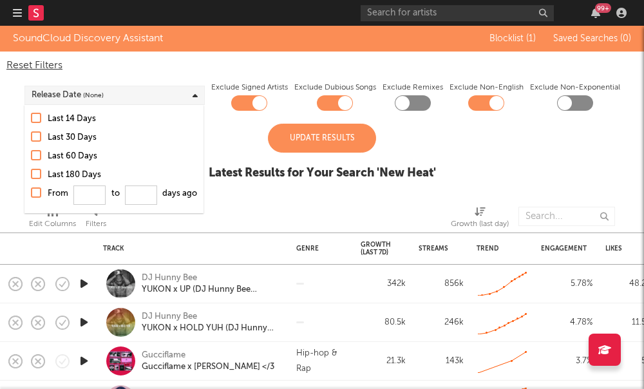
click at [38, 118] on div at bounding box center [36, 118] width 10 height 10
click at [31, 118] on input "Last 14 Days" at bounding box center [31, 118] width 0 height 15
click at [132, 94] on div "Release Date (last 14 d)" at bounding box center [114, 95] width 180 height 19
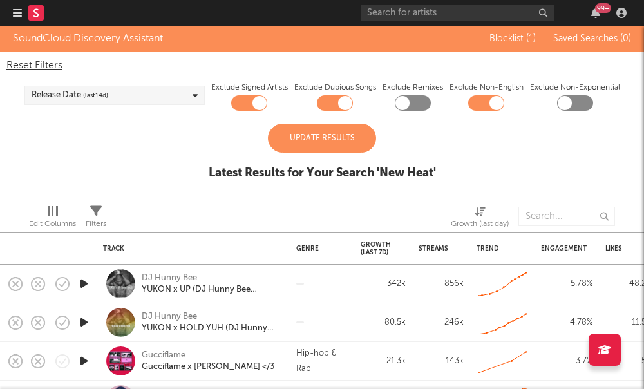
click at [293, 145] on div "Update Results" at bounding box center [322, 138] width 108 height 29
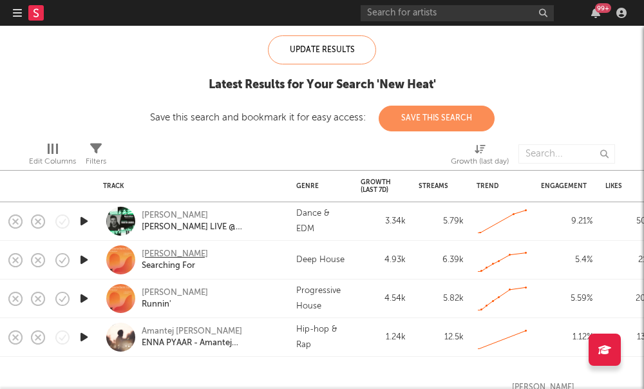
click at [167, 254] on div "[PERSON_NAME]" at bounding box center [175, 254] width 66 height 12
click at [158, 219] on div "johnnykham__" at bounding box center [211, 216] width 138 height 12
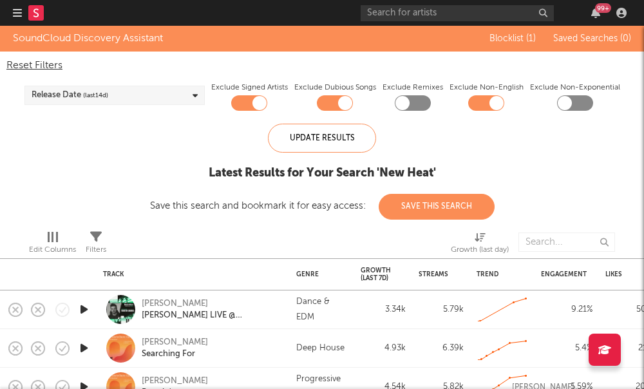
click at [131, 102] on div "Release Date (last 14 d)" at bounding box center [114, 95] width 180 height 19
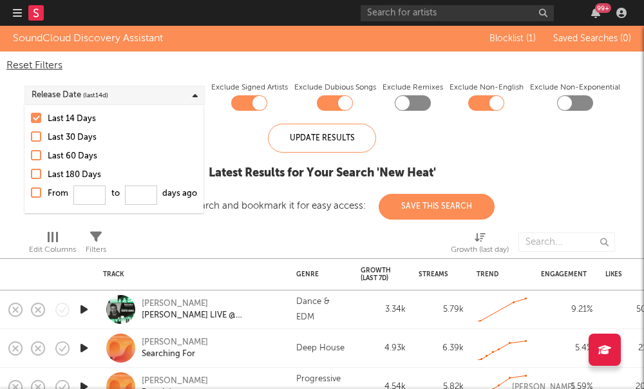
click at [41, 137] on div at bounding box center [36, 136] width 10 height 10
click at [31, 137] on input "Last 30 Days" at bounding box center [31, 137] width 0 height 15
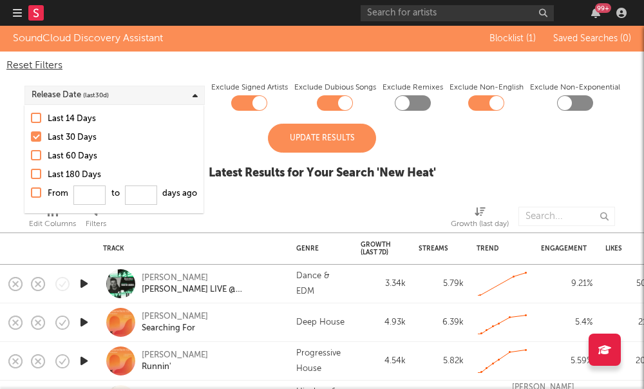
click at [254, 218] on div at bounding box center [192, 216] width 153 height 32
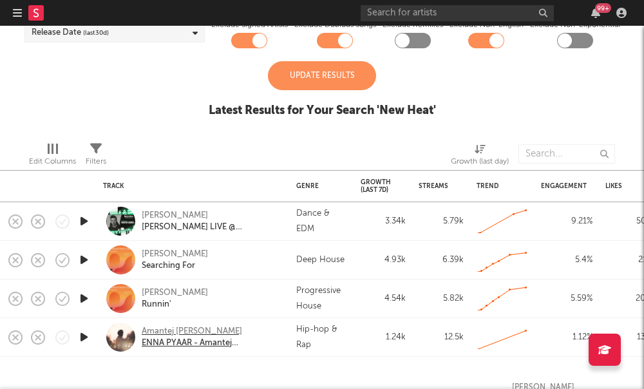
click at [183, 329] on div "Amantej Hundal" at bounding box center [211, 332] width 138 height 12
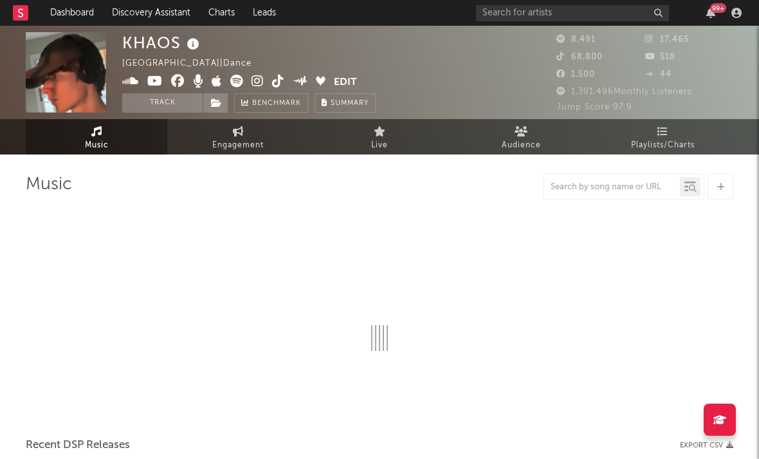
click at [263, 81] on icon at bounding box center [258, 81] width 12 height 13
select select "1w"
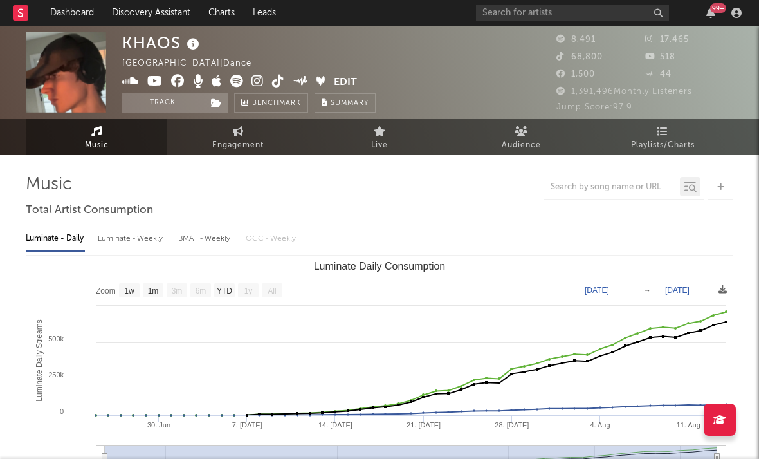
click at [126, 80] on icon at bounding box center [130, 81] width 17 height 13
click at [215, 79] on icon at bounding box center [217, 81] width 10 height 13
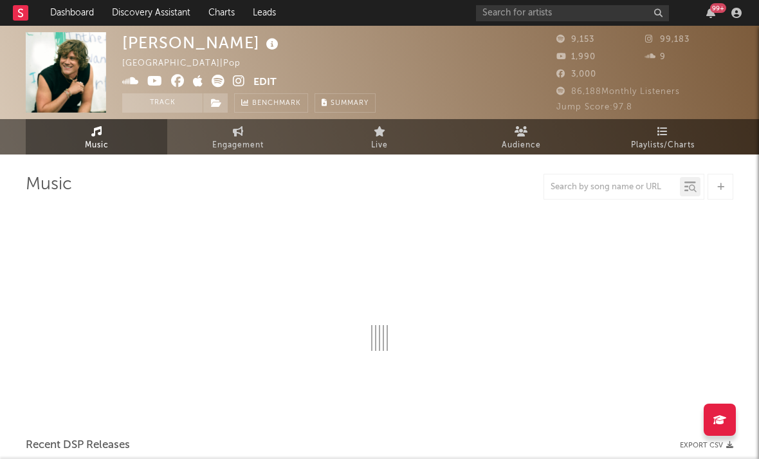
select select "6m"
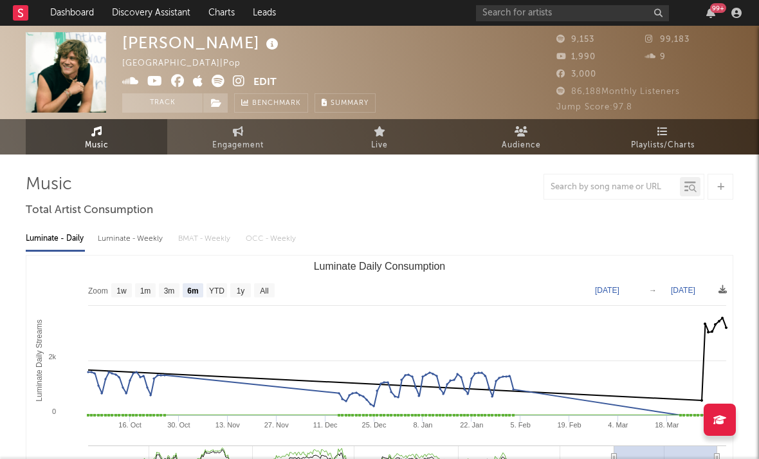
click at [243, 79] on icon at bounding box center [239, 81] width 12 height 13
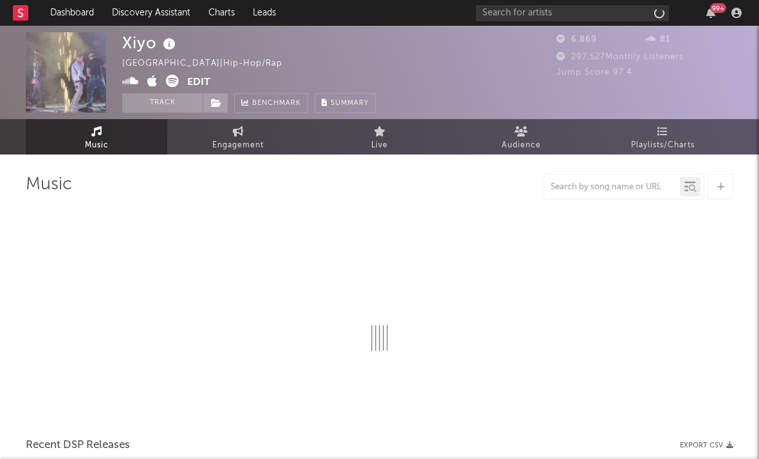
select select "1w"
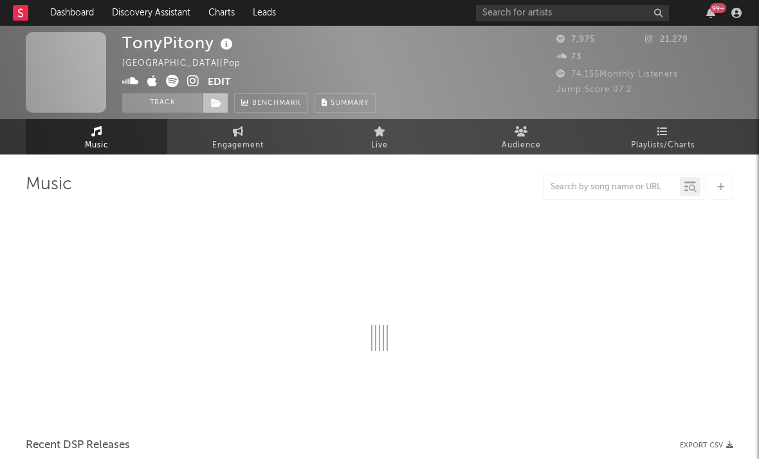
select select "1w"
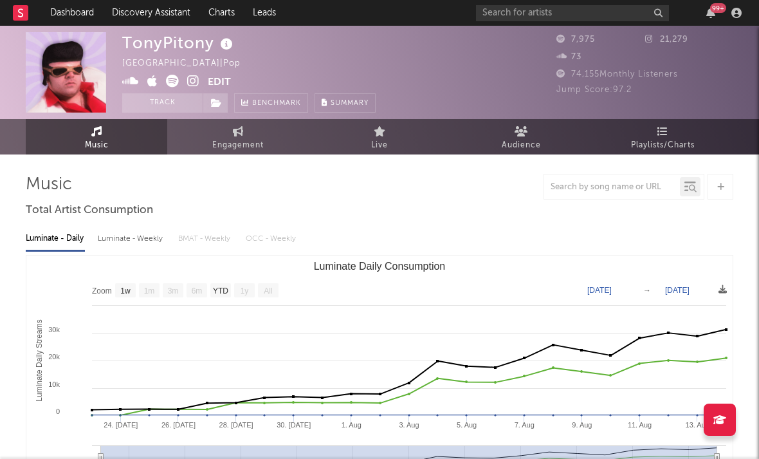
click at [194, 80] on icon at bounding box center [193, 81] width 12 height 13
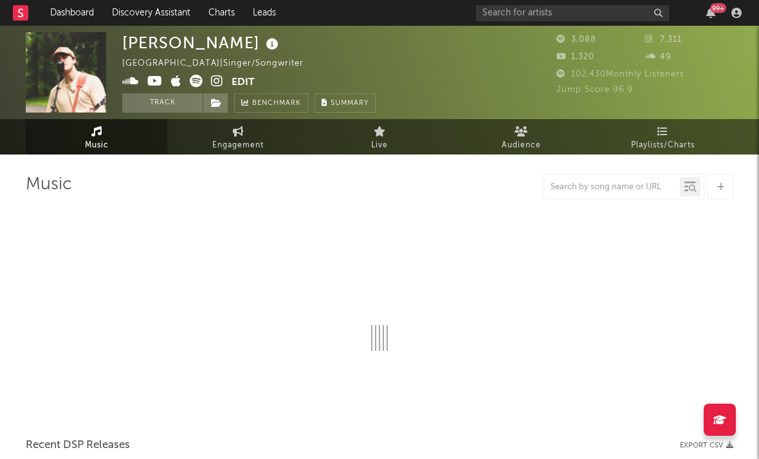
select select "1w"
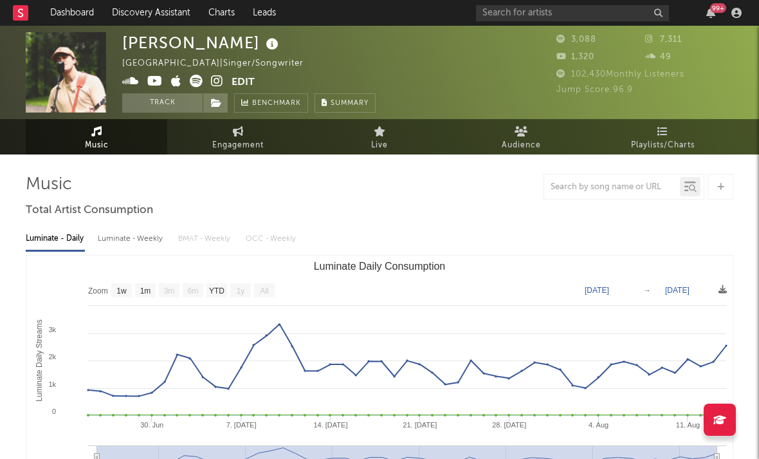
click at [219, 81] on icon at bounding box center [217, 81] width 12 height 13
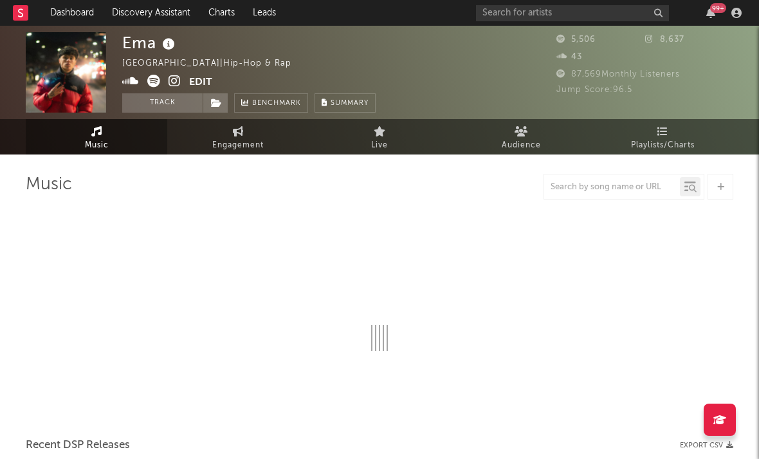
select select "1w"
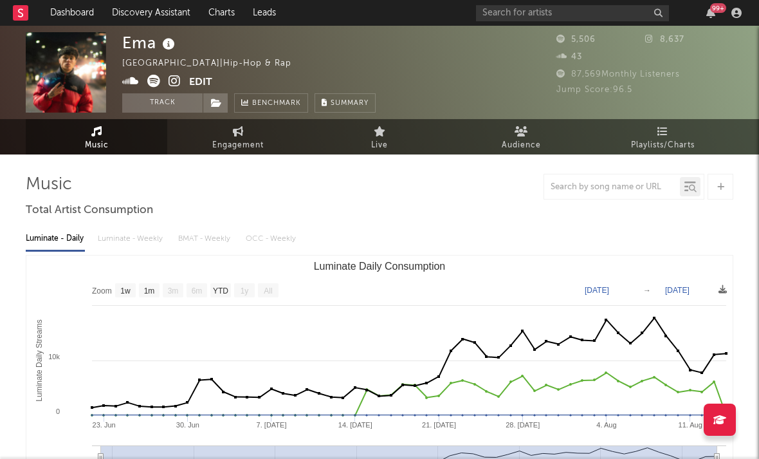
click at [179, 80] on icon at bounding box center [175, 81] width 12 height 13
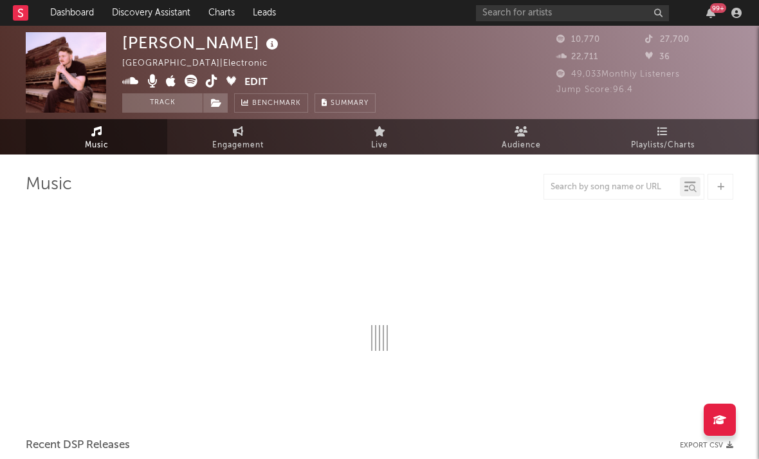
select select "6m"
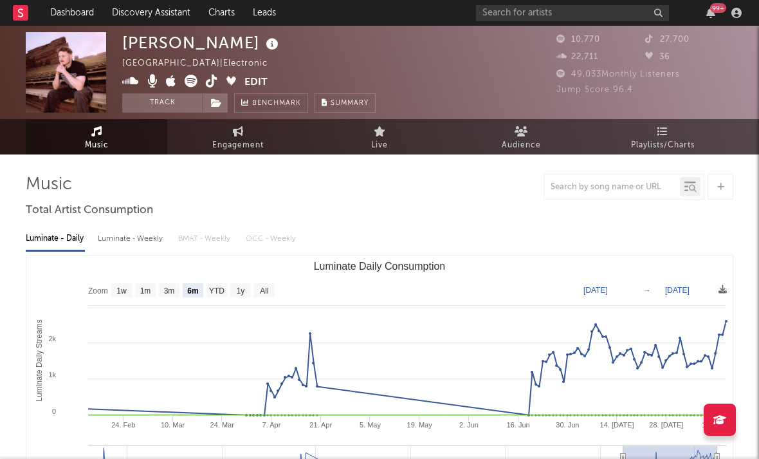
click at [169, 84] on icon at bounding box center [171, 81] width 10 height 13
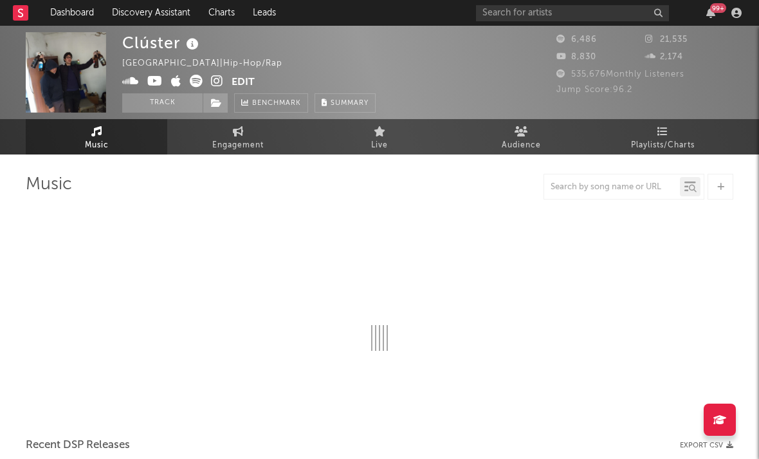
select select "1w"
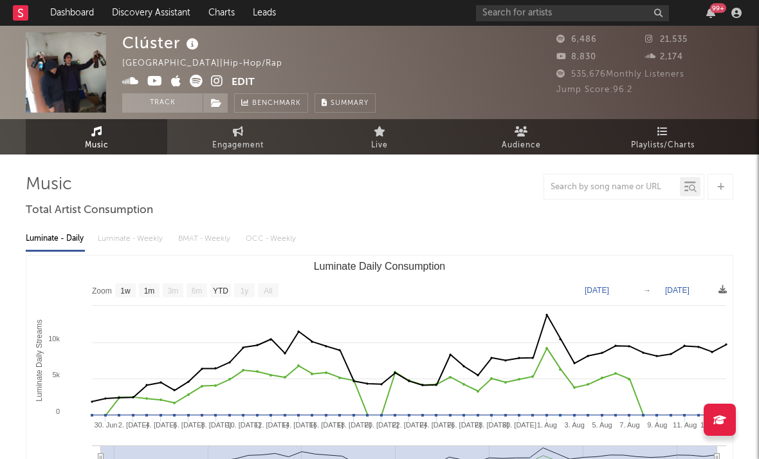
click at [219, 83] on icon at bounding box center [217, 81] width 12 height 13
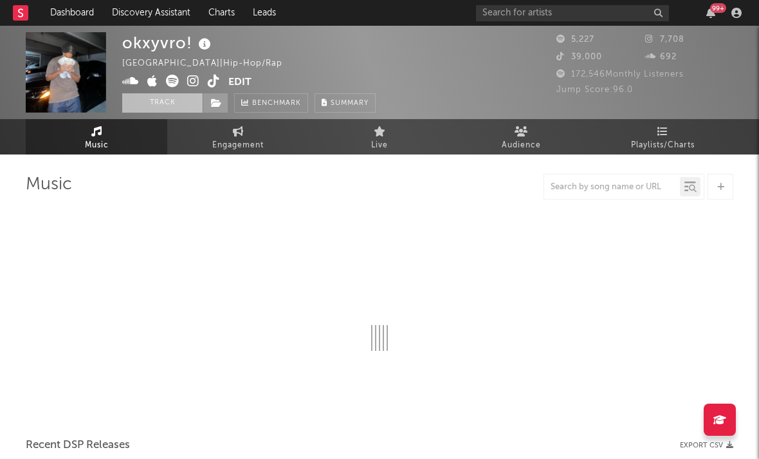
select select "1w"
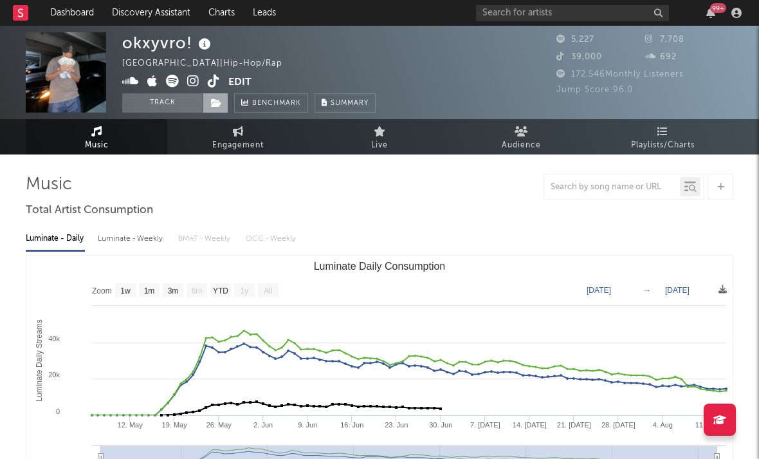
drag, startPoint x: 192, startPoint y: 84, endPoint x: 219, endPoint y: 106, distance: 34.7
click at [192, 84] on icon at bounding box center [193, 81] width 12 height 13
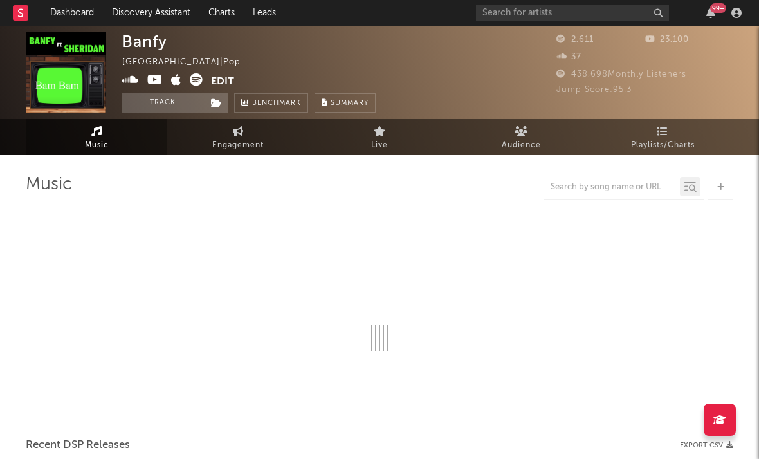
select select "1w"
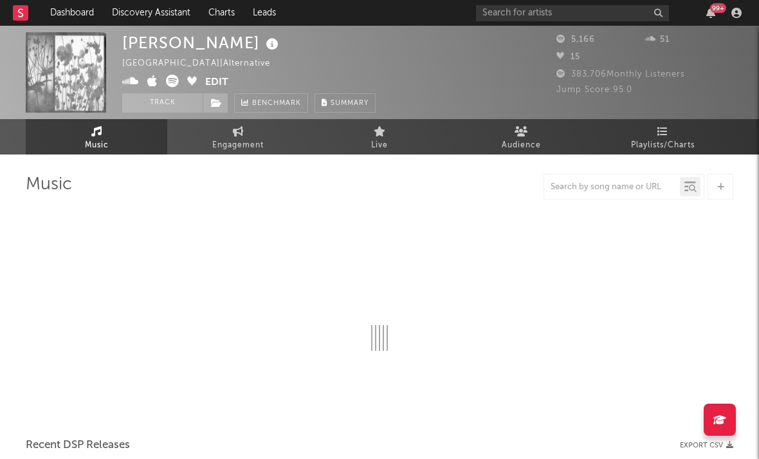
select select "6m"
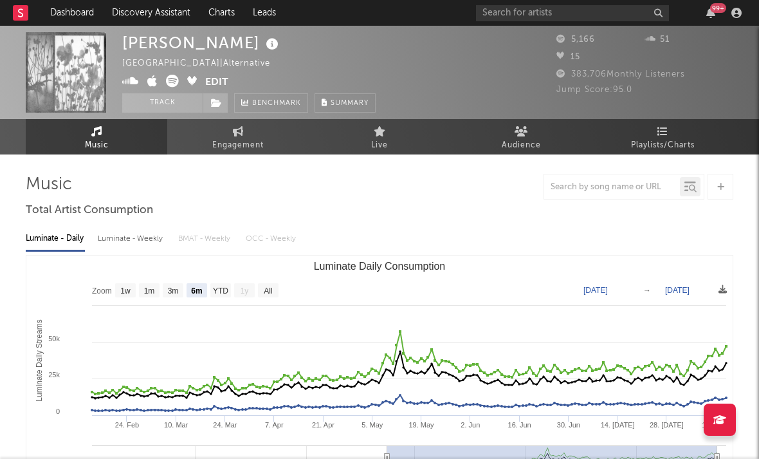
click at [150, 77] on icon at bounding box center [152, 81] width 10 height 13
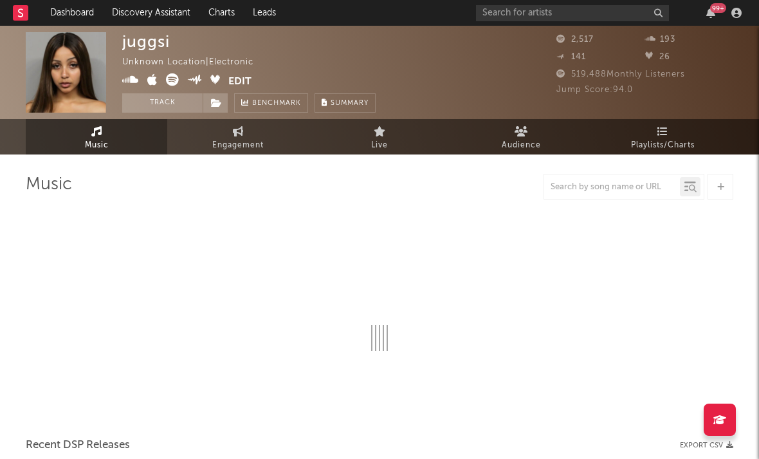
select select "1w"
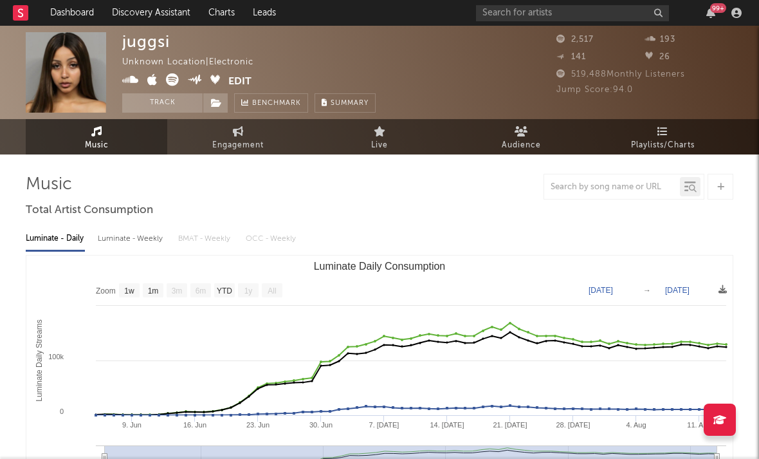
click at [129, 83] on icon at bounding box center [130, 79] width 17 height 13
click at [130, 82] on icon at bounding box center [130, 79] width 17 height 13
click at [131, 80] on icon at bounding box center [130, 79] width 17 height 13
click at [132, 80] on icon at bounding box center [130, 79] width 17 height 13
click at [131, 82] on icon at bounding box center [130, 79] width 17 height 13
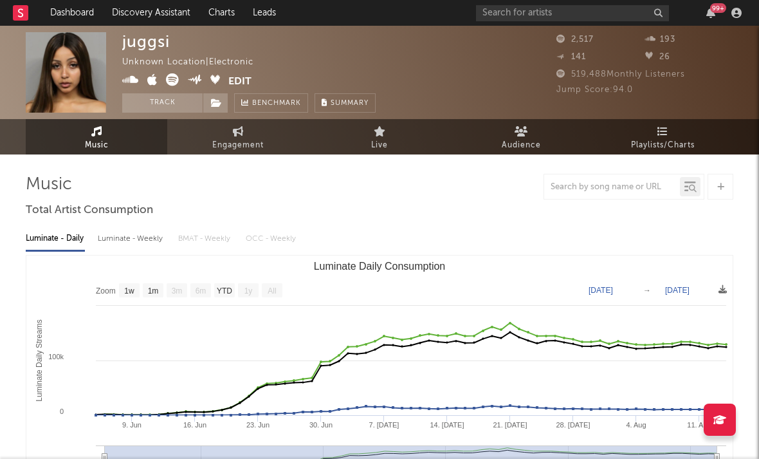
click at [142, 71] on div "juggsi Unknown Location | Electronic Edit Track Benchmark Summary" at bounding box center [249, 72] width 254 height 80
click at [129, 73] on icon at bounding box center [130, 79] width 17 height 13
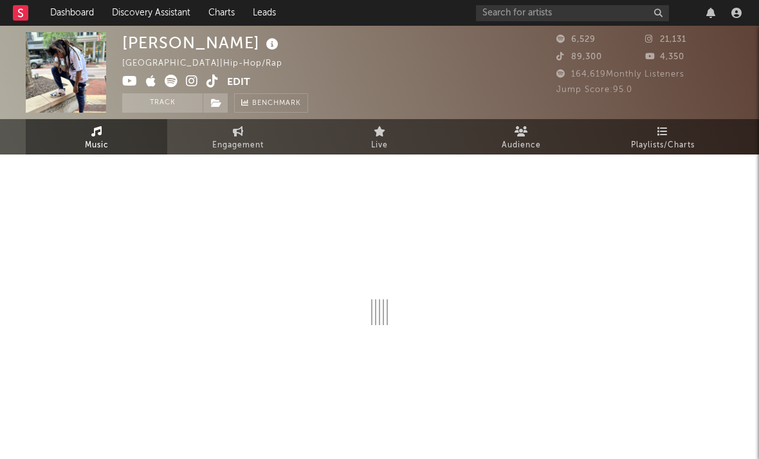
click at [192, 86] on icon at bounding box center [192, 81] width 12 height 13
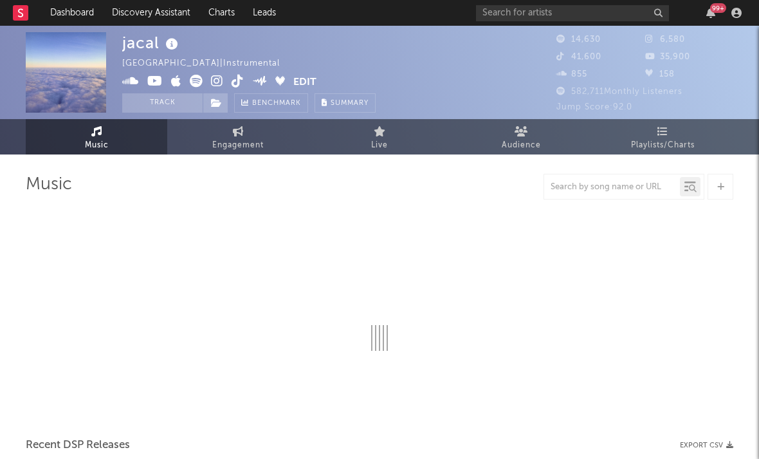
select select "6m"
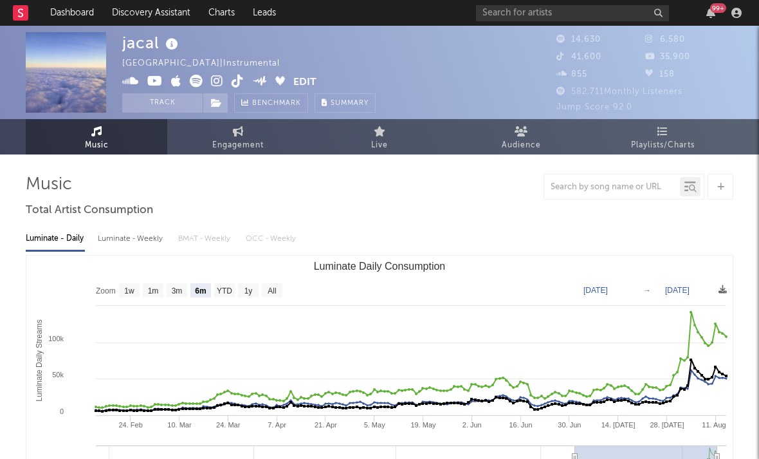
click at [222, 79] on icon at bounding box center [217, 81] width 12 height 13
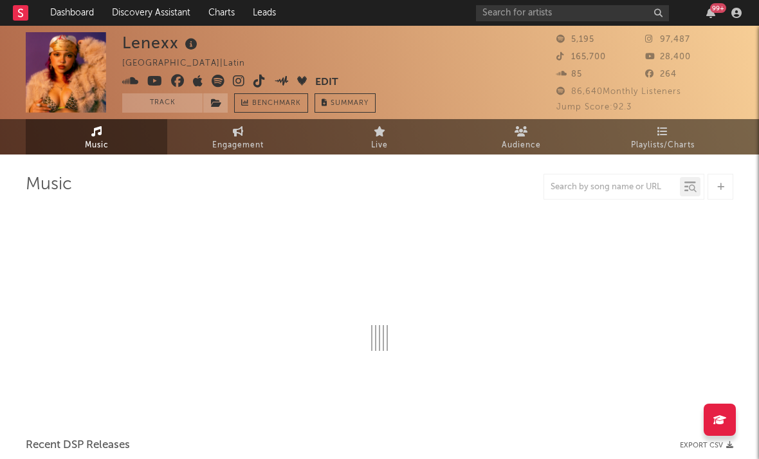
click at [236, 81] on icon at bounding box center [239, 81] width 12 height 13
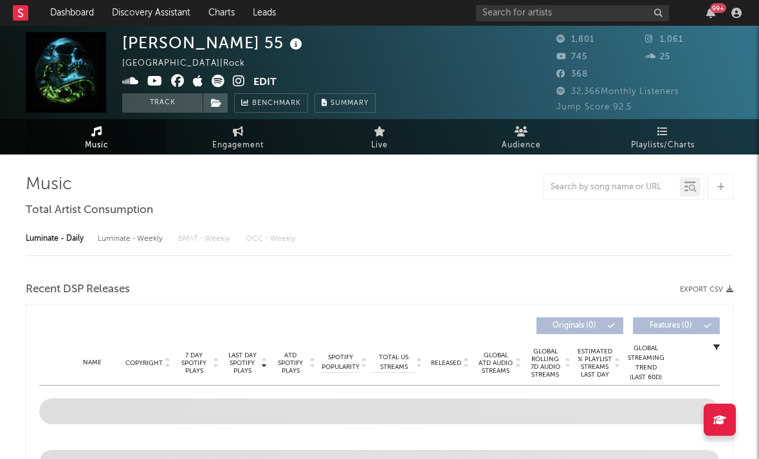
select select "1w"
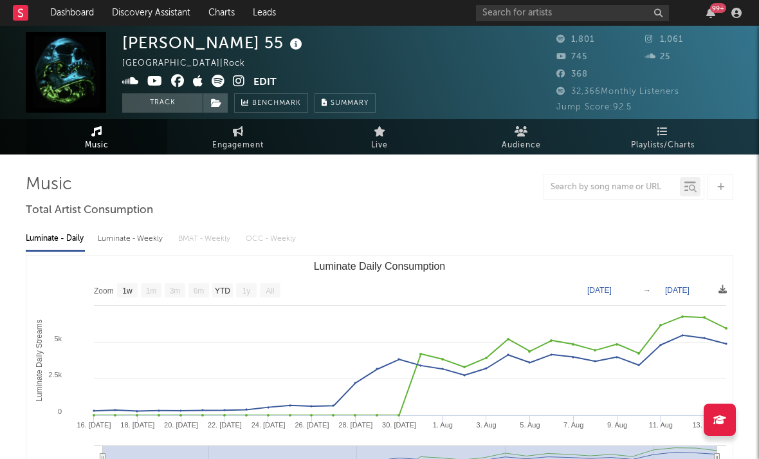
click at [236, 82] on icon at bounding box center [239, 81] width 12 height 13
click at [154, 77] on icon at bounding box center [154, 81] width 15 height 13
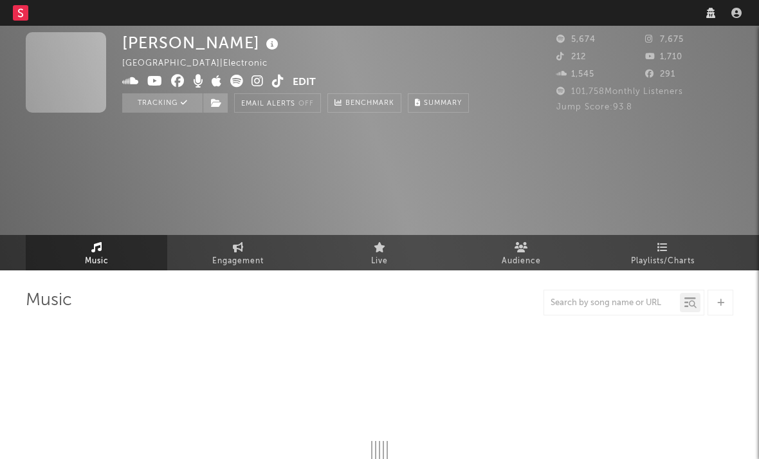
select select "6m"
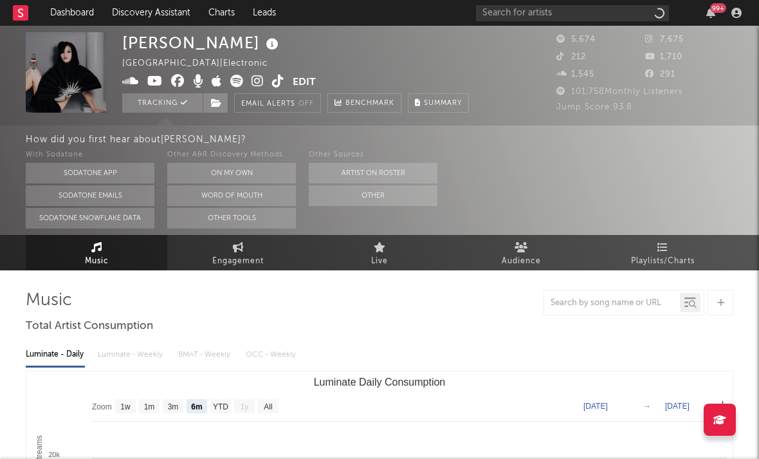
click at [256, 86] on icon at bounding box center [258, 81] width 12 height 13
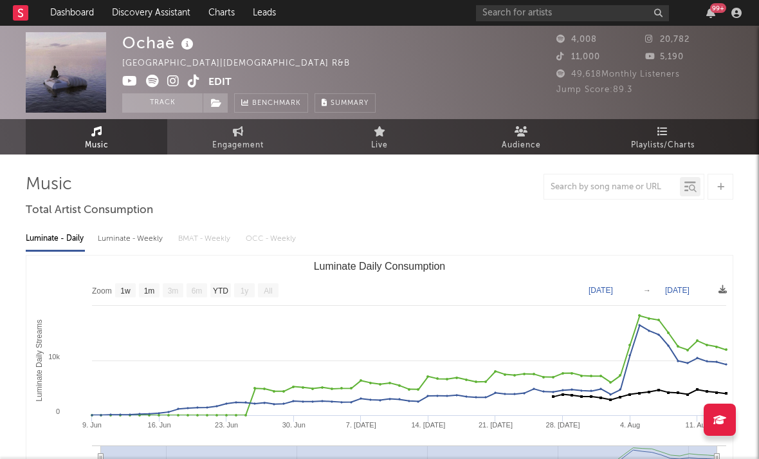
click at [175, 79] on icon at bounding box center [173, 81] width 12 height 13
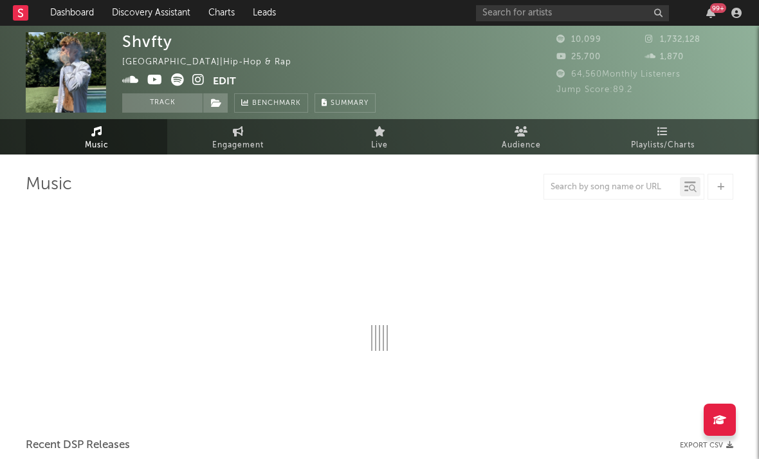
select select "6m"
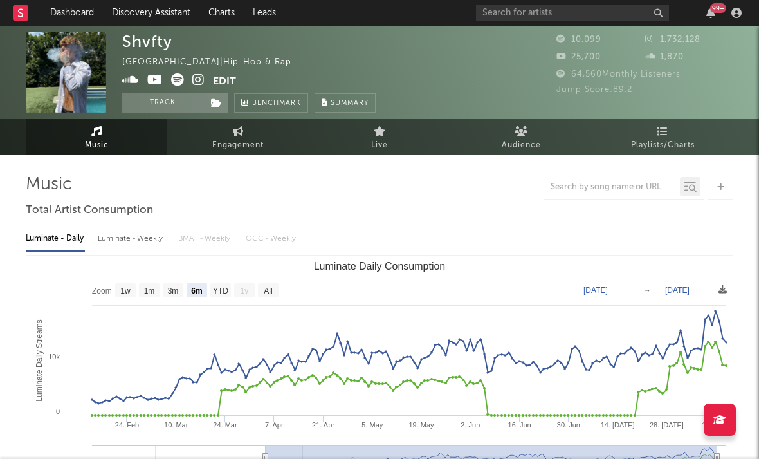
click at [196, 80] on icon at bounding box center [198, 79] width 12 height 13
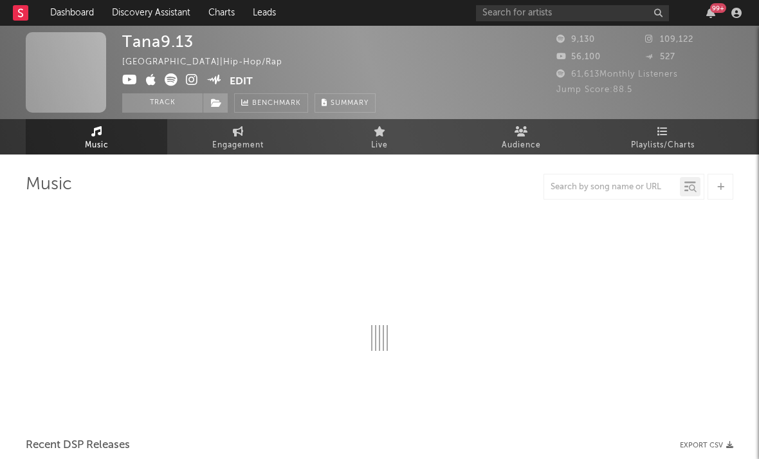
select select "6m"
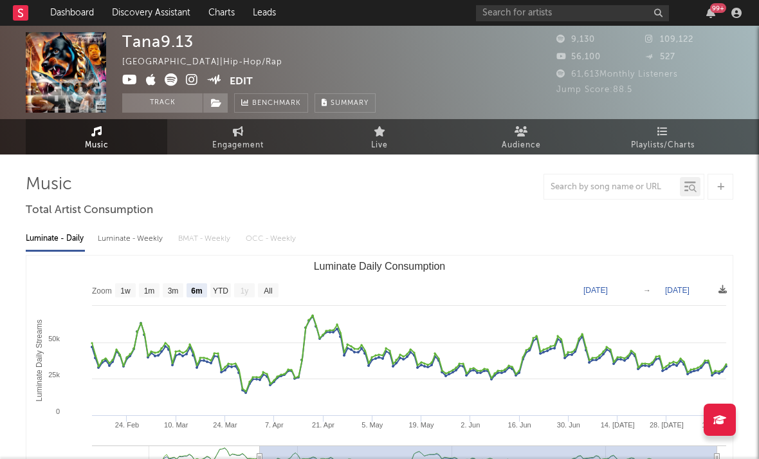
click at [186, 80] on icon at bounding box center [192, 79] width 12 height 13
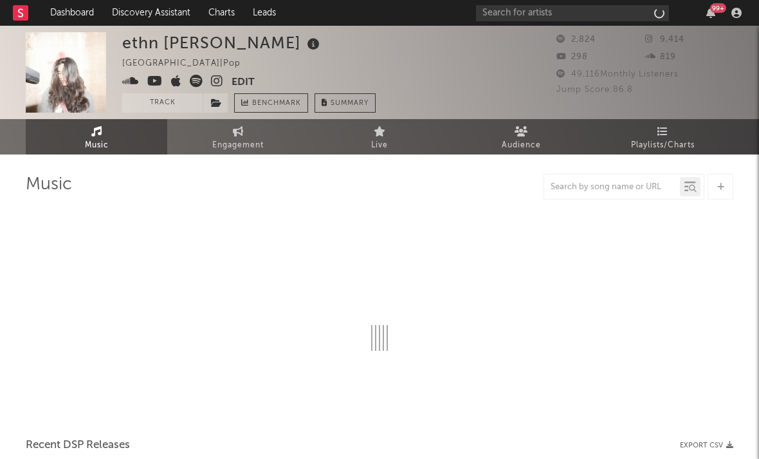
select select "1w"
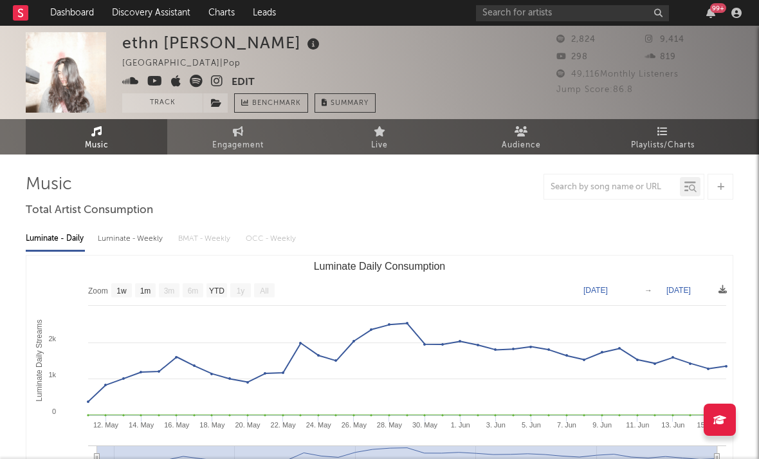
click at [214, 80] on icon at bounding box center [217, 81] width 12 height 13
click at [154, 79] on icon at bounding box center [154, 81] width 15 height 13
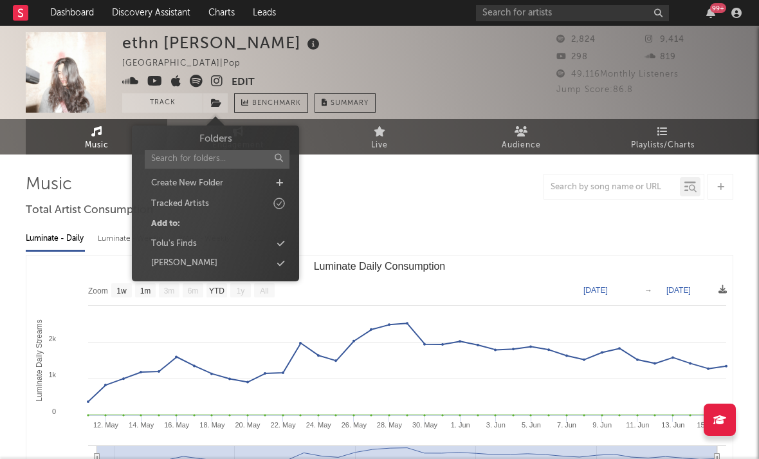
drag, startPoint x: 216, startPoint y: 95, endPoint x: 216, endPoint y: 84, distance: 10.3
click at [216, 95] on span at bounding box center [216, 102] width 26 height 19
click at [216, 83] on icon at bounding box center [217, 81] width 12 height 13
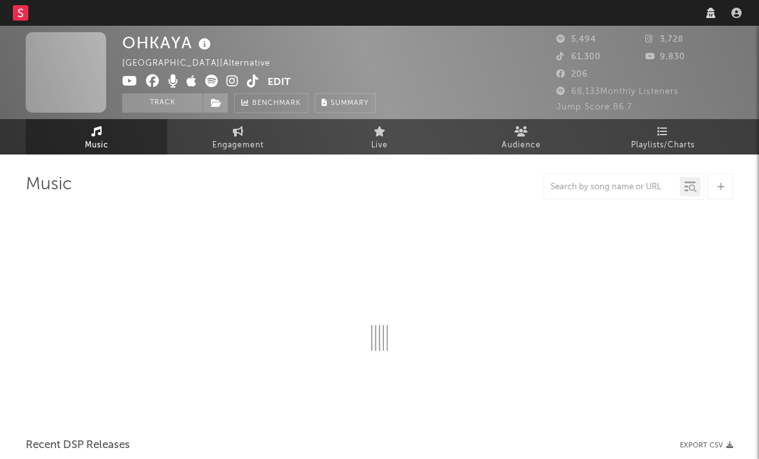
select select "6m"
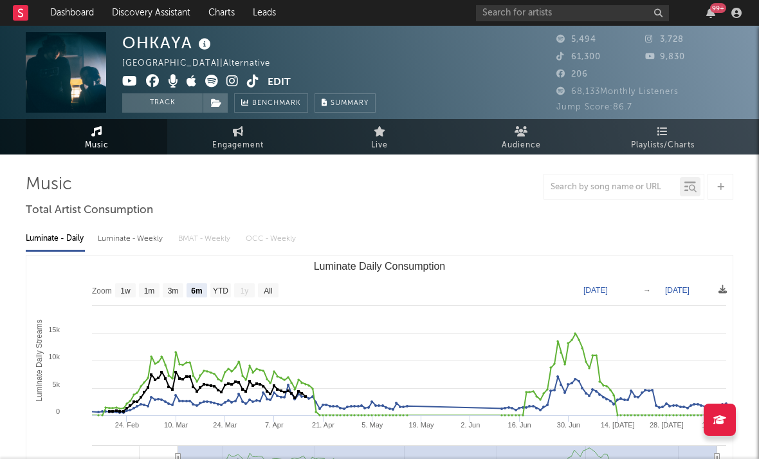
click at [229, 79] on icon at bounding box center [233, 81] width 12 height 13
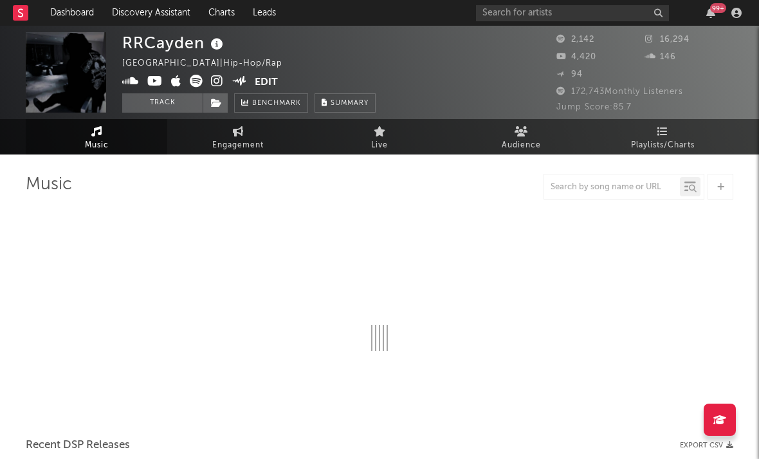
select select "6m"
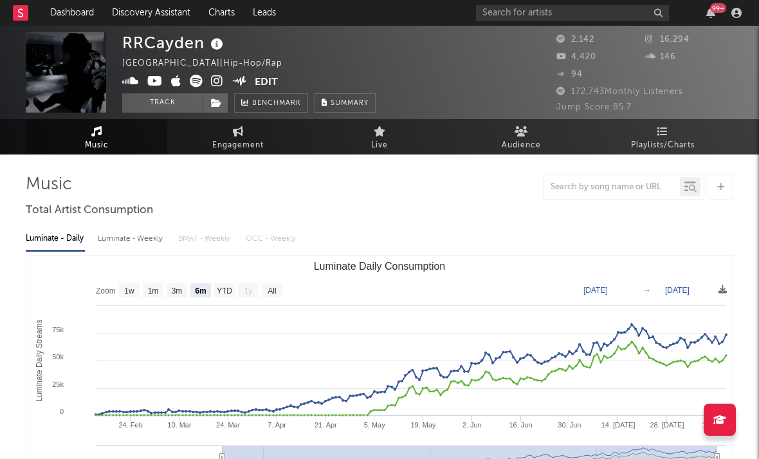
click at [223, 80] on icon at bounding box center [217, 81] width 12 height 13
click at [179, 80] on icon at bounding box center [176, 81] width 10 height 13
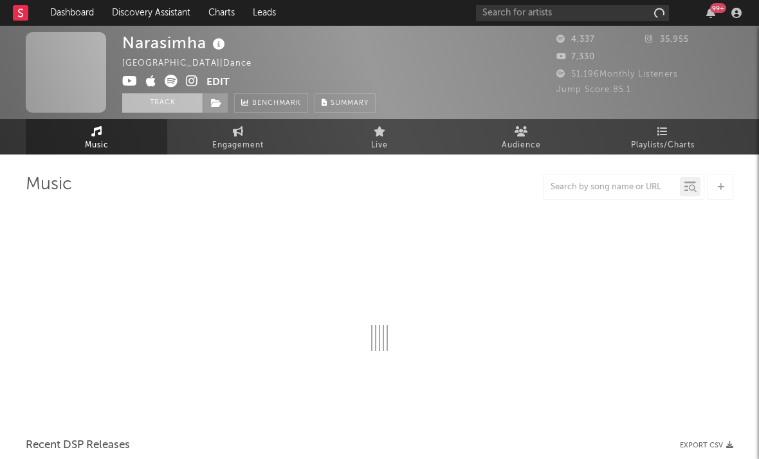
select select "1w"
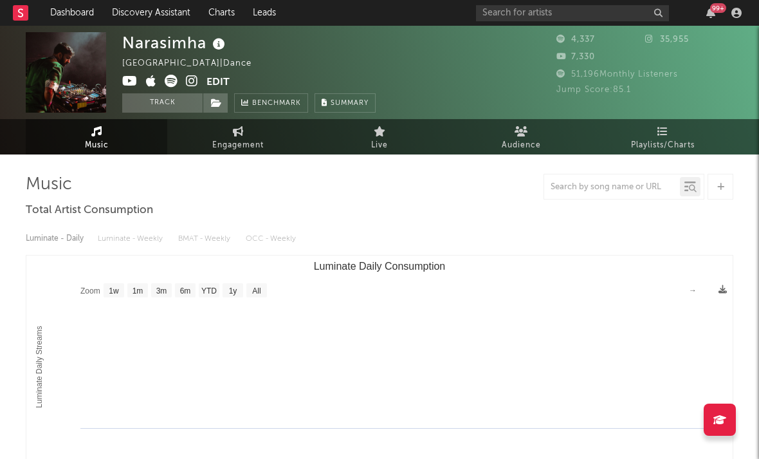
click at [194, 79] on icon at bounding box center [192, 81] width 12 height 13
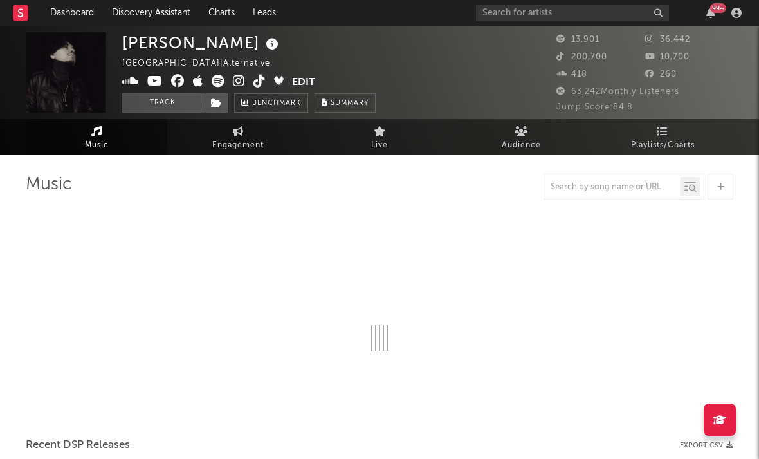
select select "6m"
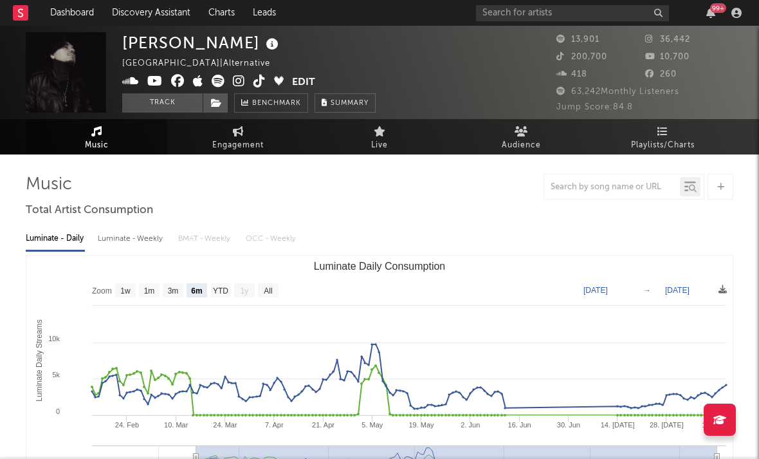
click at [242, 84] on icon at bounding box center [239, 81] width 12 height 13
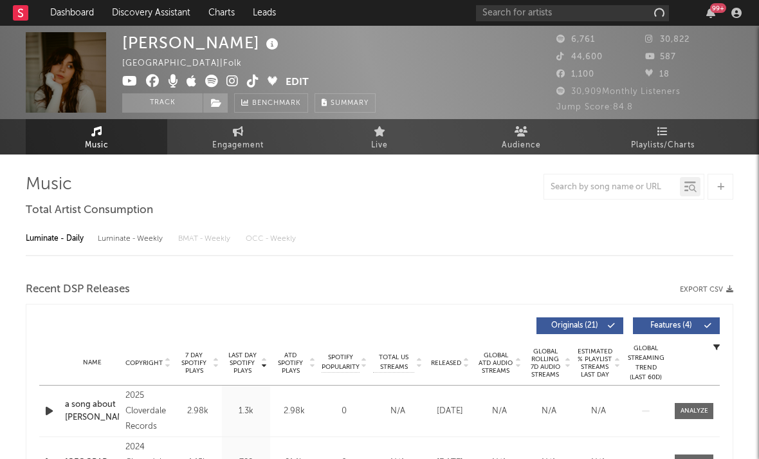
select select "6m"
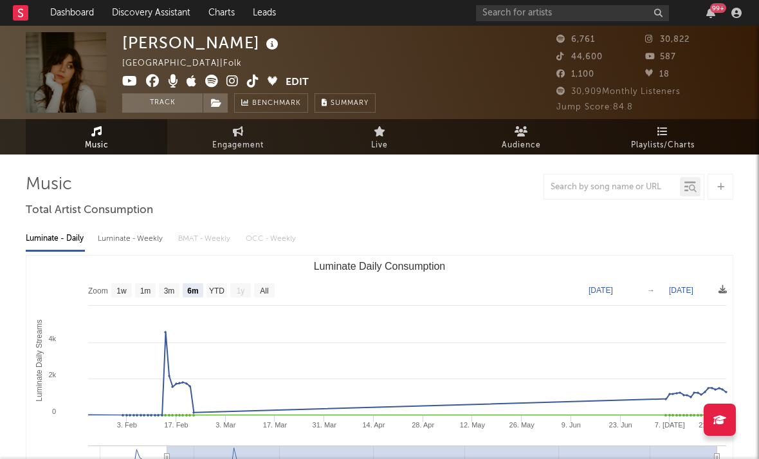
click at [232, 84] on icon at bounding box center [233, 81] width 12 height 13
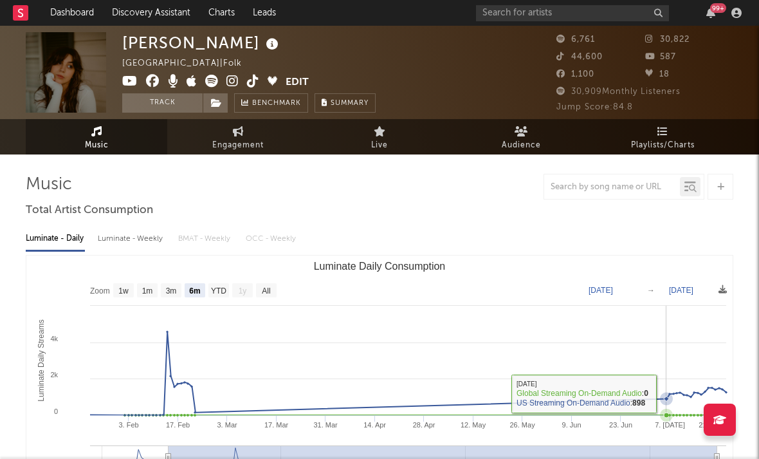
click at [360, 335] on rect "Luminate Daily Consumption" at bounding box center [379, 383] width 707 height 257
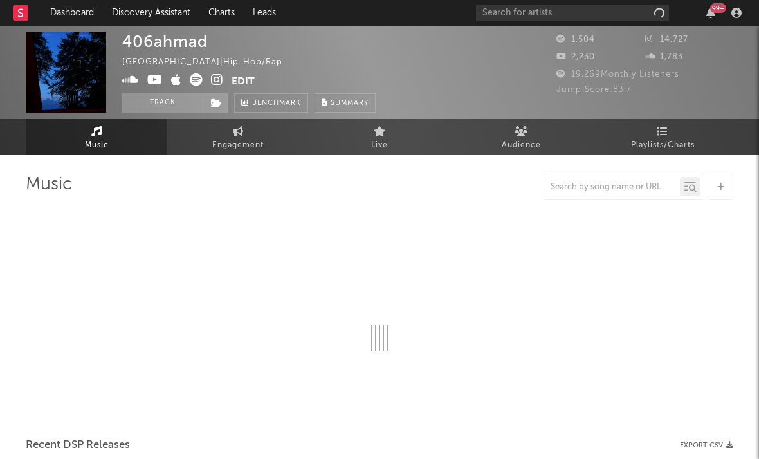
select select "1w"
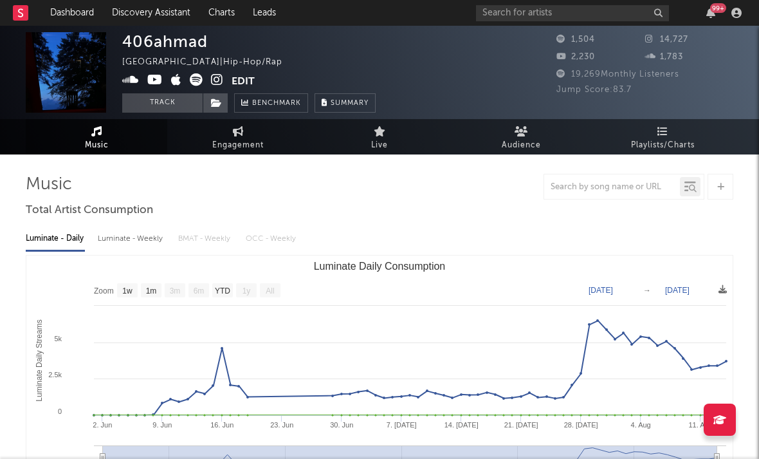
click at [214, 82] on icon at bounding box center [217, 79] width 12 height 13
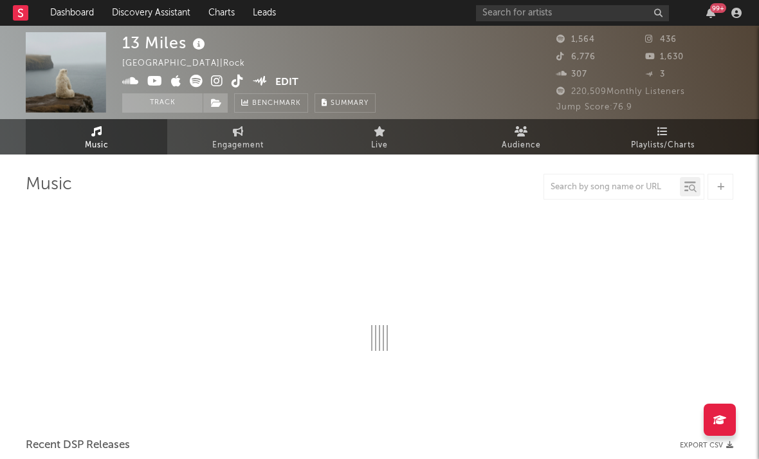
select select "1w"
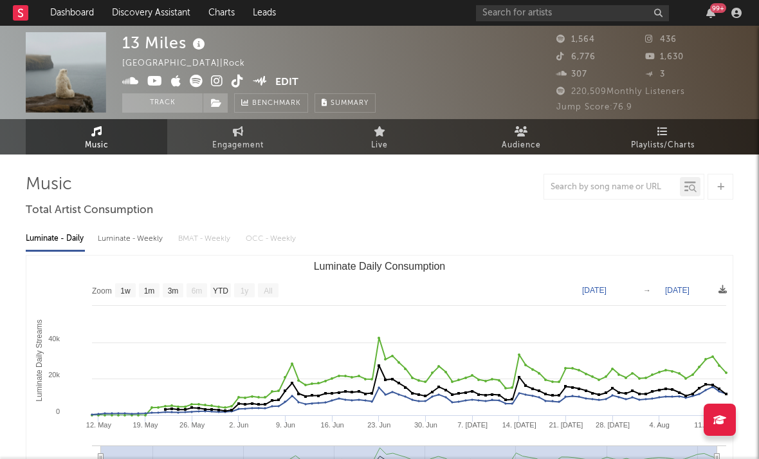
click at [221, 81] on icon at bounding box center [217, 81] width 12 height 13
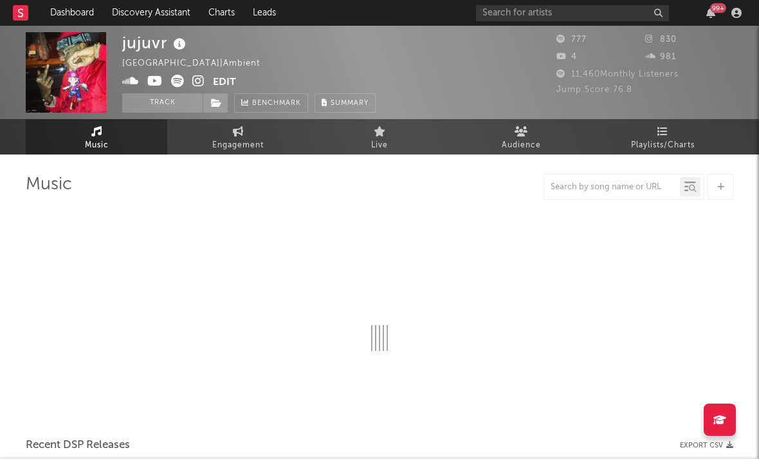
click at [202, 82] on icon at bounding box center [198, 81] width 12 height 13
select select "1w"
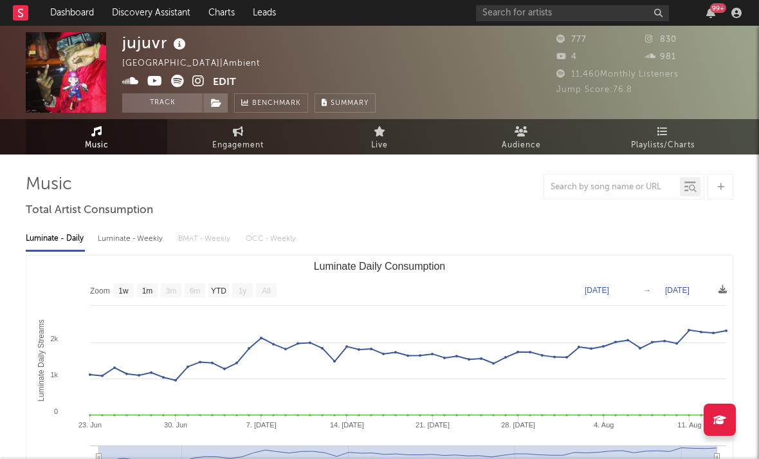
click at [151, 84] on icon at bounding box center [154, 81] width 15 height 13
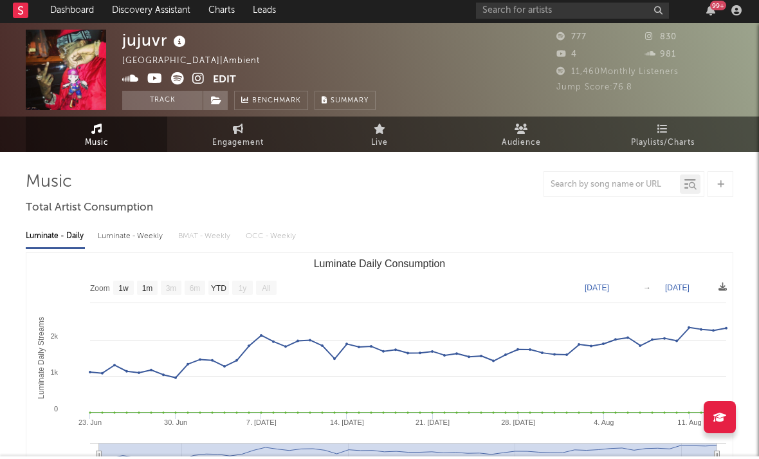
scroll to position [10, 0]
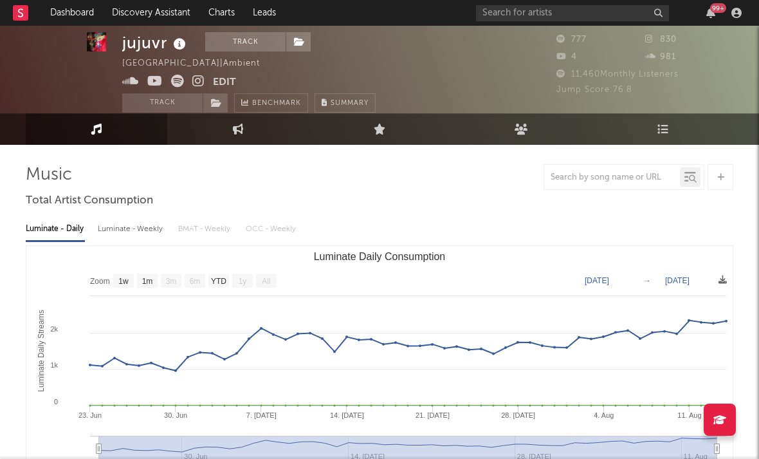
click at [132, 85] on icon at bounding box center [130, 81] width 17 height 13
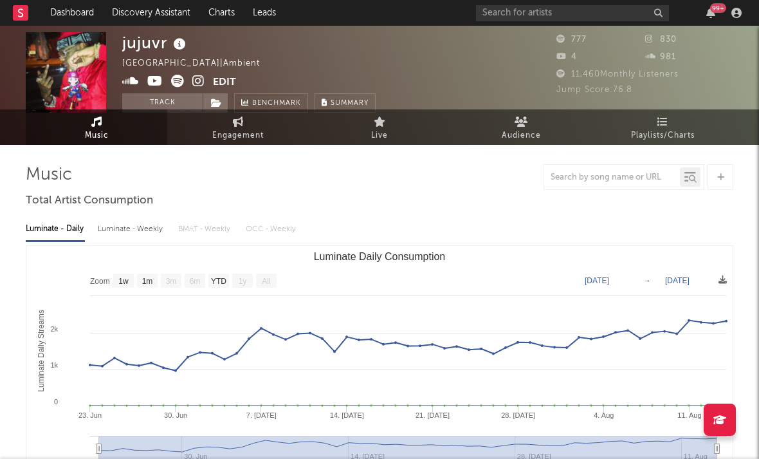
scroll to position [0, 0]
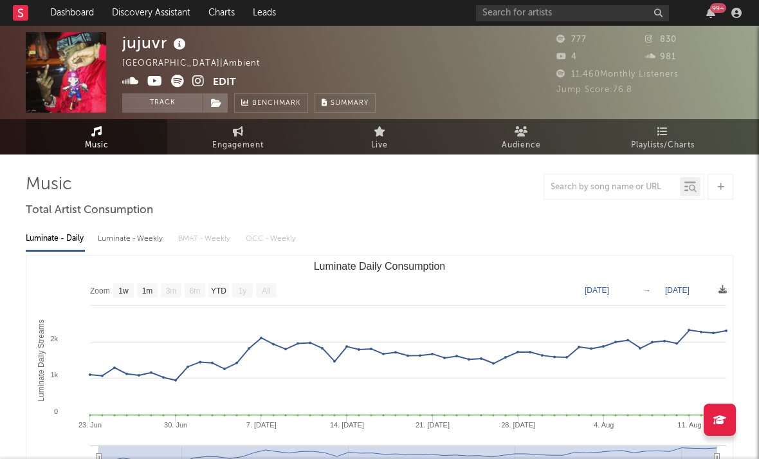
click at [130, 84] on icon at bounding box center [130, 81] width 17 height 13
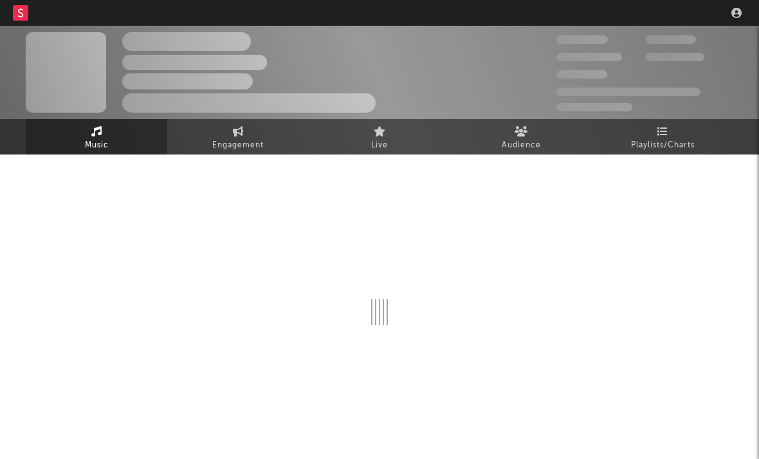
select select "6m"
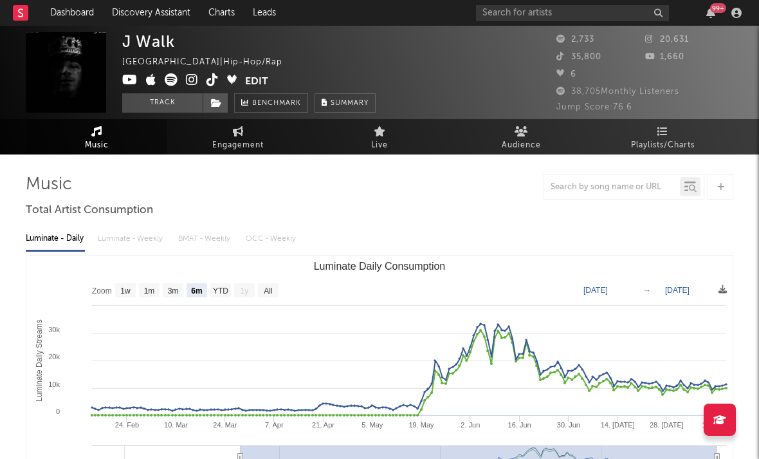
click at [191, 82] on icon at bounding box center [192, 79] width 12 height 13
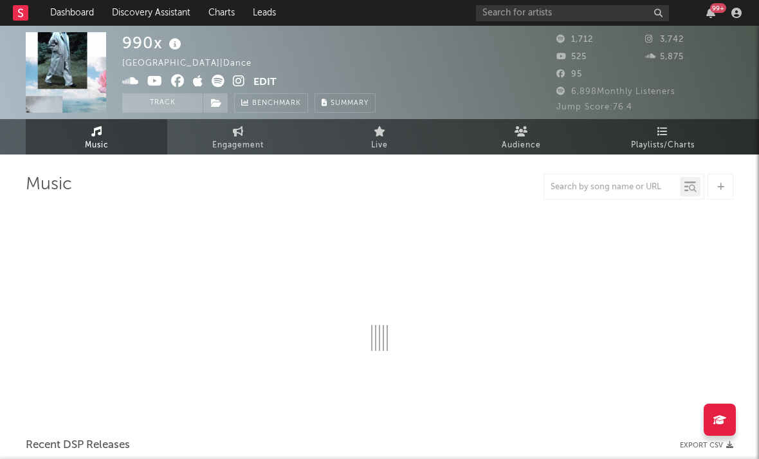
select select "6m"
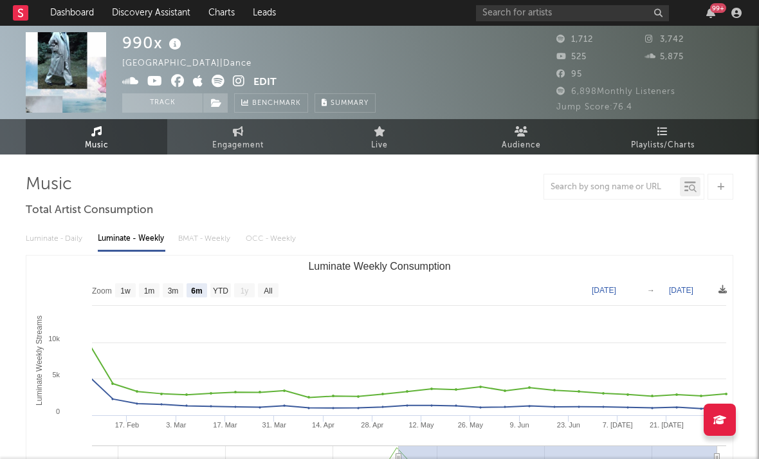
click at [232, 83] on span at bounding box center [187, 83] width 131 height 16
click at [237, 83] on icon at bounding box center [239, 81] width 12 height 13
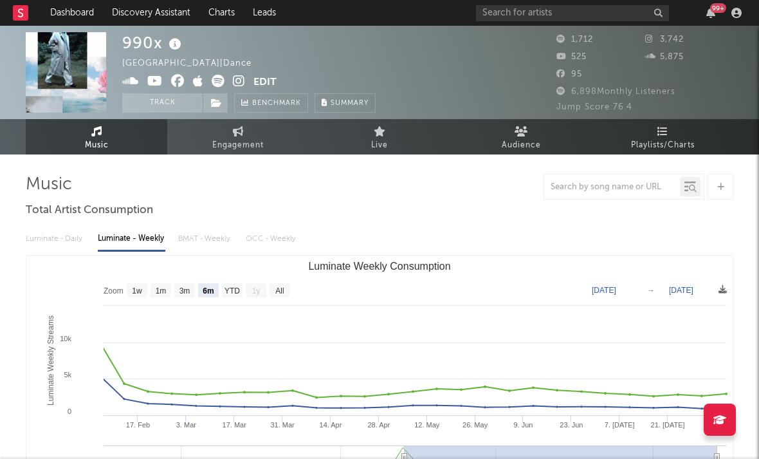
click at [156, 82] on icon at bounding box center [154, 81] width 15 height 13
click at [197, 83] on icon at bounding box center [198, 81] width 10 height 13
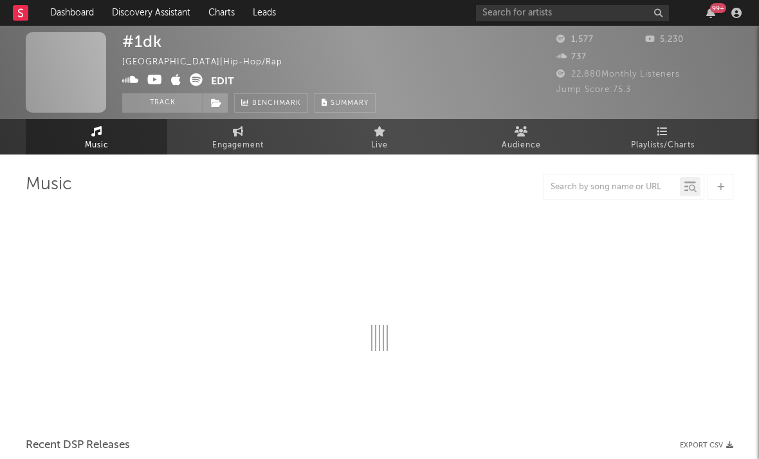
select select "6m"
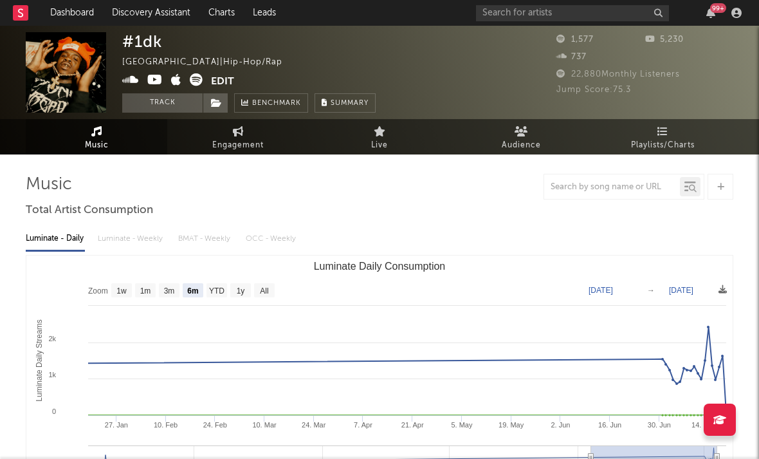
click at [151, 79] on icon at bounding box center [154, 79] width 15 height 13
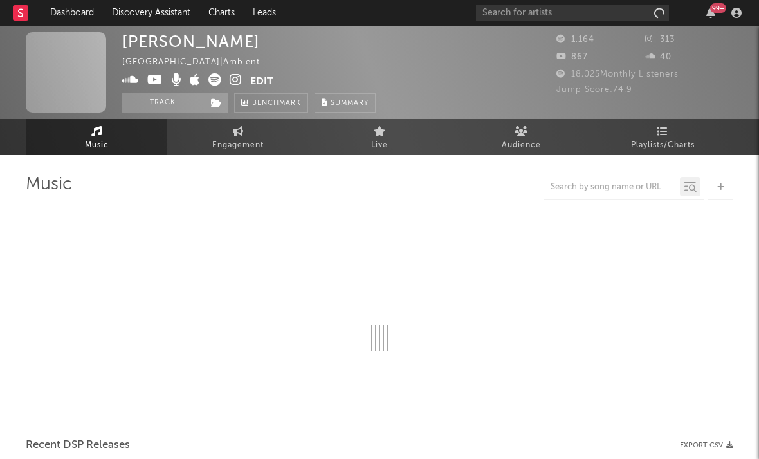
select select "1w"
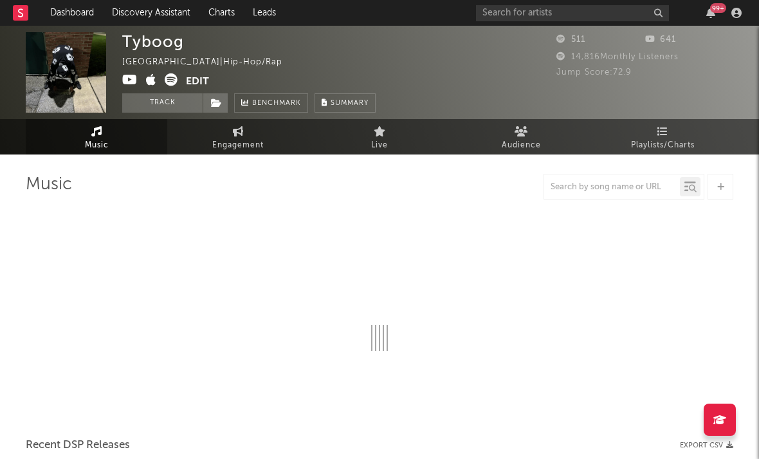
select select "1w"
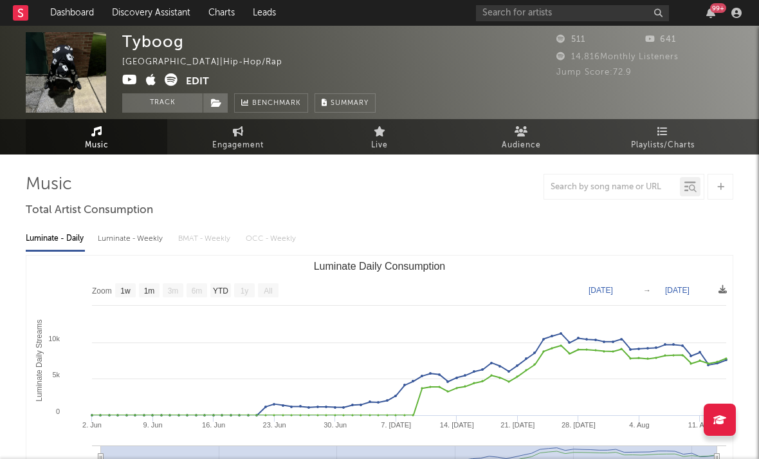
click at [136, 79] on icon at bounding box center [129, 79] width 15 height 13
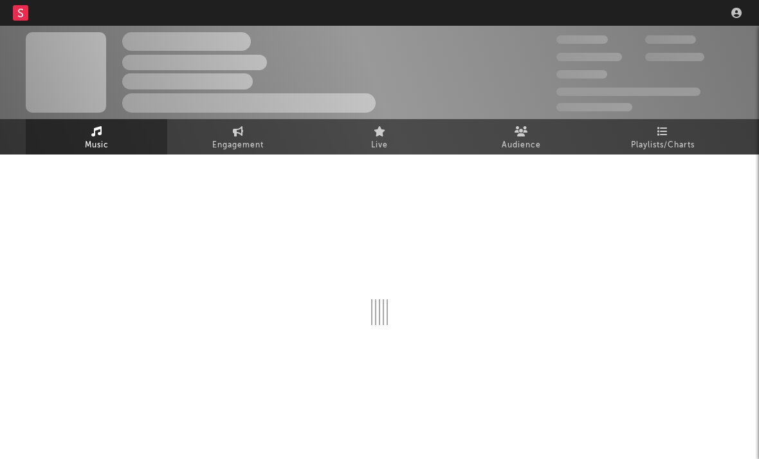
select select "1w"
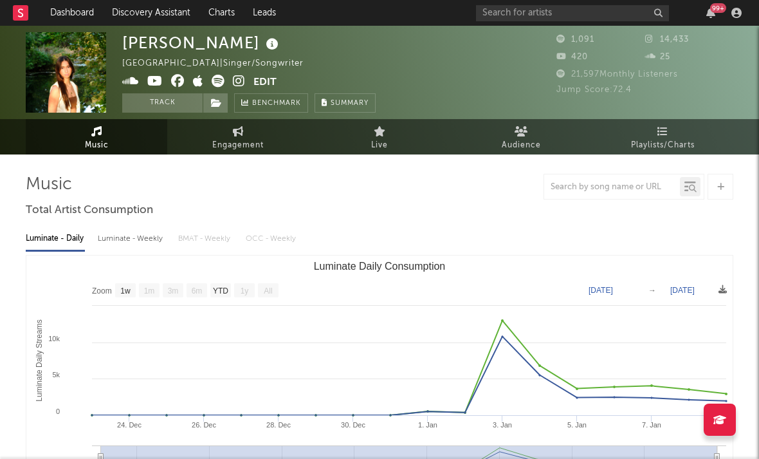
click at [238, 87] on icon at bounding box center [239, 81] width 12 height 13
click at [199, 84] on icon at bounding box center [198, 81] width 10 height 13
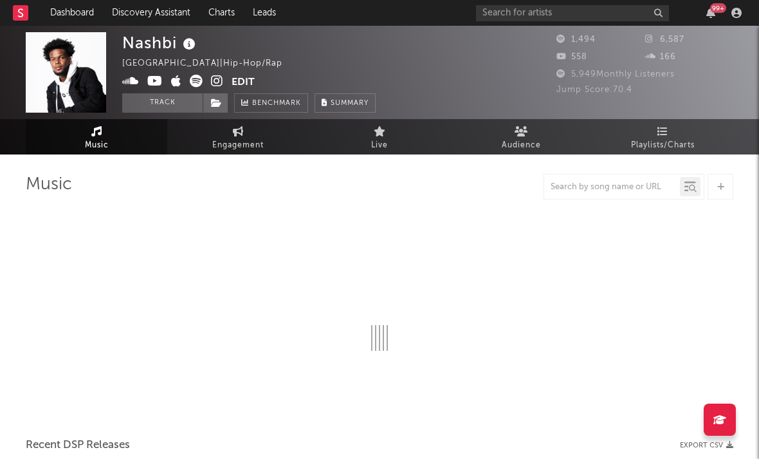
select select "1w"
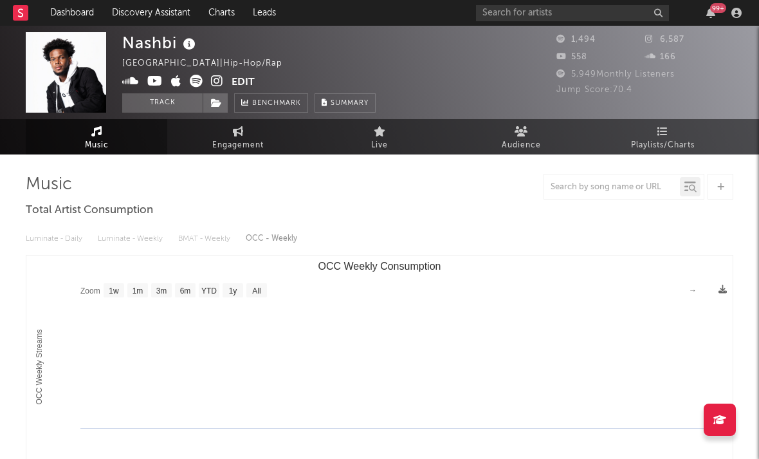
click at [221, 81] on icon at bounding box center [217, 81] width 12 height 13
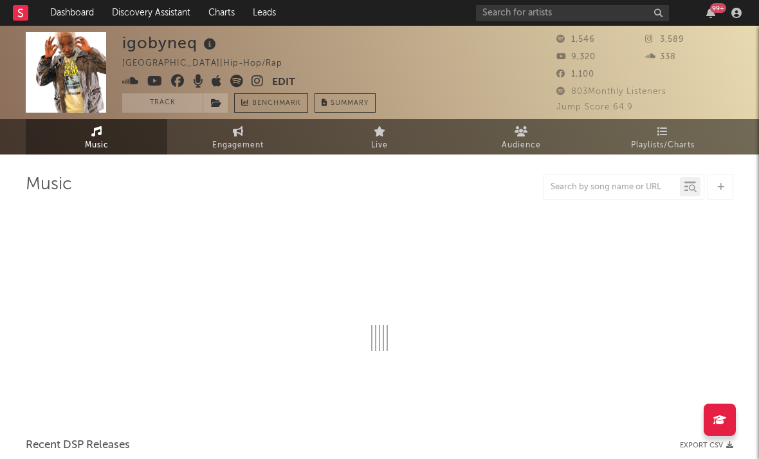
select select "1w"
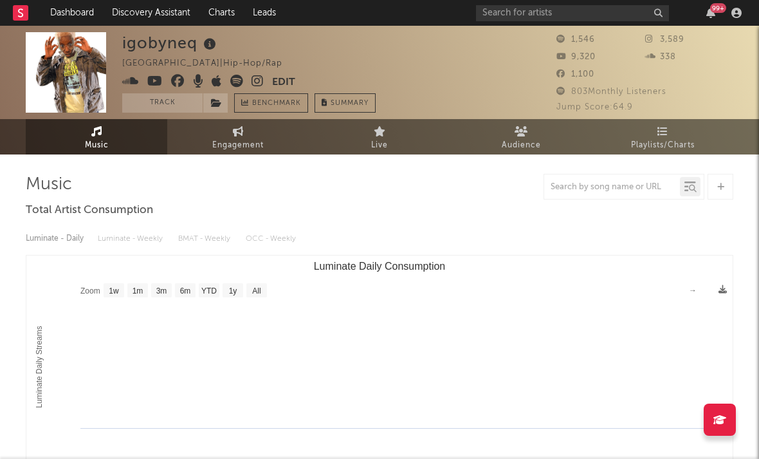
click at [260, 85] on icon at bounding box center [258, 81] width 12 height 13
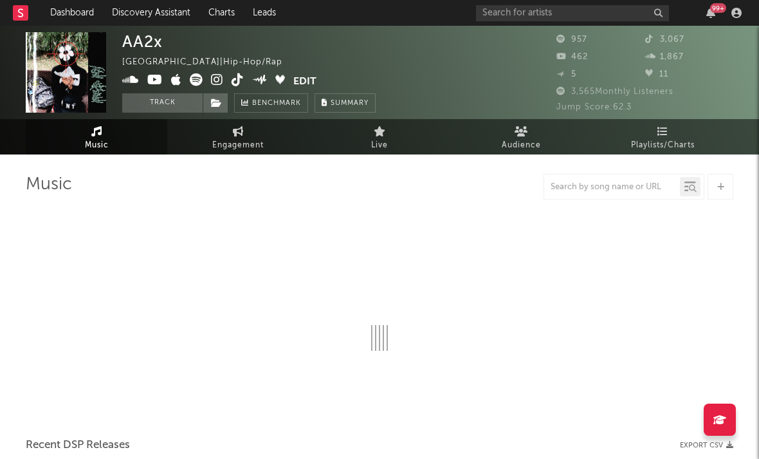
select select "1w"
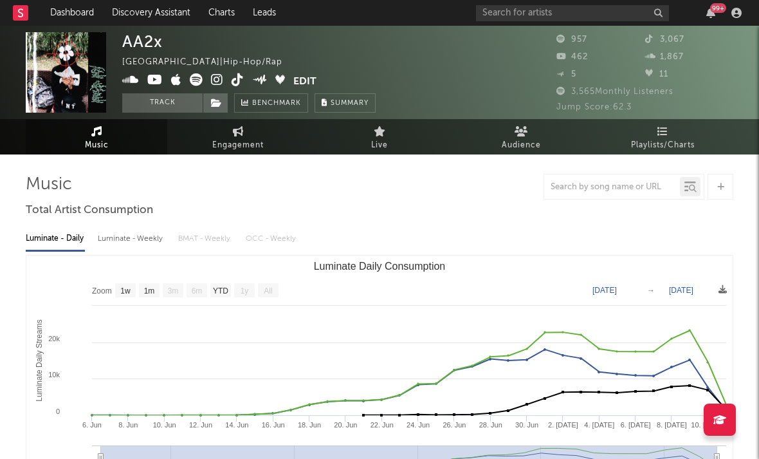
click at [216, 84] on icon at bounding box center [217, 79] width 12 height 13
click at [154, 79] on icon at bounding box center [154, 79] width 15 height 13
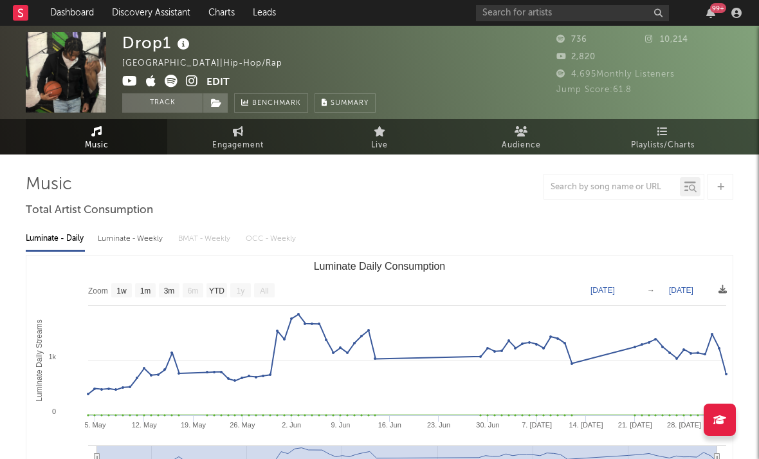
click at [190, 75] on icon at bounding box center [192, 81] width 12 height 13
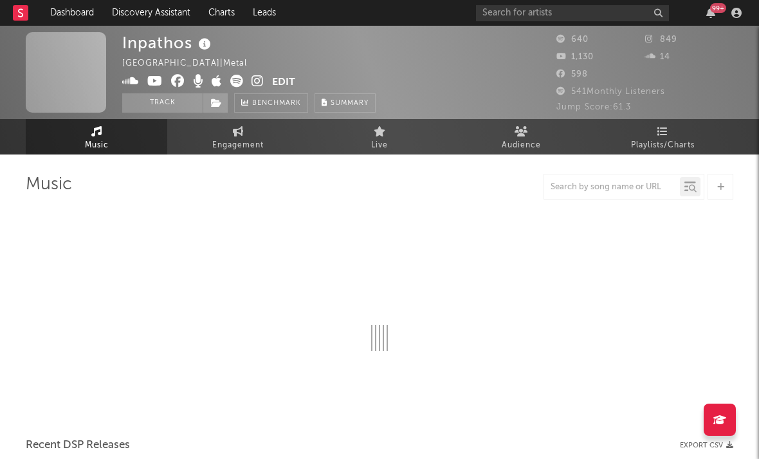
select select "1w"
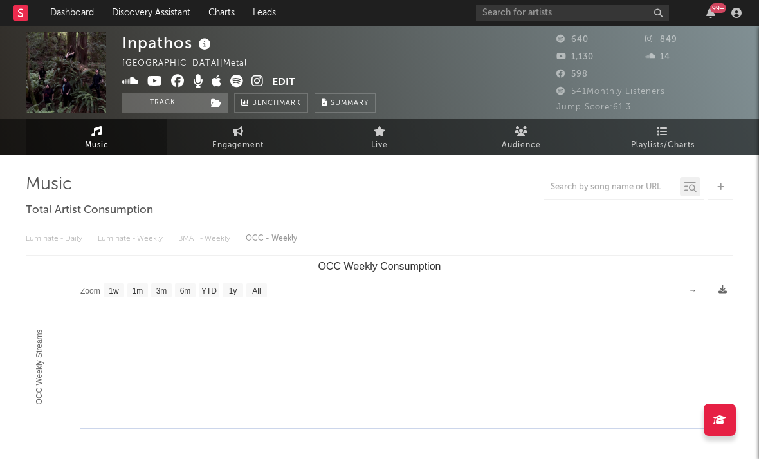
click at [259, 80] on icon at bounding box center [258, 81] width 12 height 13
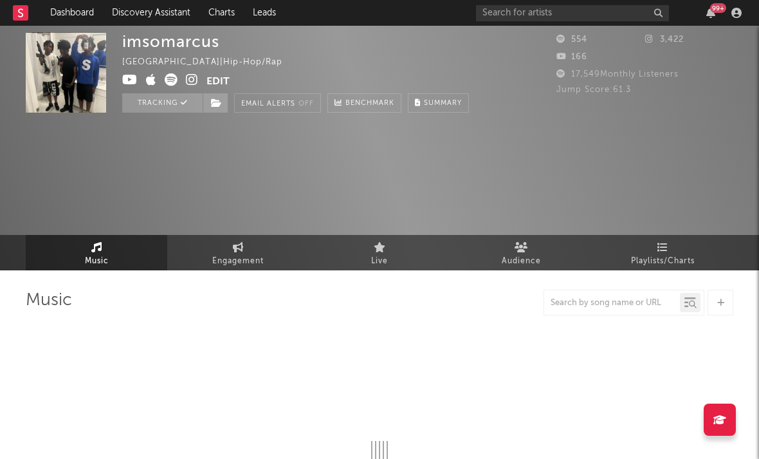
select select "6m"
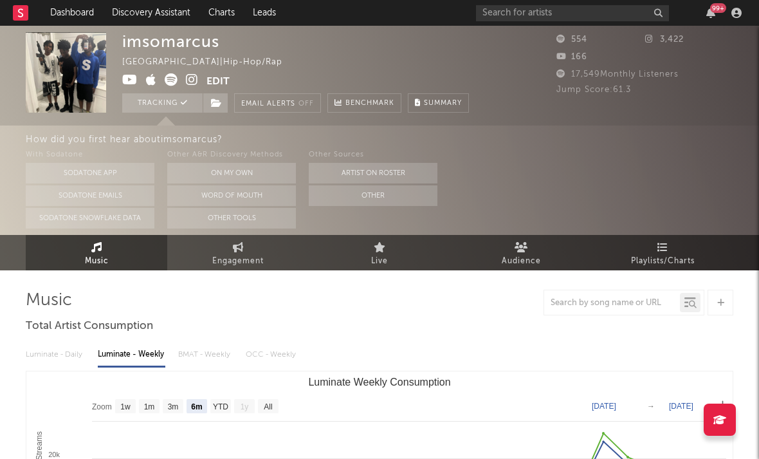
click at [191, 84] on icon at bounding box center [192, 79] width 12 height 13
click at [149, 82] on icon at bounding box center [151, 79] width 10 height 13
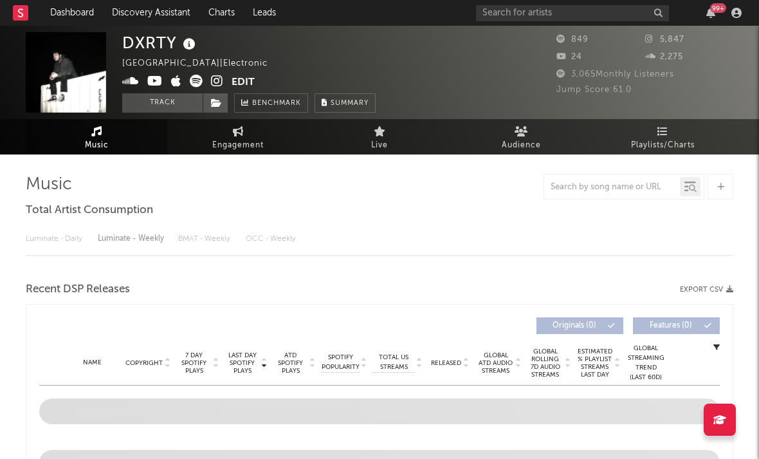
select select "1w"
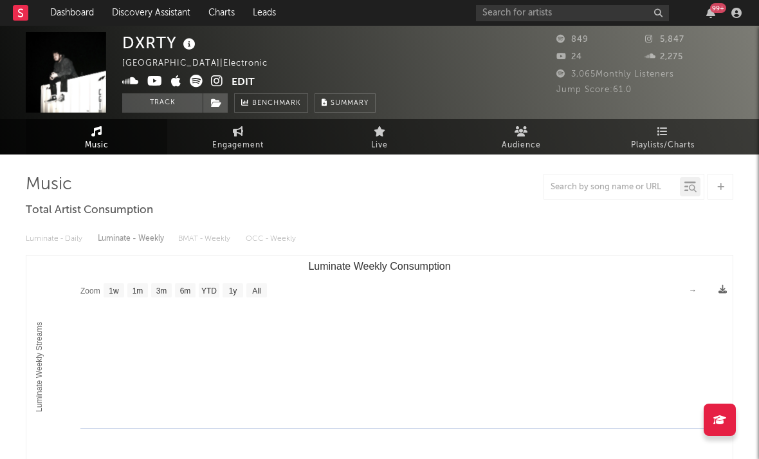
click at [215, 80] on icon at bounding box center [217, 81] width 12 height 13
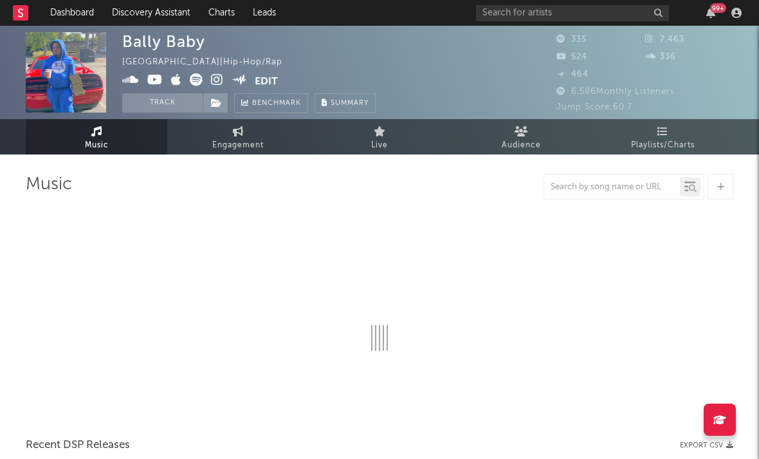
select select "1w"
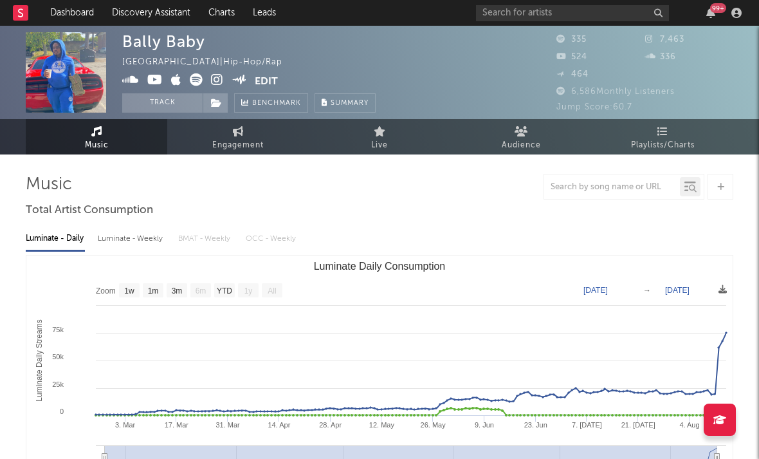
click at [214, 80] on icon at bounding box center [217, 79] width 12 height 13
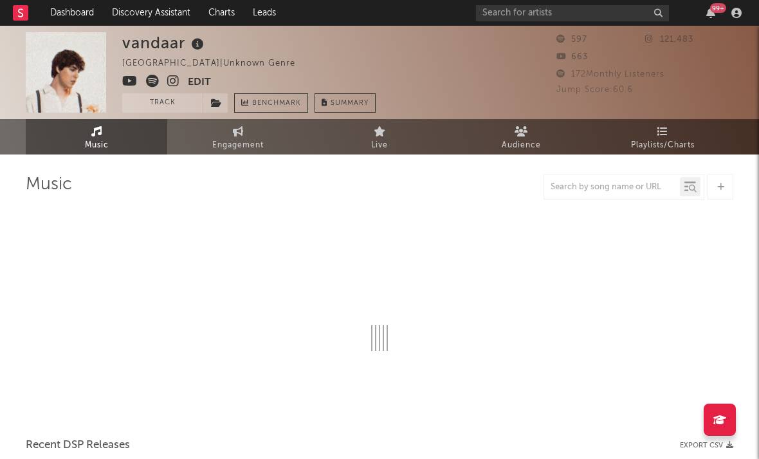
select select "1w"
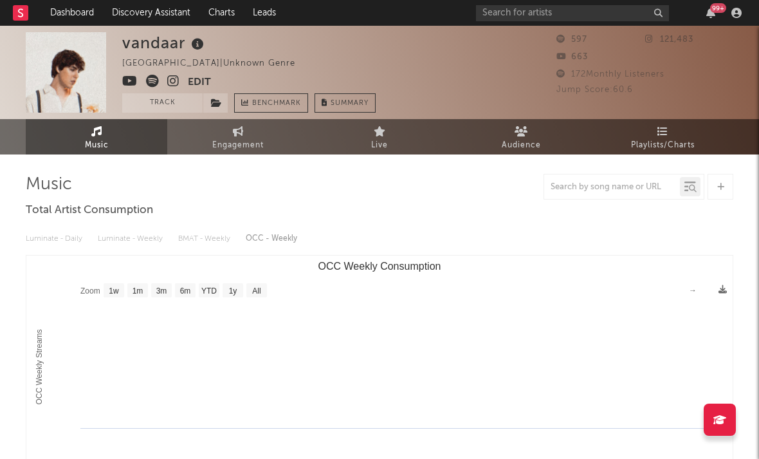
click at [171, 86] on icon at bounding box center [173, 81] width 12 height 13
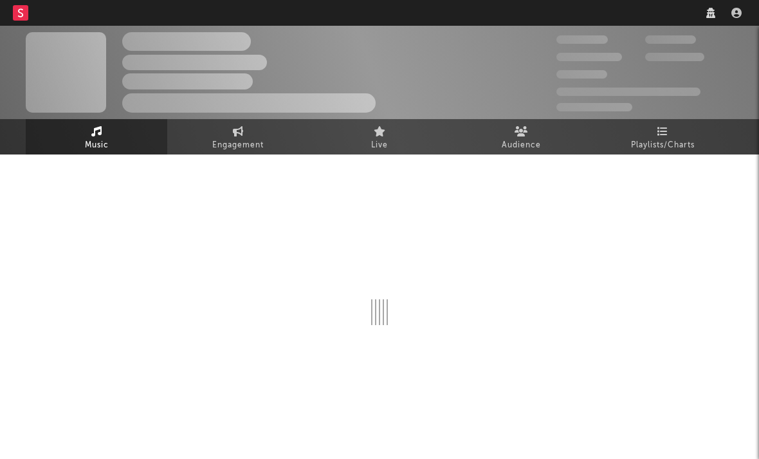
select select "1w"
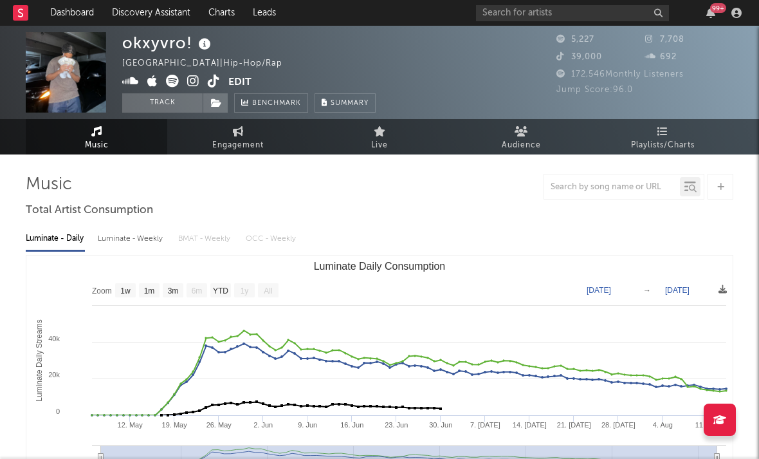
click at [195, 81] on icon at bounding box center [193, 81] width 12 height 13
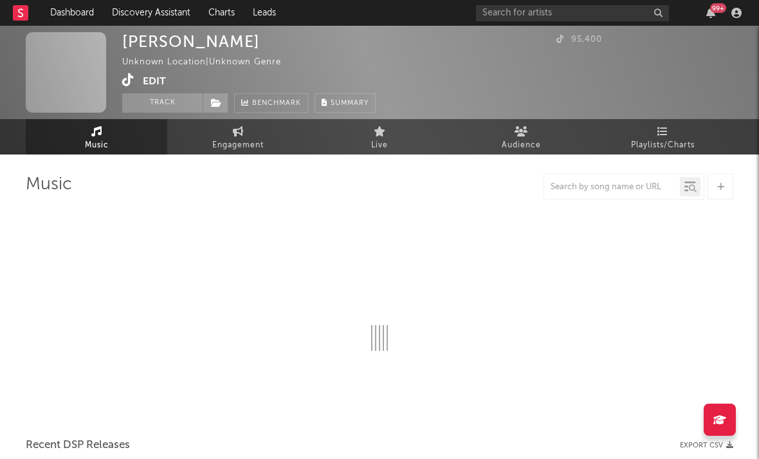
select select "1w"
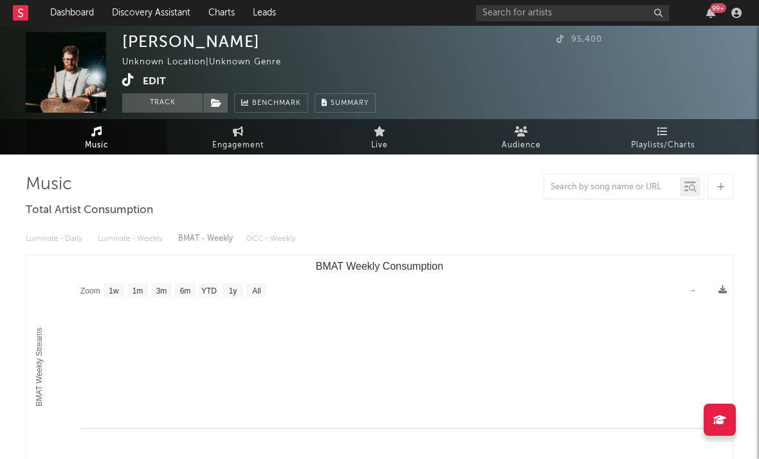
click at [126, 79] on icon at bounding box center [128, 79] width 12 height 13
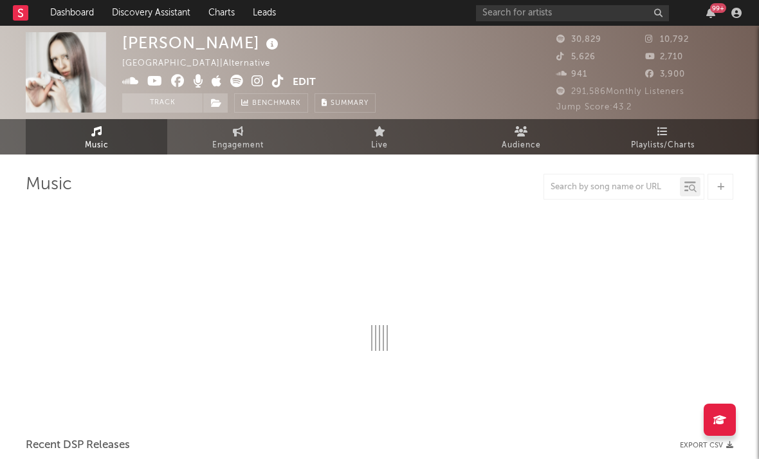
select select "6m"
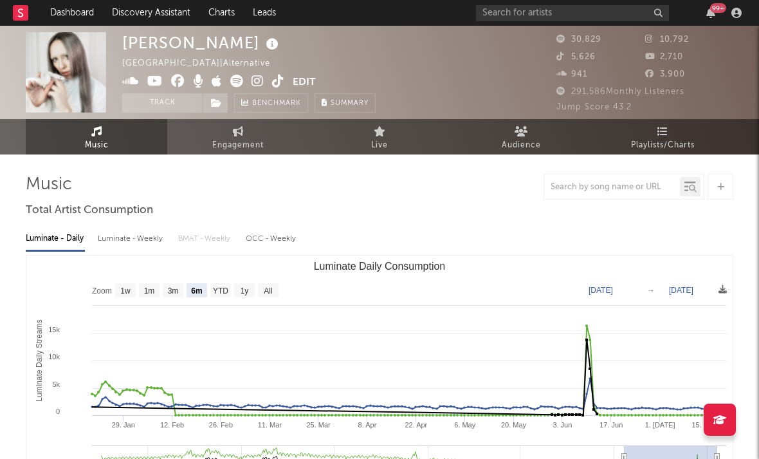
click at [260, 80] on icon at bounding box center [258, 81] width 12 height 13
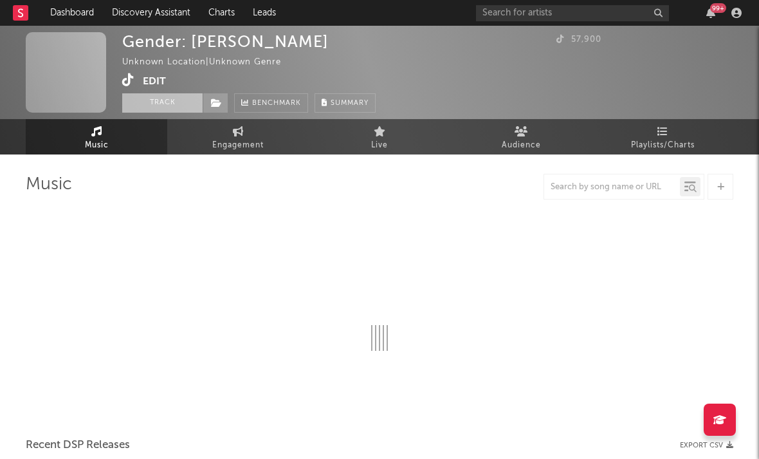
select select "1w"
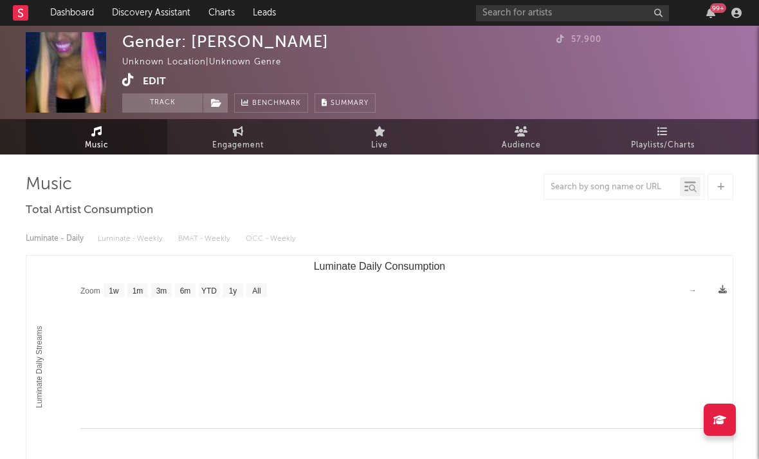
click at [128, 86] on icon at bounding box center [128, 79] width 12 height 13
click at [129, 86] on icon at bounding box center [128, 79] width 12 height 13
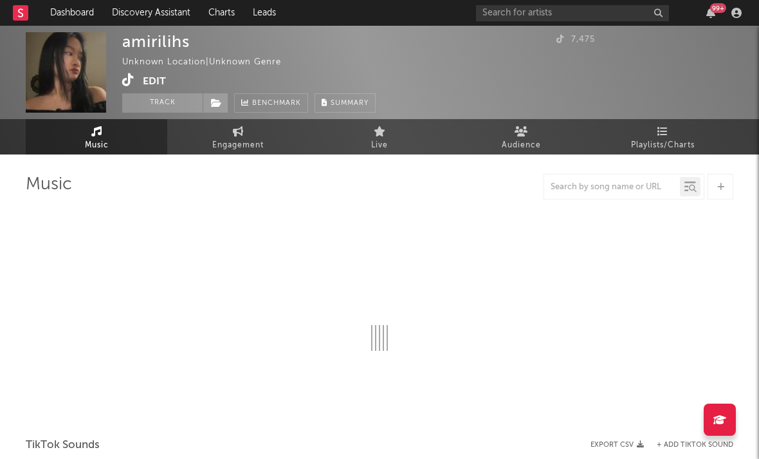
select select "1w"
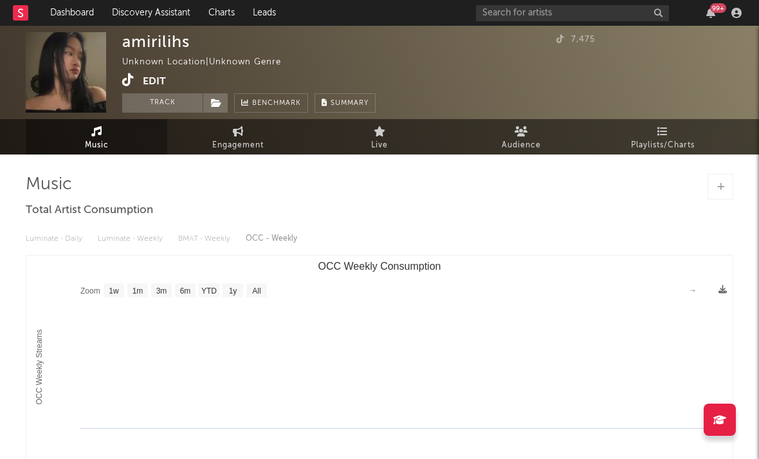
click at [127, 80] on icon at bounding box center [128, 79] width 12 height 13
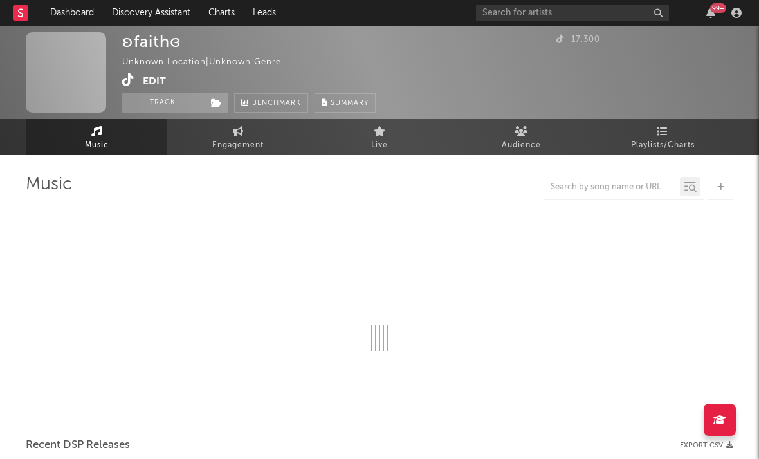
select select "1w"
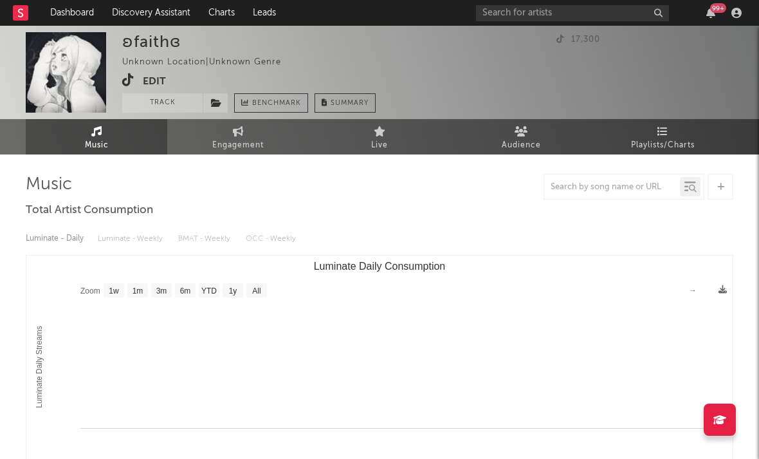
click at [129, 80] on icon at bounding box center [128, 79] width 12 height 13
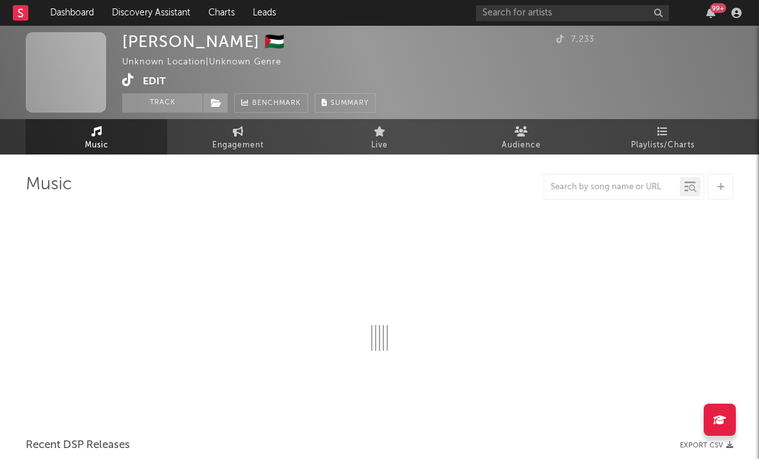
select select "1w"
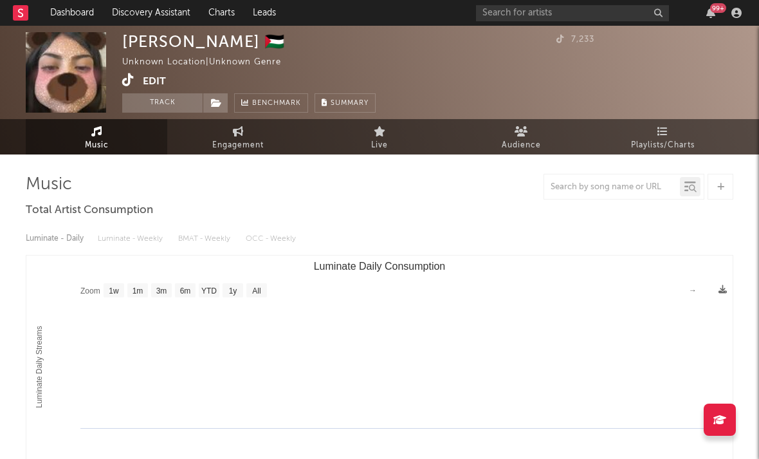
click at [128, 79] on icon at bounding box center [128, 79] width 12 height 13
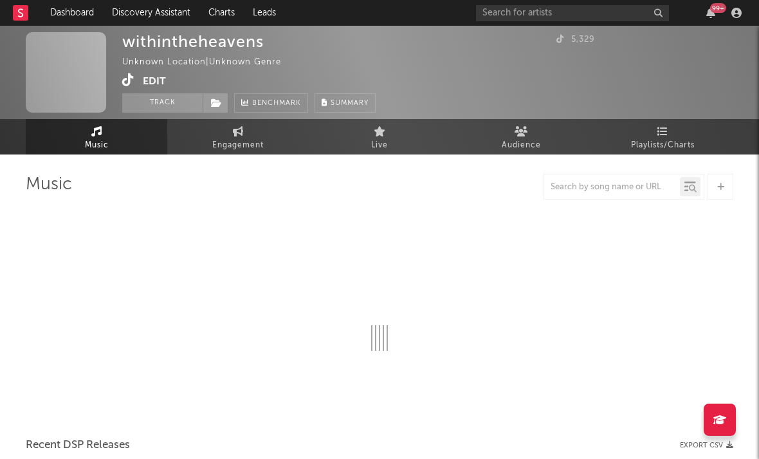
select select "1w"
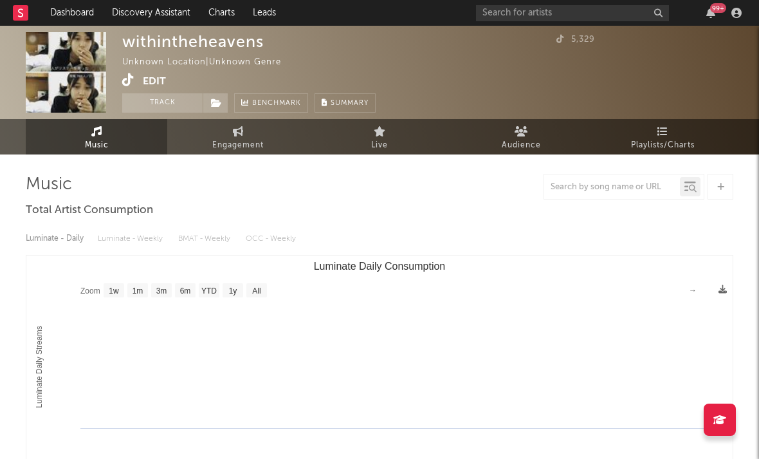
click at [128, 80] on icon at bounding box center [128, 79] width 12 height 13
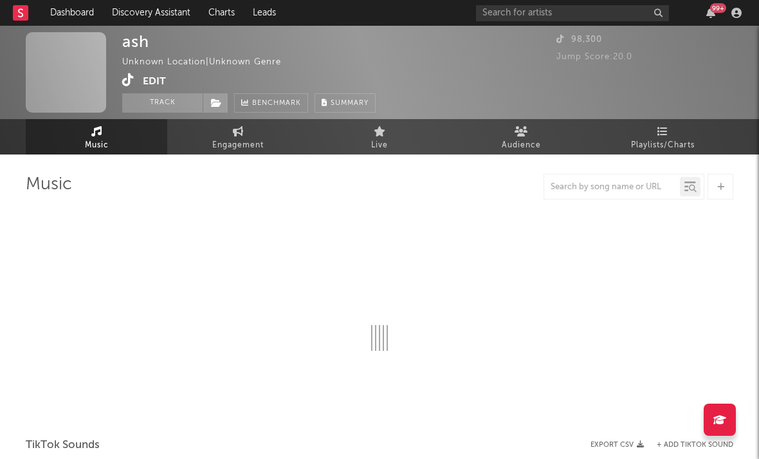
select select "1w"
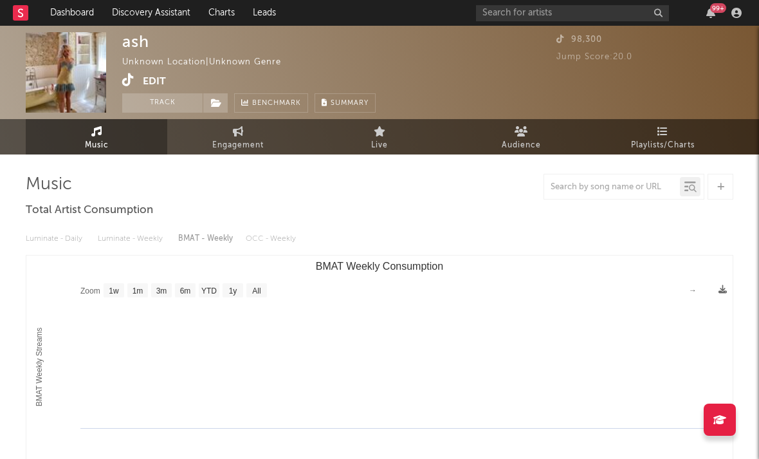
click at [133, 82] on icon at bounding box center [128, 79] width 12 height 13
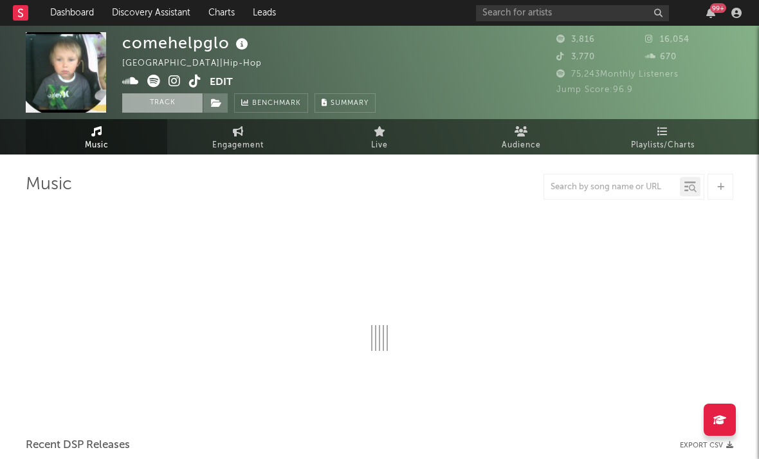
select select "1w"
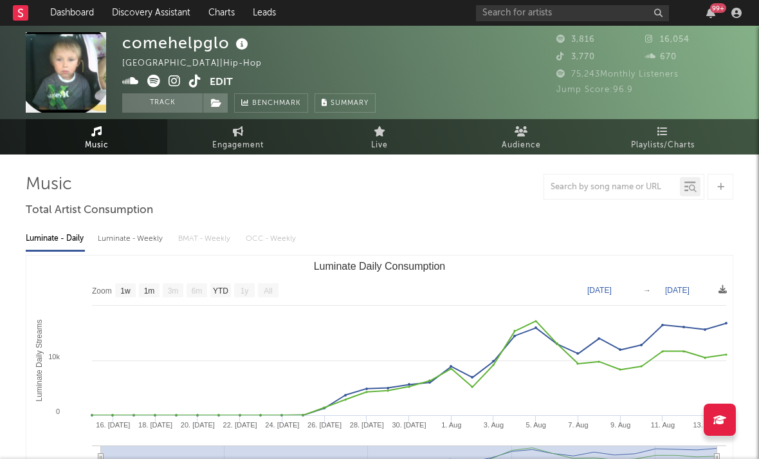
click at [173, 84] on icon at bounding box center [175, 81] width 12 height 13
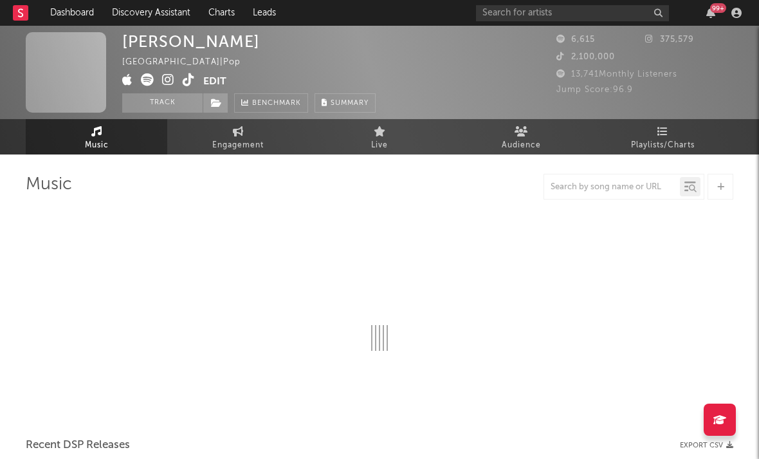
select select "6m"
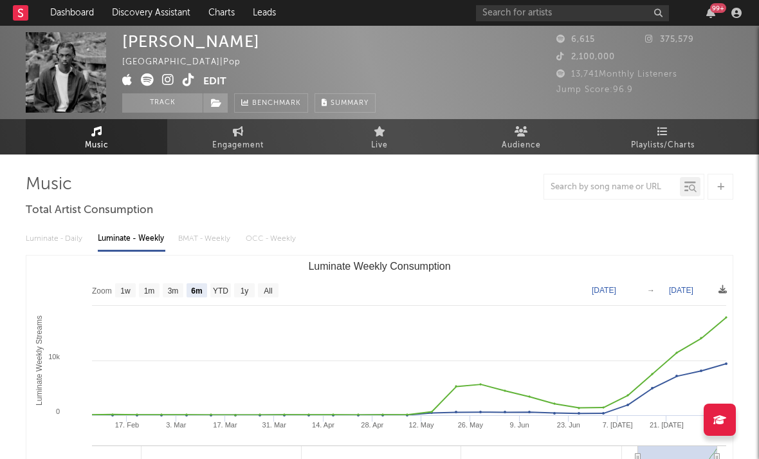
click at [172, 85] on icon at bounding box center [168, 79] width 12 height 13
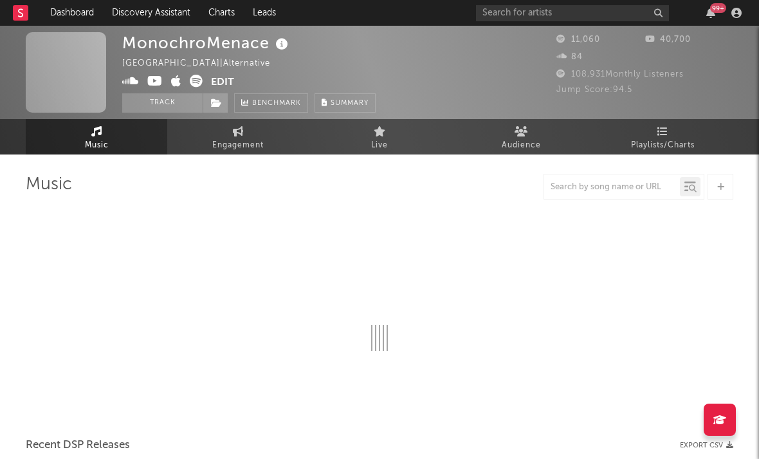
select select "6m"
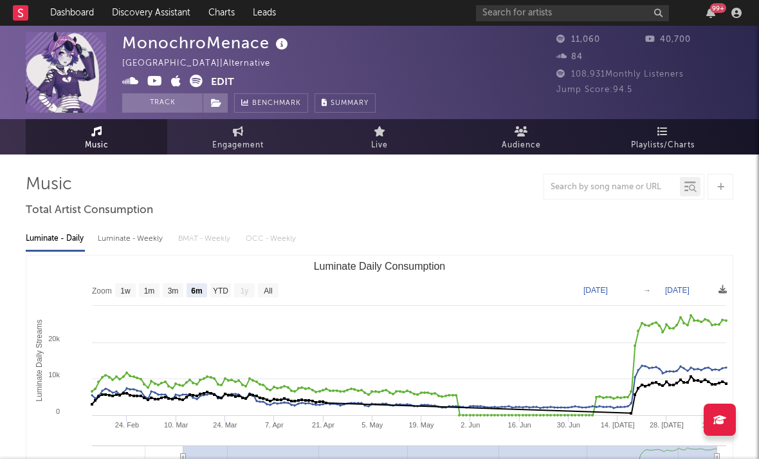
click at [157, 80] on icon at bounding box center [154, 81] width 15 height 13
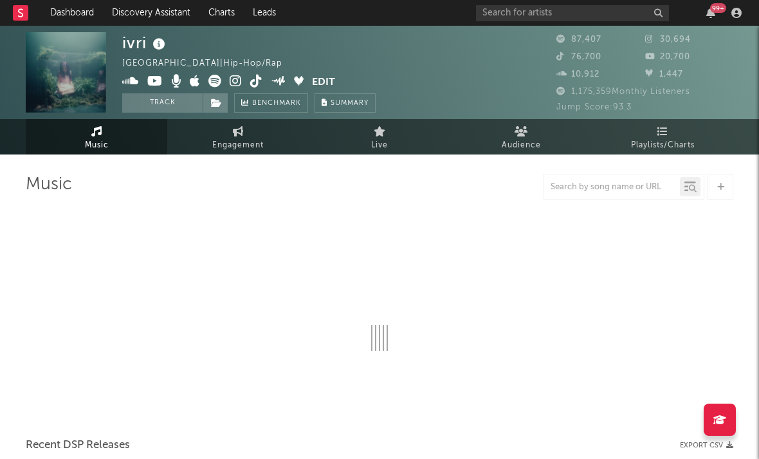
click at [234, 79] on icon at bounding box center [236, 81] width 12 height 13
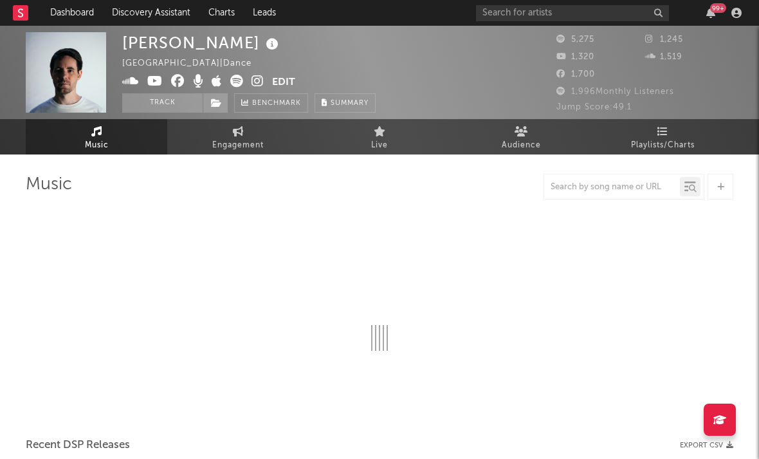
select select "6m"
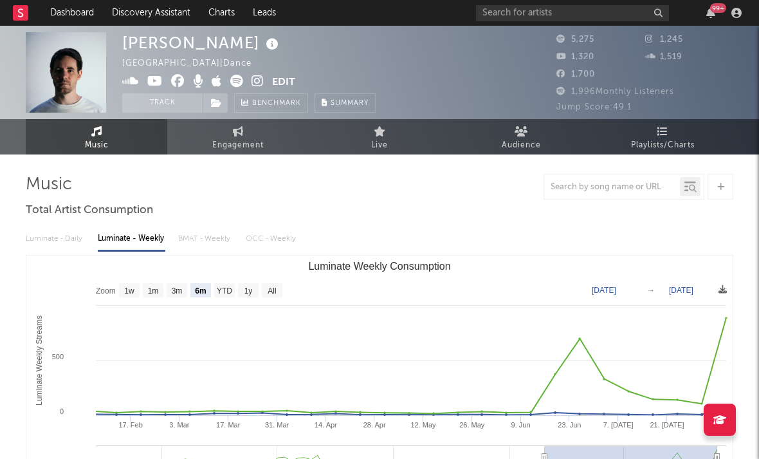
click at [253, 80] on icon at bounding box center [258, 81] width 12 height 13
